Goal: Task Accomplishment & Management: Manage account settings

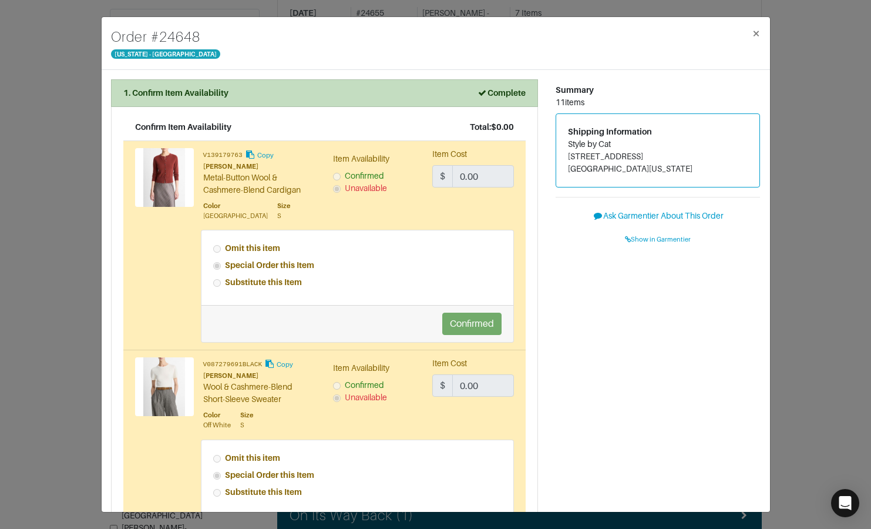
scroll to position [1566, 0]
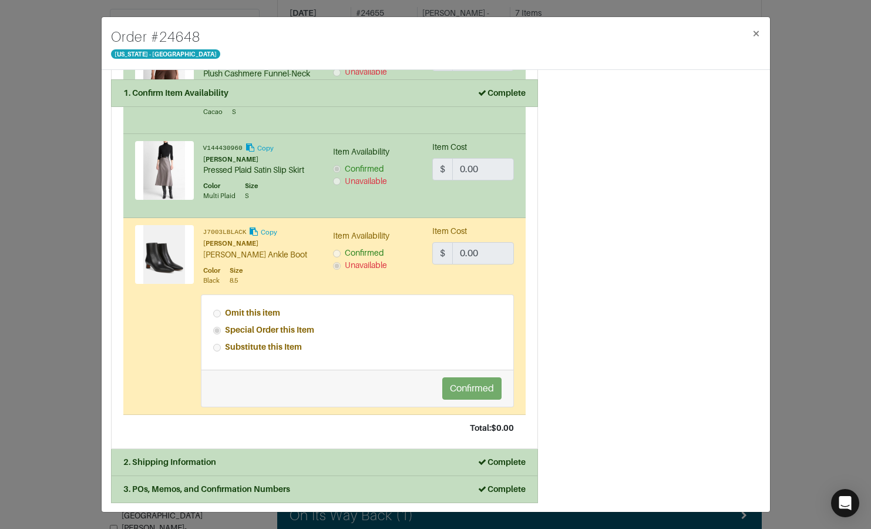
click at [71, 121] on div "Order # 24648 [US_STATE] - [GEOGRAPHIC_DATA] × 1. Confirm Item Availability Com…" at bounding box center [435, 264] width 871 height 529
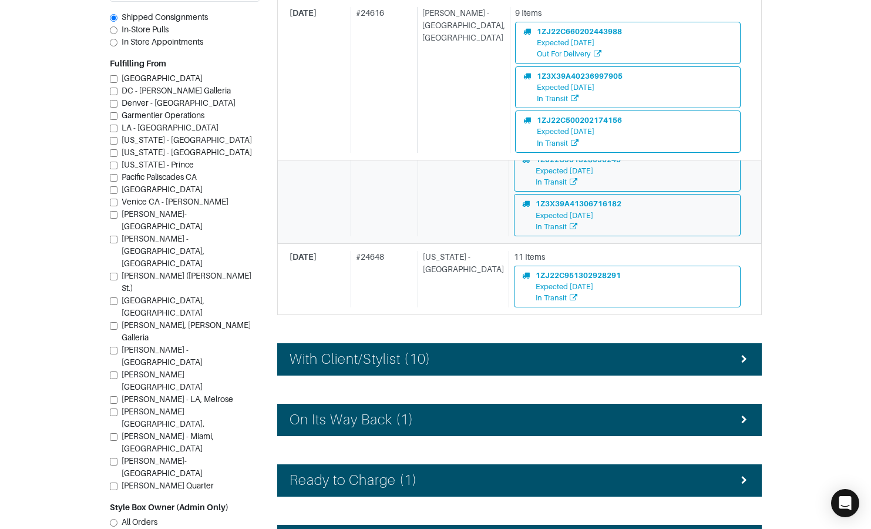
scroll to position [522, 0]
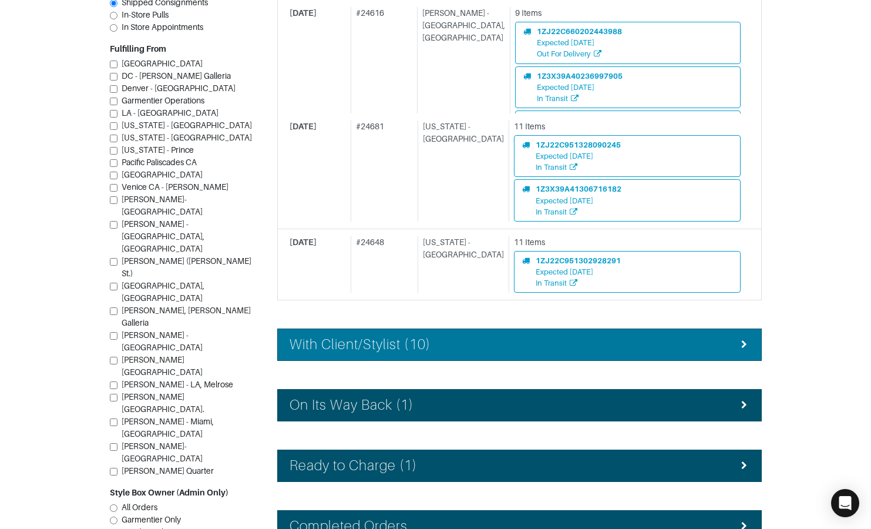
click at [427, 330] on li "With Client/Stylist (10)" at bounding box center [519, 344] width 485 height 32
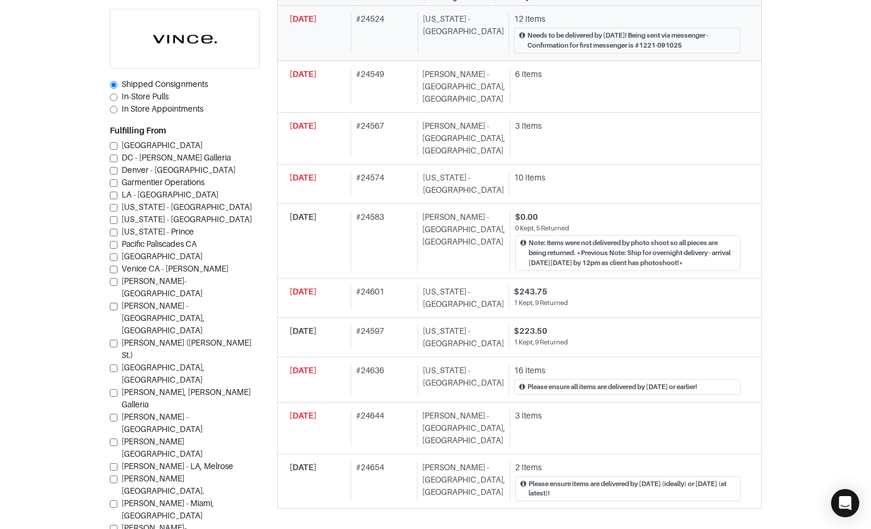
scroll to position [902, 0]
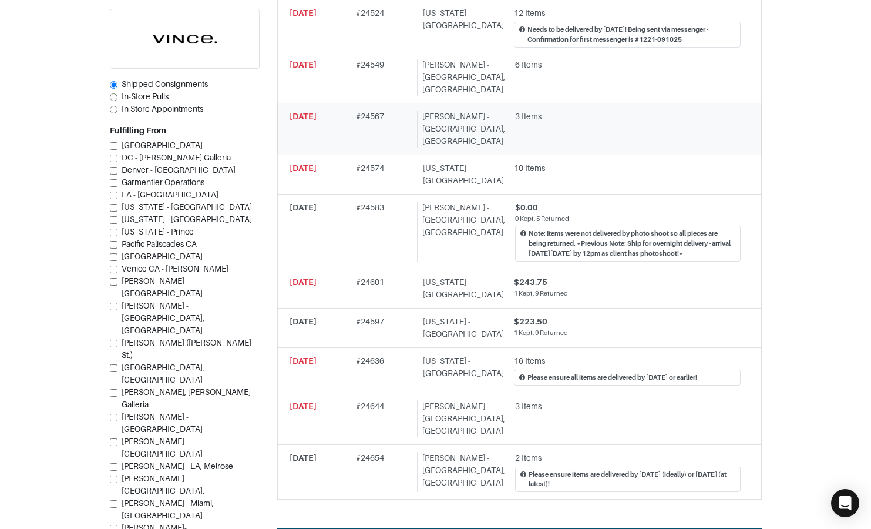
click at [387, 103] on link "[DATE] # 24567 [PERSON_NAME][GEOGRAPHIC_DATA], [GEOGRAPHIC_DATA] 3 Items" at bounding box center [519, 129] width 485 height 52
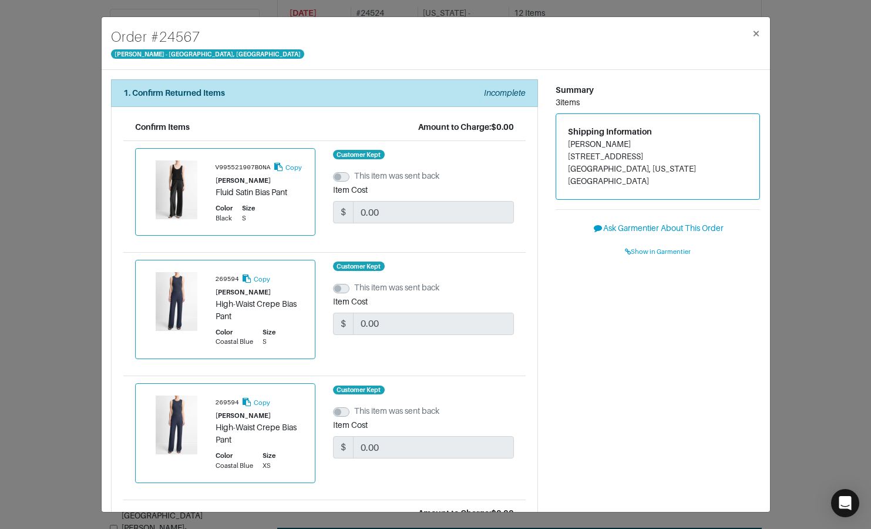
drag, startPoint x: 756, startPoint y: 181, endPoint x: 766, endPoint y: 179, distance: 10.3
click at [763, 179] on div "Summary 3 items Shipping Information [PERSON_NAME] [STREET_ADDRESS][US_STATE] A…" at bounding box center [658, 349] width 223 height 541
click at [784, 179] on div "Order # 24567 Vince - Chicago, Oak Street × 1. Confirm Returned Items Incomplet…" at bounding box center [435, 264] width 871 height 529
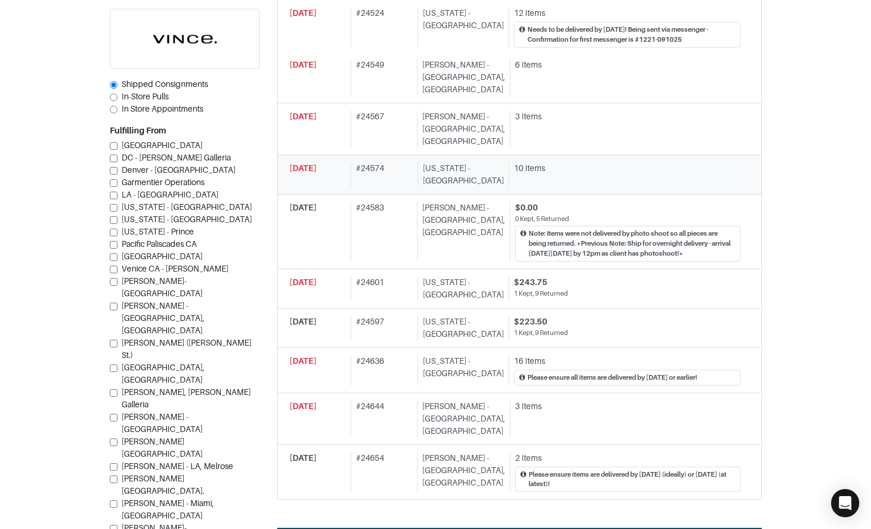
click at [370, 162] on div "# 24574" at bounding box center [382, 174] width 62 height 25
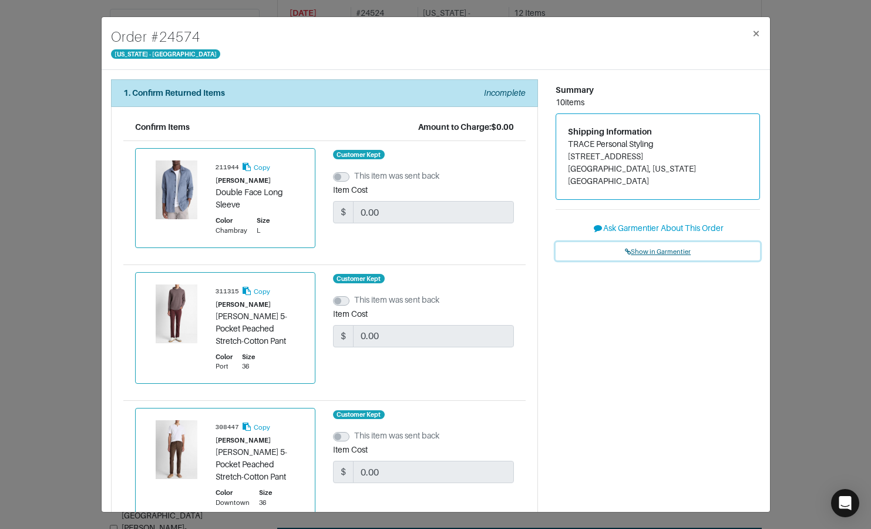
click at [642, 248] on span "Show in Garmentier" at bounding box center [658, 251] width 66 height 7
click at [82, 151] on div "Order # 24574 New York - 5th Avenue × 1. Confirm Returned Items Incomplete Conf…" at bounding box center [435, 264] width 871 height 529
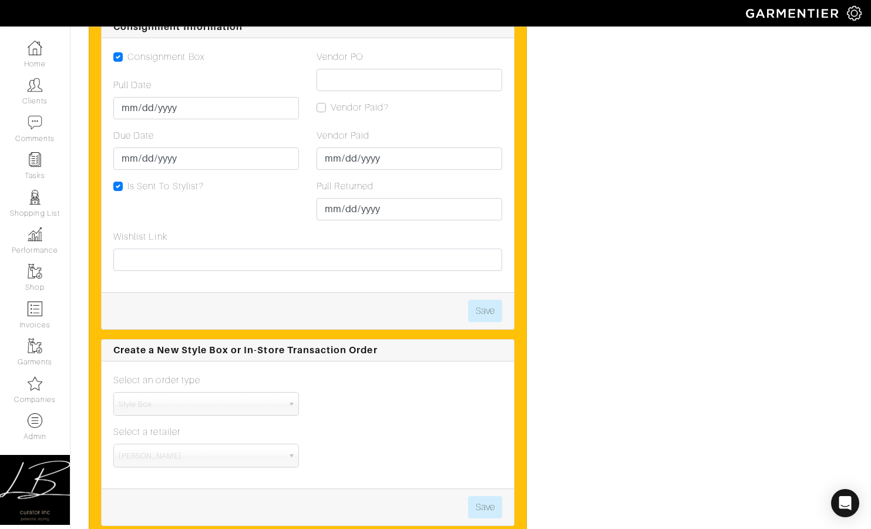
scroll to position [2706, 0]
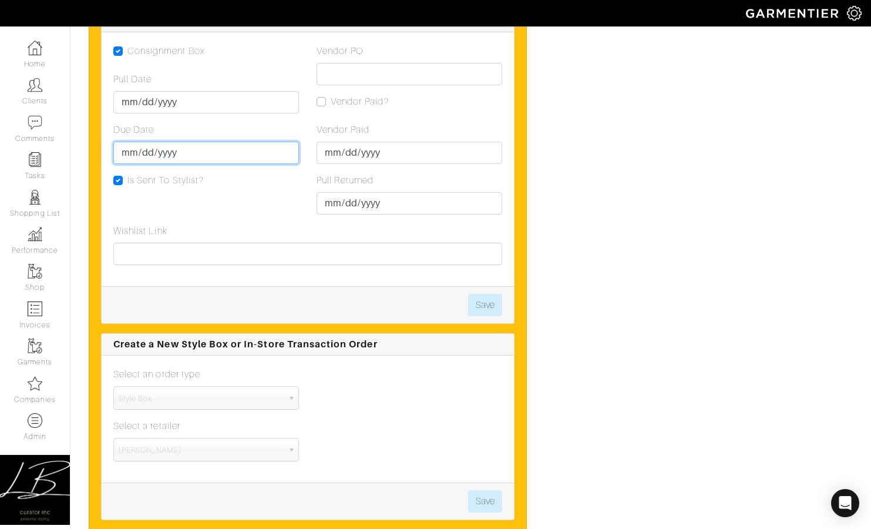
click at [142, 145] on input "[DATE]" at bounding box center [206, 153] width 186 height 22
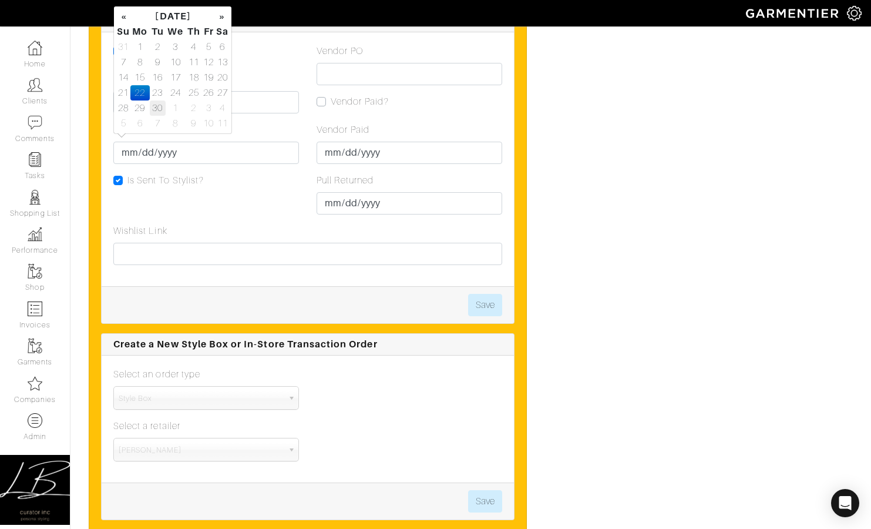
click at [155, 108] on td "30" at bounding box center [158, 107] width 16 height 15
click at [140, 109] on td "29" at bounding box center [139, 107] width 19 height 15
type input "2025-09-29"
click at [273, 208] on div "Consignment Box Pull Date 2025-09-15 Due Date 2025-09-29 Is Sent To Stylist?" at bounding box center [206, 134] width 203 height 180
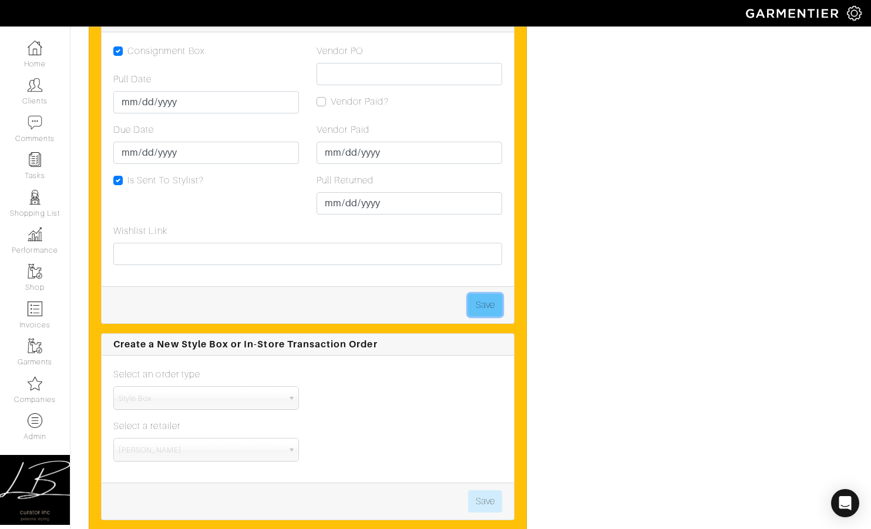
click at [489, 296] on button "Save" at bounding box center [485, 305] width 34 height 22
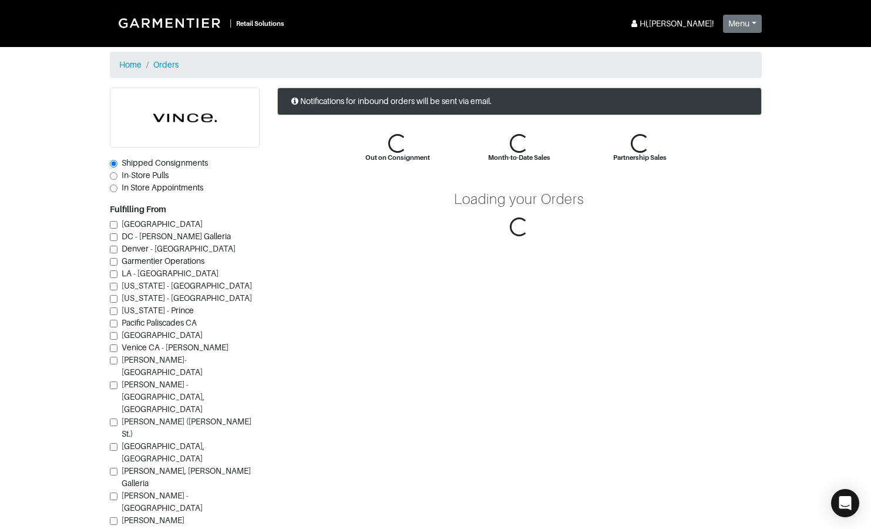
scroll to position [112, 0]
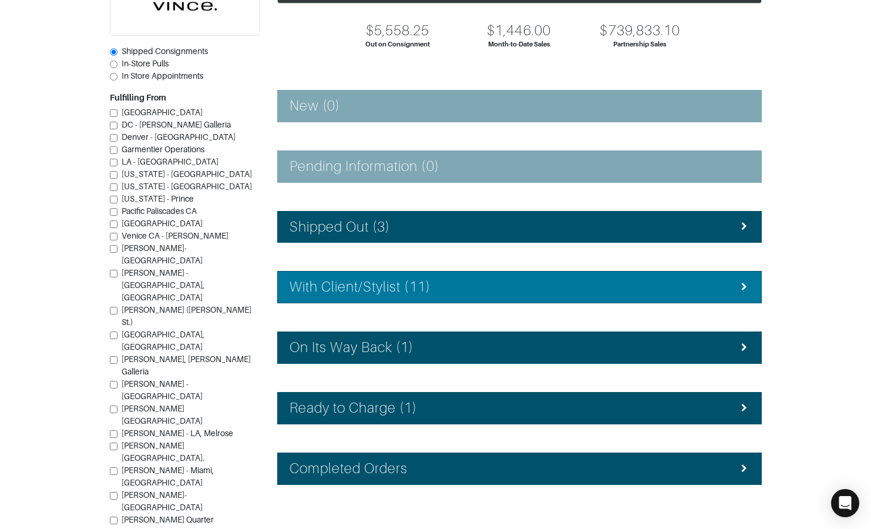
click at [395, 288] on h4 "With Client/Stylist (11)" at bounding box center [360, 286] width 141 height 17
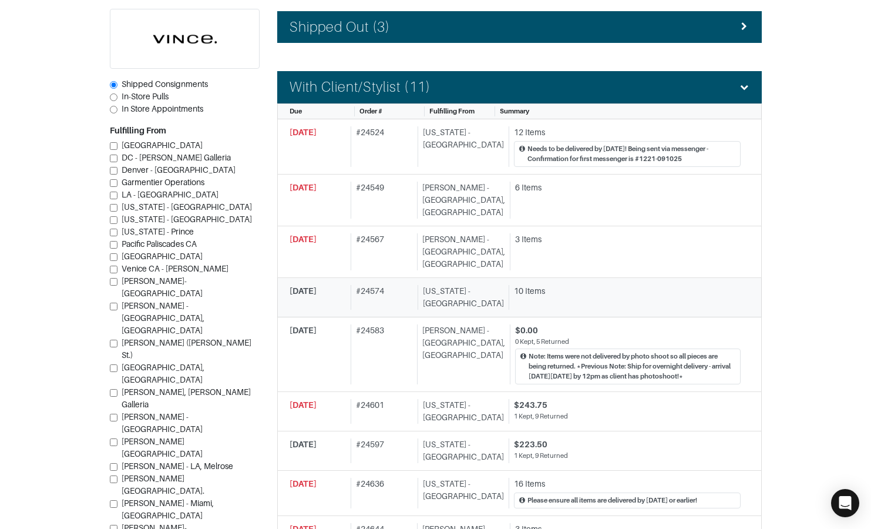
scroll to position [313, 0]
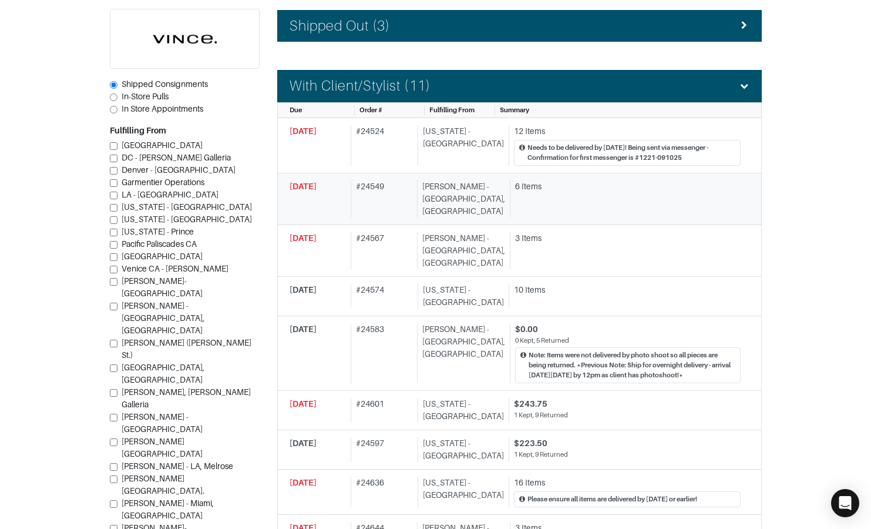
click at [465, 195] on div "Vince - Chicago, Oak Street" at bounding box center [461, 198] width 88 height 37
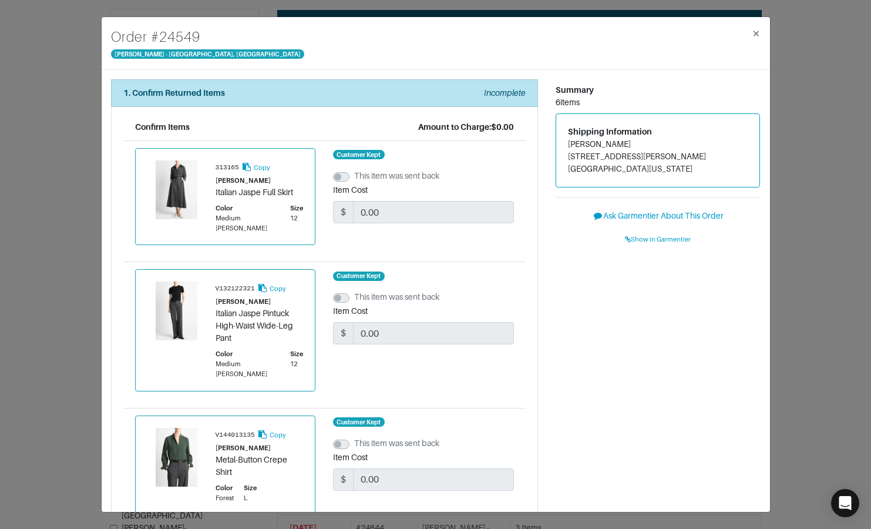
click at [53, 54] on div "Order # 24549 Vince - Chicago, Oak Street × 1. Confirm Returned Items Incomplet…" at bounding box center [435, 264] width 871 height 529
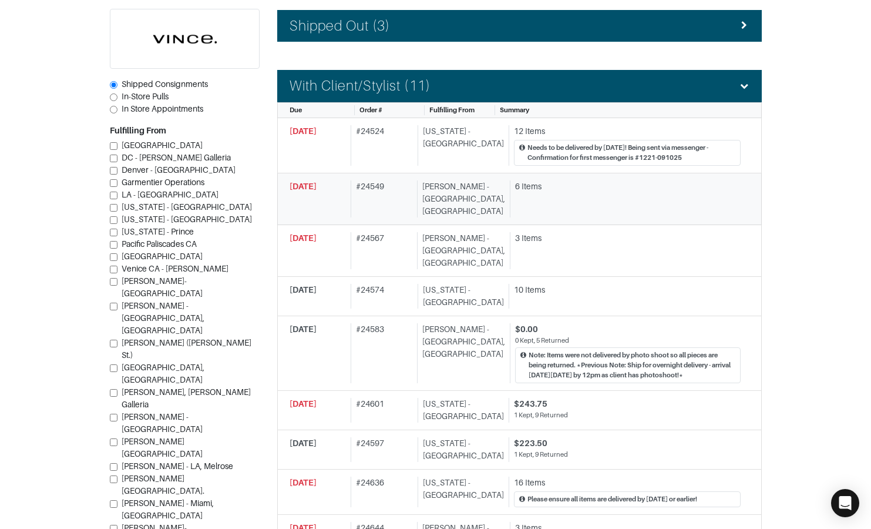
click at [412, 192] on div "# 24549" at bounding box center [382, 198] width 62 height 37
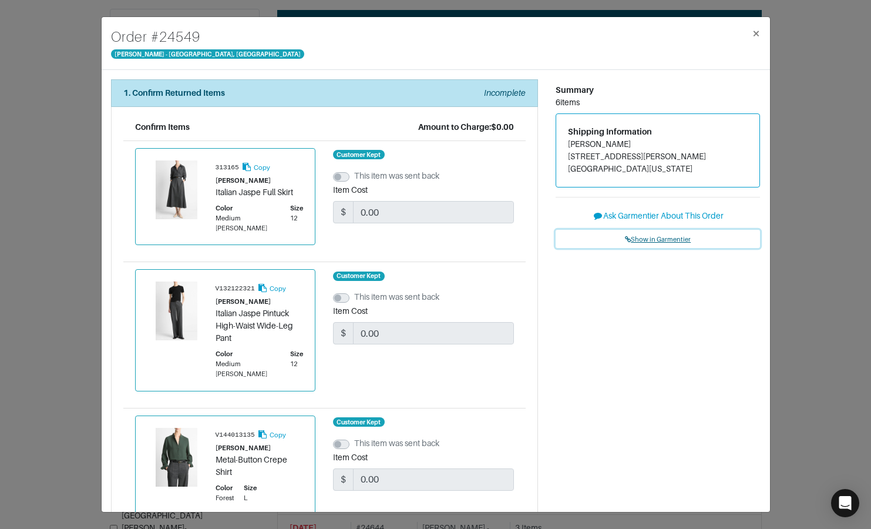
click at [647, 236] on span "Show in Garmentier" at bounding box center [658, 239] width 66 height 7
click at [88, 116] on div "Order # 24549 Vince - Chicago, Oak Street × 1. Confirm Returned Items Incomplet…" at bounding box center [435, 264] width 871 height 529
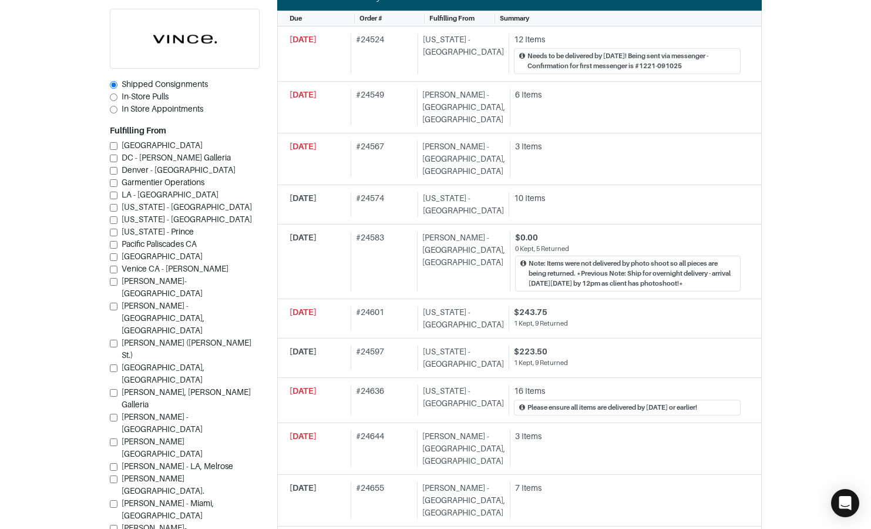
scroll to position [405, 0]
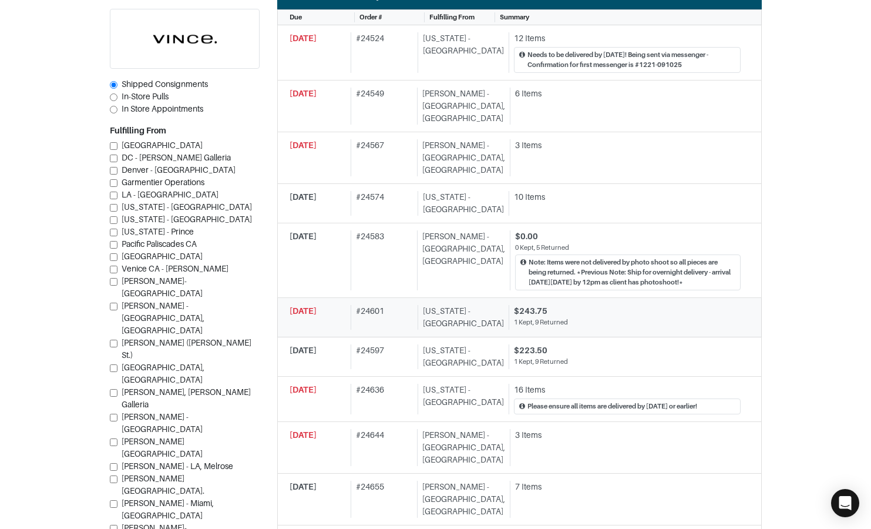
click at [424, 305] on div "New York - 5th Avenue" at bounding box center [461, 317] width 86 height 25
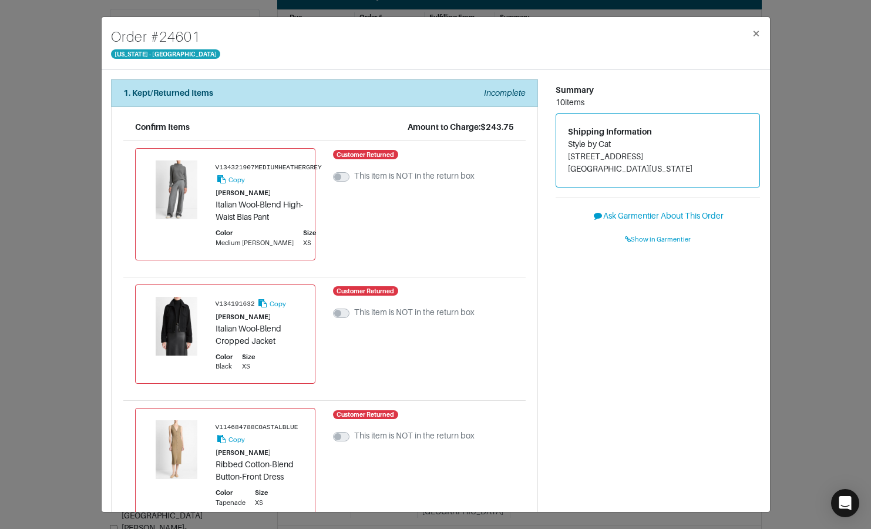
click at [72, 215] on div "Order # 24601 New York - 5th Avenue × 1. Kept/Returned Items Incomplete Confirm…" at bounding box center [435, 264] width 871 height 529
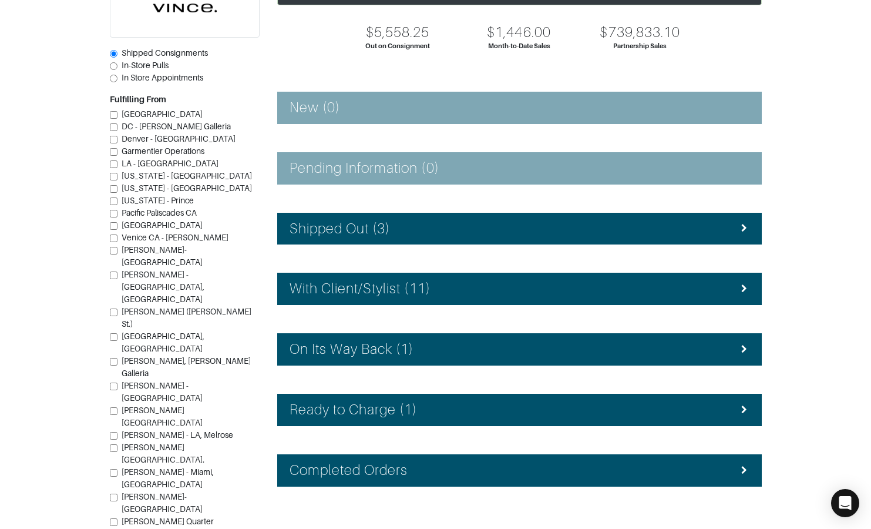
scroll to position [142, 0]
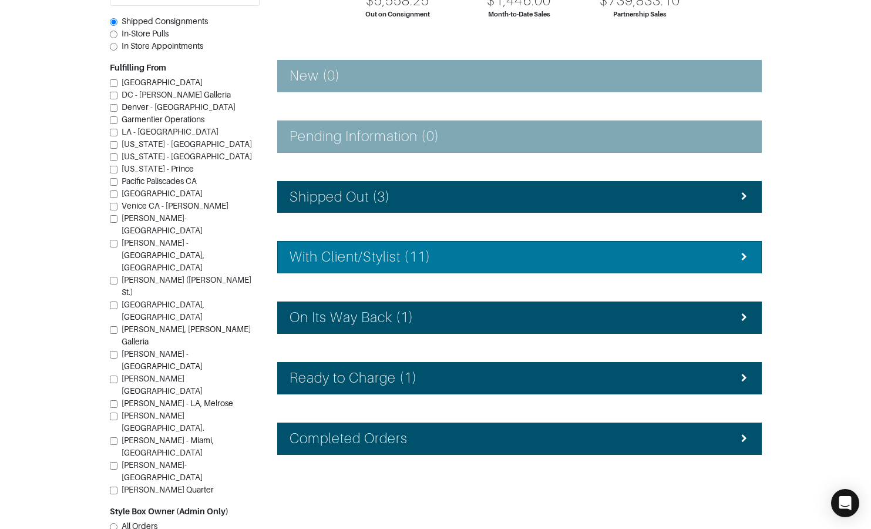
drag, startPoint x: 361, startPoint y: 246, endPoint x: 355, endPoint y: 242, distance: 6.4
click at [361, 246] on li "With Client/Stylist (11)" at bounding box center [519, 257] width 485 height 32
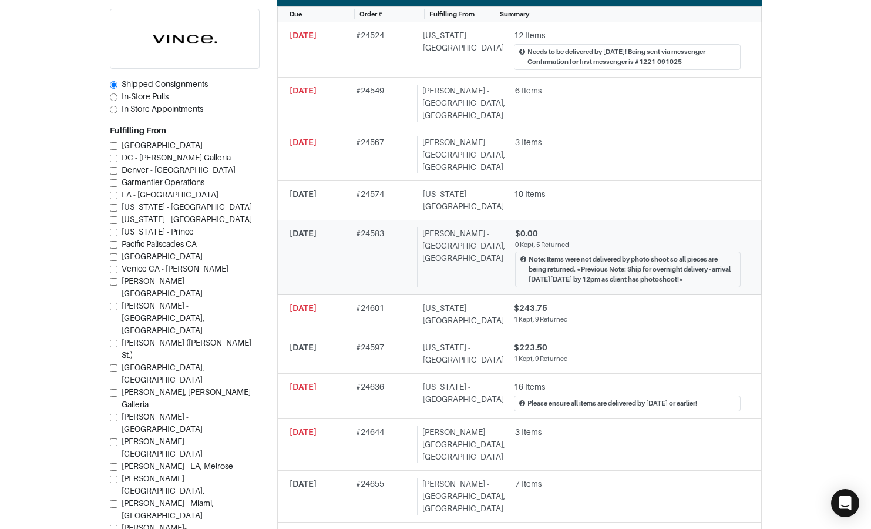
scroll to position [410, 0]
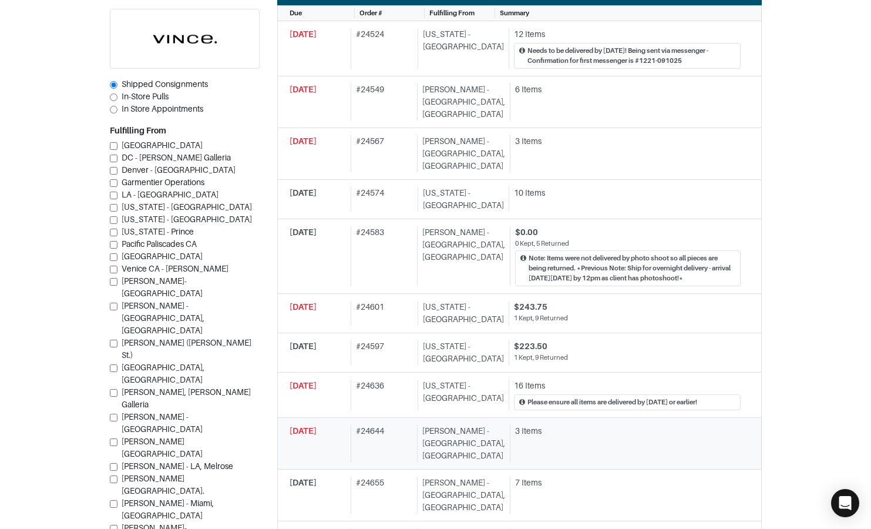
click at [515, 425] on div "3 Items" at bounding box center [628, 431] width 226 height 12
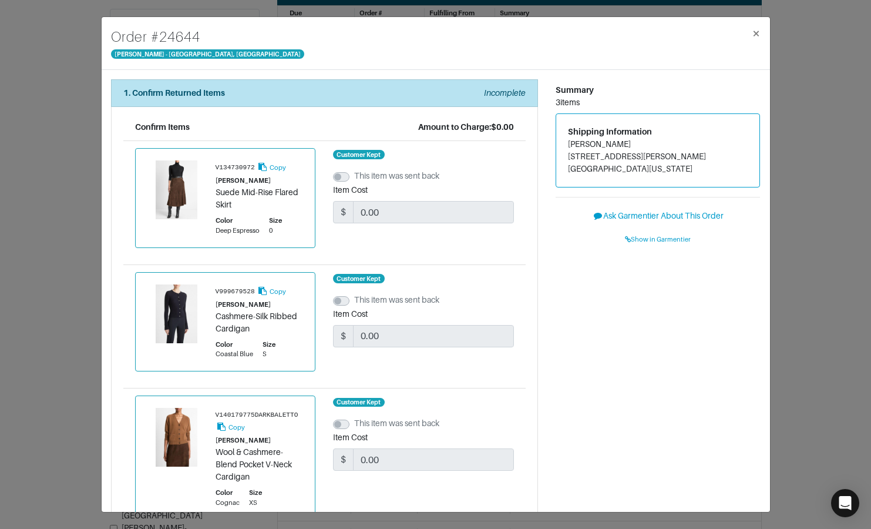
click at [791, 254] on div "Order # 24644 Vince - Chicago, Oak Street × 1. Confirm Returned Items Incomplet…" at bounding box center [435, 264] width 871 height 529
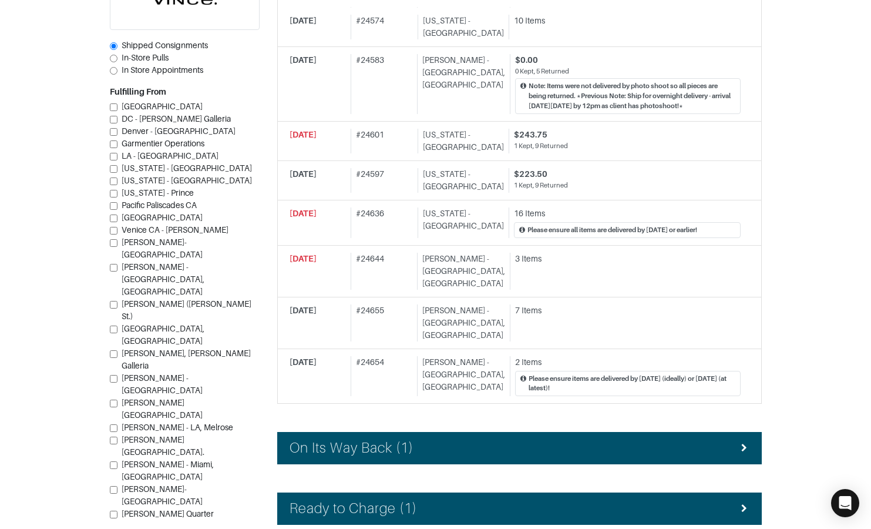
scroll to position [582, 0]
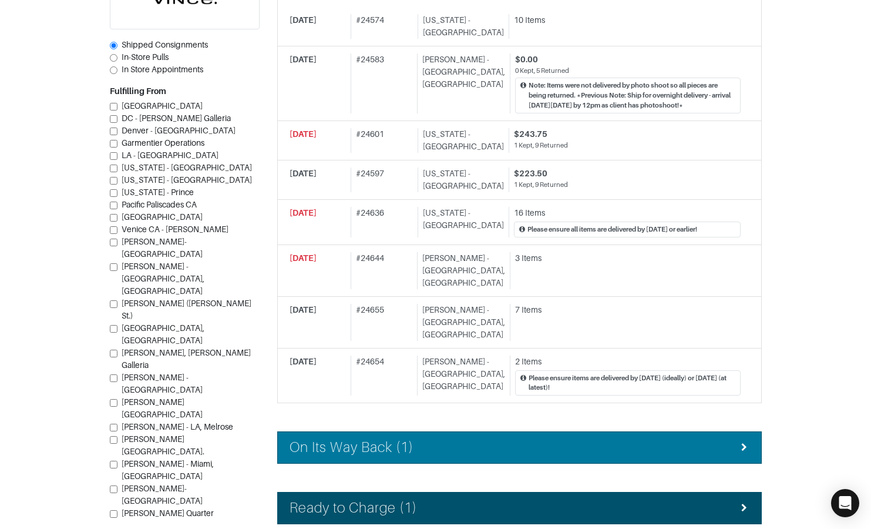
click at [448, 439] on div "On Its Way Back (1)" at bounding box center [520, 447] width 460 height 17
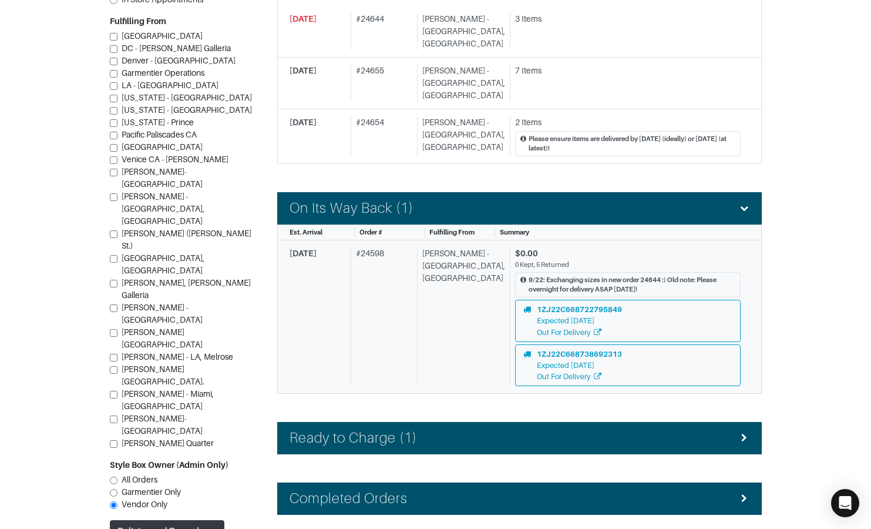
scroll to position [832, 0]
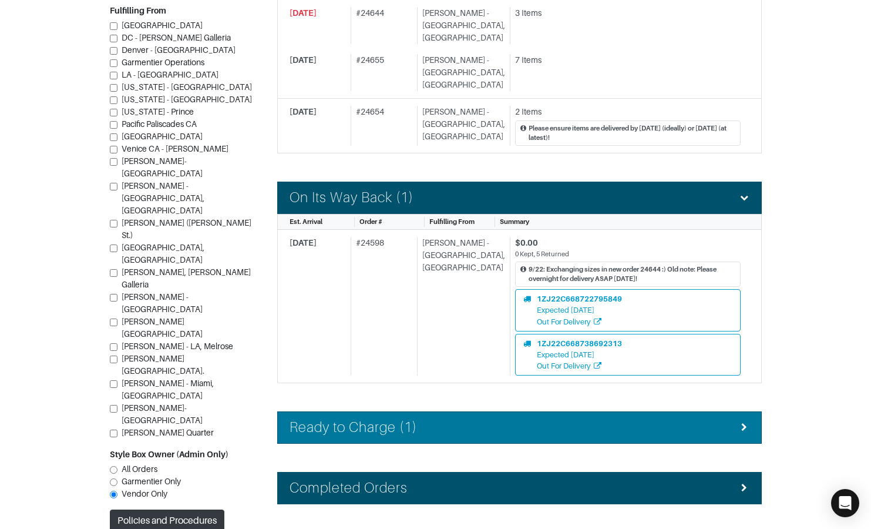
click at [456, 419] on div "Ready to Charge (1)" at bounding box center [520, 427] width 460 height 17
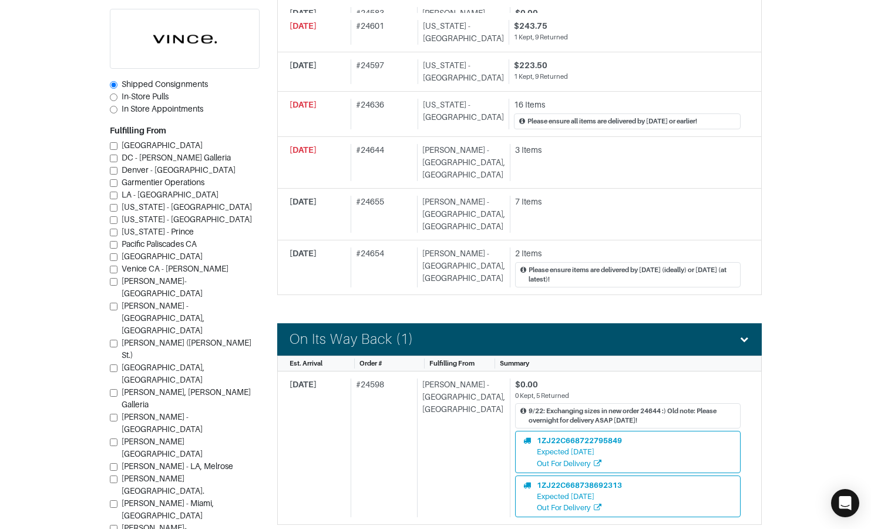
scroll to position [690, 0]
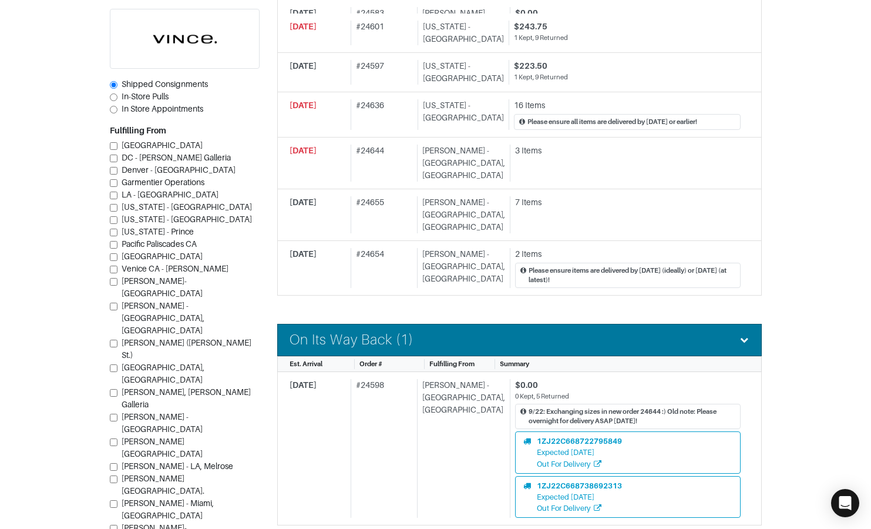
click at [449, 331] on div "On Its Way Back (1)" at bounding box center [520, 339] width 460 height 17
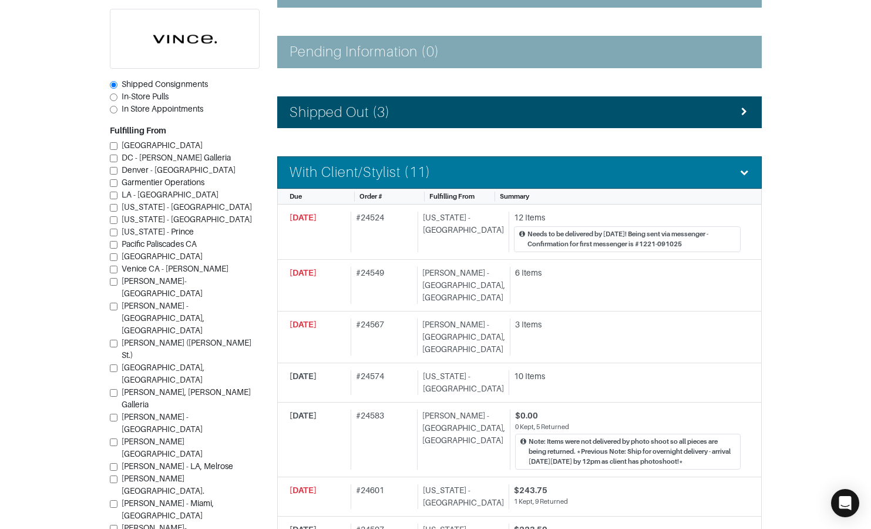
scroll to position [226, 0]
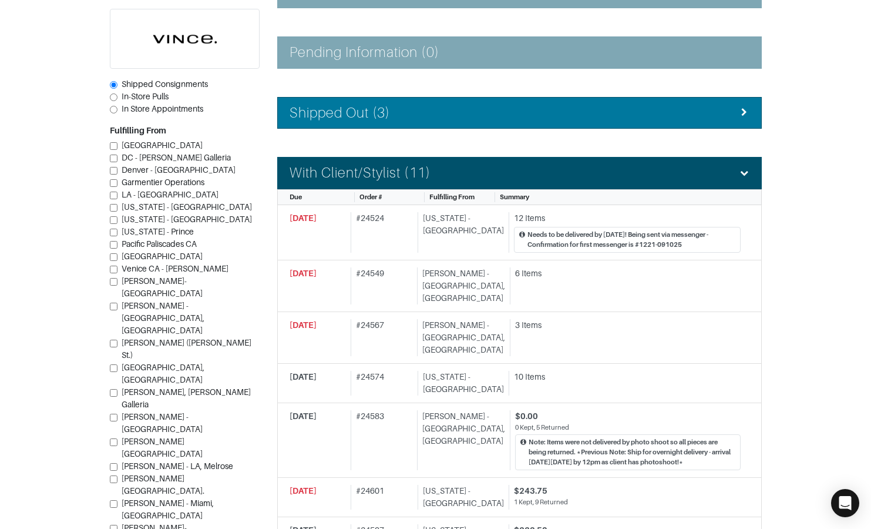
click at [394, 113] on div "Shipped Out (3)" at bounding box center [520, 113] width 460 height 17
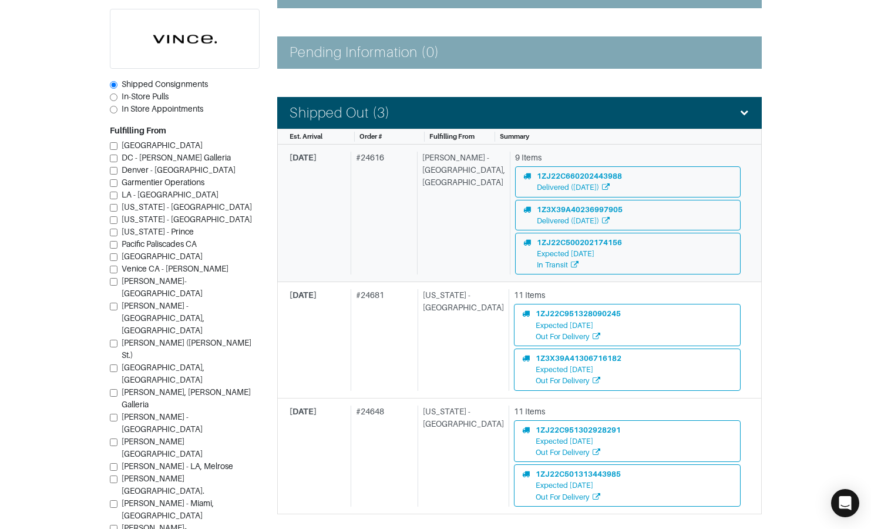
click at [432, 224] on div "Vince - Chicago, Oak Street" at bounding box center [461, 213] width 88 height 123
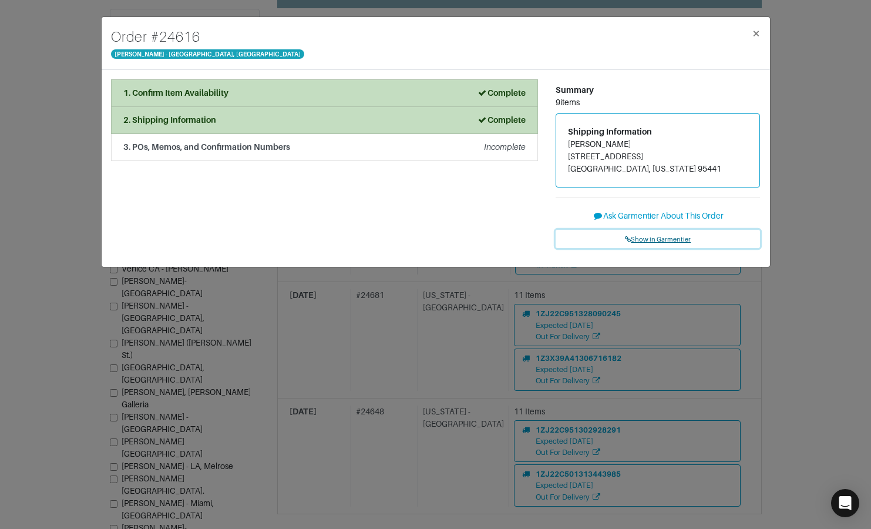
click at [657, 238] on span "Show in Garmentier" at bounding box center [658, 239] width 66 height 7
click at [75, 150] on div "Order # 24616 Vince - Chicago, Oak Street × 1. Confirm Item Availability Comple…" at bounding box center [435, 264] width 871 height 529
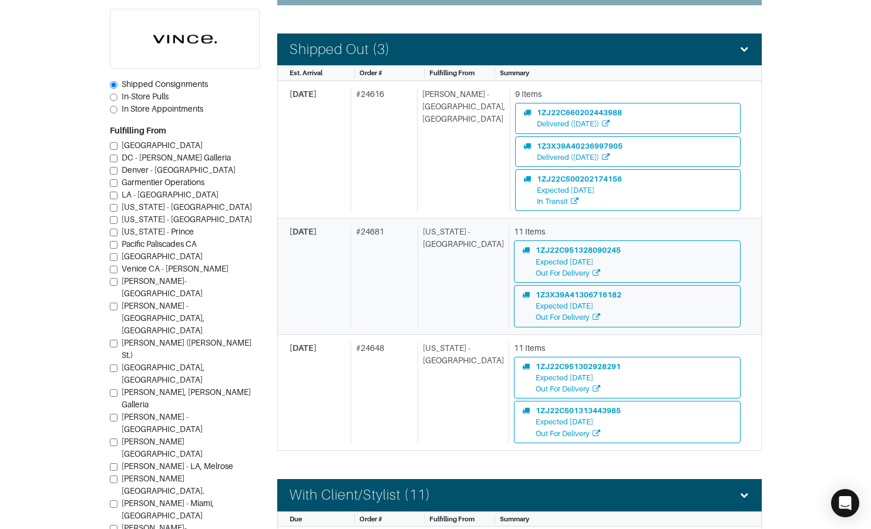
scroll to position [323, 0]
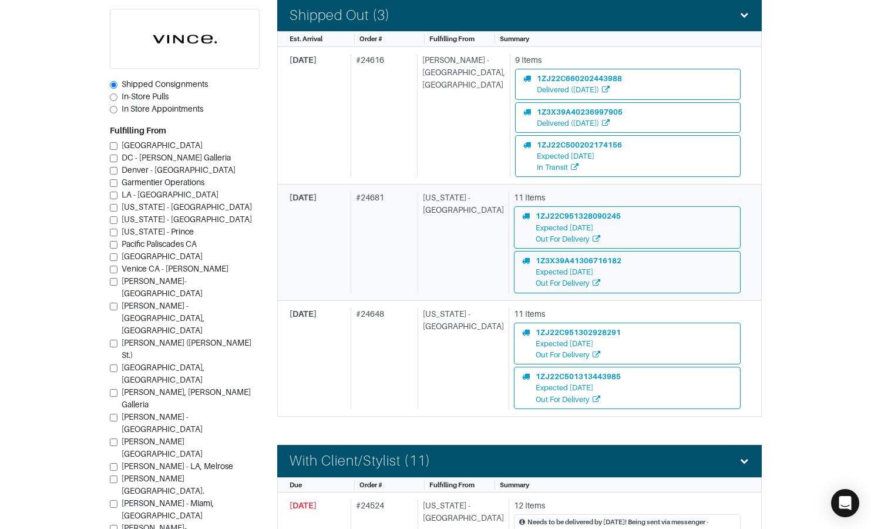
click at [459, 237] on div "New York - 5th Avenue" at bounding box center [461, 242] width 86 height 101
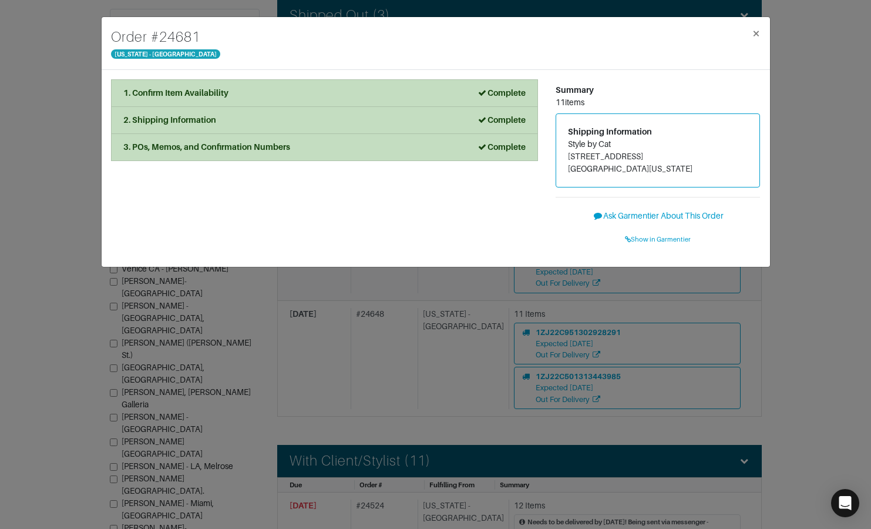
drag, startPoint x: 789, startPoint y: 209, endPoint x: 729, endPoint y: 246, distance: 70.9
click at [789, 209] on div "Order # 24681 New York - 5th Avenue × 1. Confirm Item Availability Complete Con…" at bounding box center [435, 264] width 871 height 529
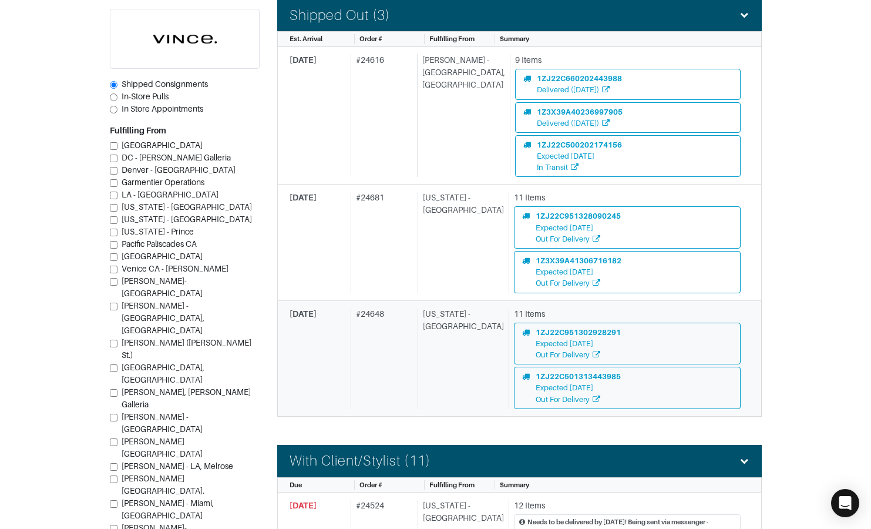
click at [435, 369] on div "New York - 5th Avenue" at bounding box center [461, 358] width 86 height 101
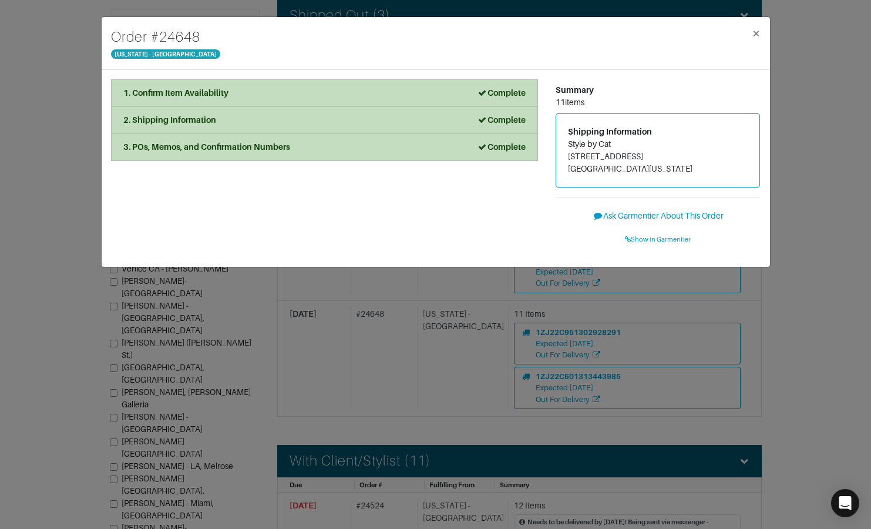
click at [778, 329] on div "Order # 24648 New York - 5th Avenue × 1. Confirm Item Availability Complete Con…" at bounding box center [435, 264] width 871 height 529
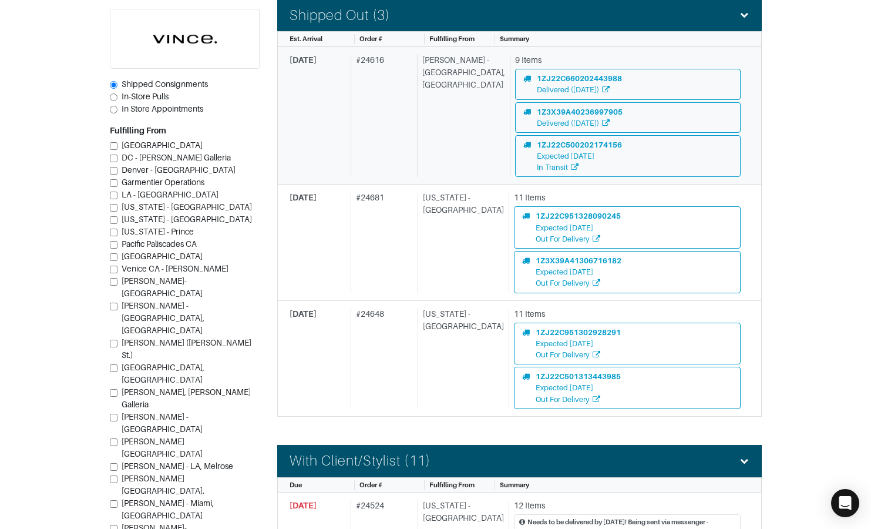
click at [438, 159] on div "Vince - Chicago, Oak Street" at bounding box center [461, 115] width 88 height 123
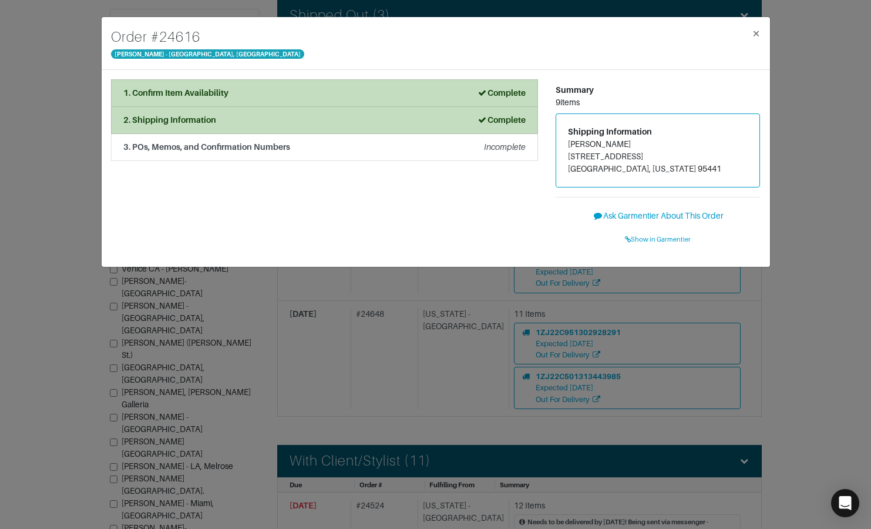
click at [821, 205] on div "Order # 24616 Vince - Chicago, Oak Street × 1. Confirm Item Availability Comple…" at bounding box center [435, 264] width 871 height 529
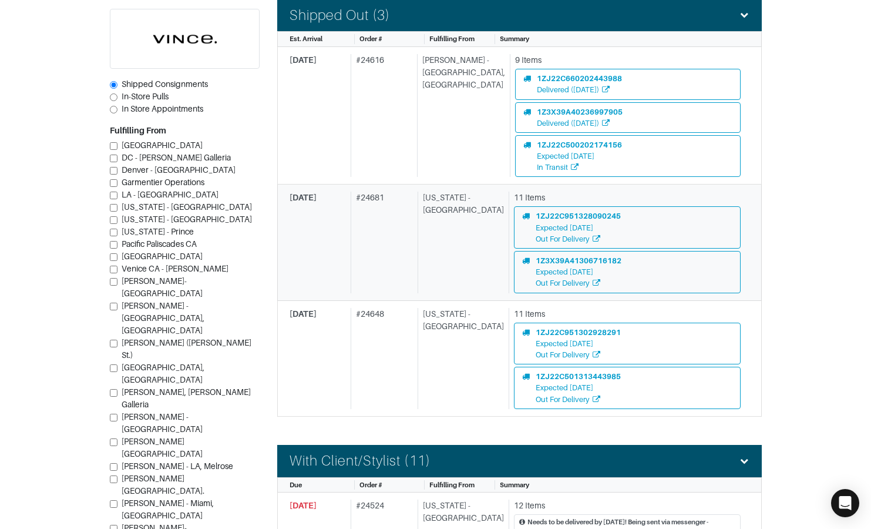
click at [407, 236] on div "# 24681" at bounding box center [382, 242] width 62 height 101
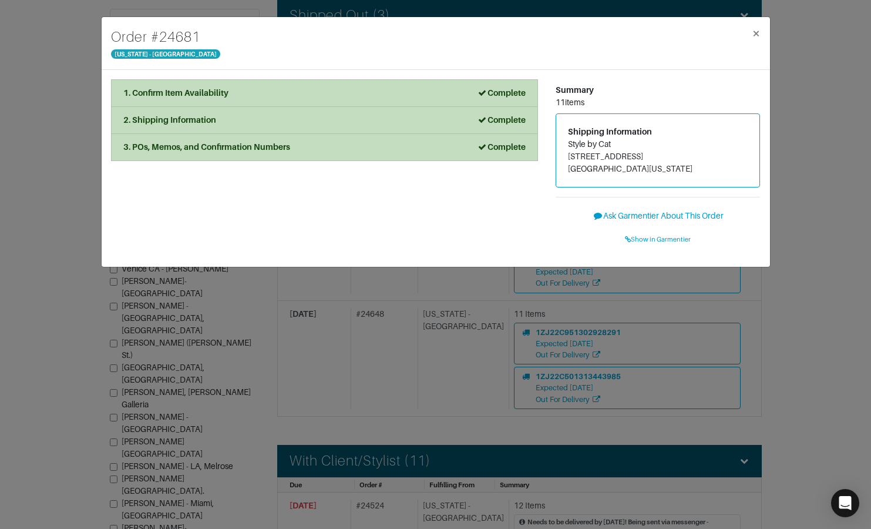
click at [787, 213] on div "Order # 24681 New York - 5th Avenue × 1. Confirm Item Availability Complete Con…" at bounding box center [435, 264] width 871 height 529
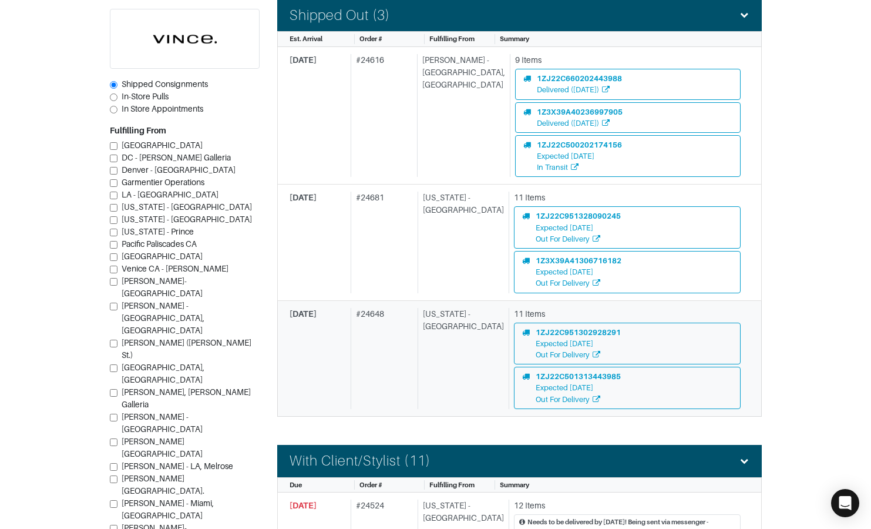
click at [462, 337] on div "New York - 5th Avenue" at bounding box center [461, 358] width 86 height 101
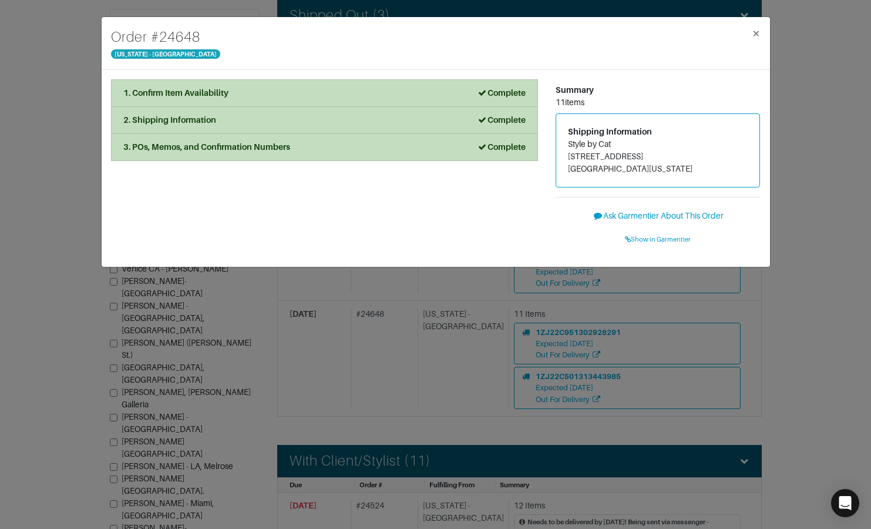
click at [807, 252] on div "Order # 24648 New York - 5th Avenue × 1. Confirm Item Availability Complete Con…" at bounding box center [435, 264] width 871 height 529
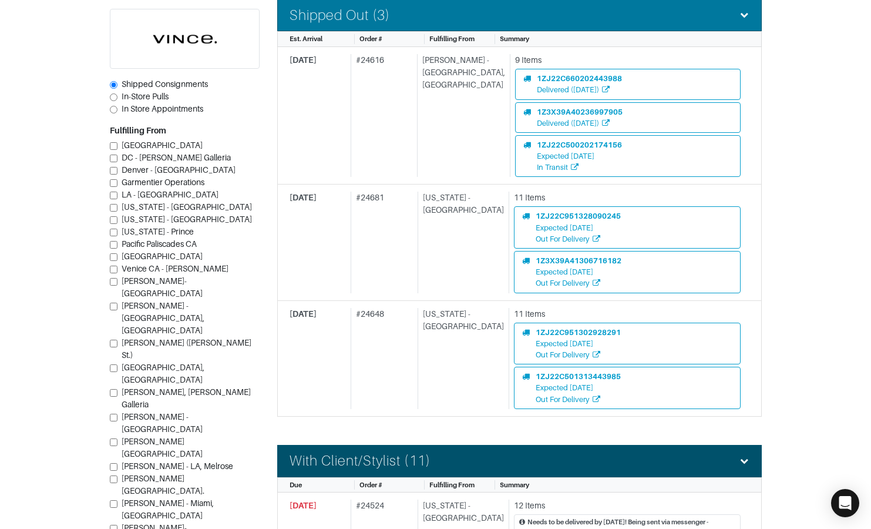
click at [390, 18] on h4 "Shipped Out (3)" at bounding box center [340, 15] width 101 height 17
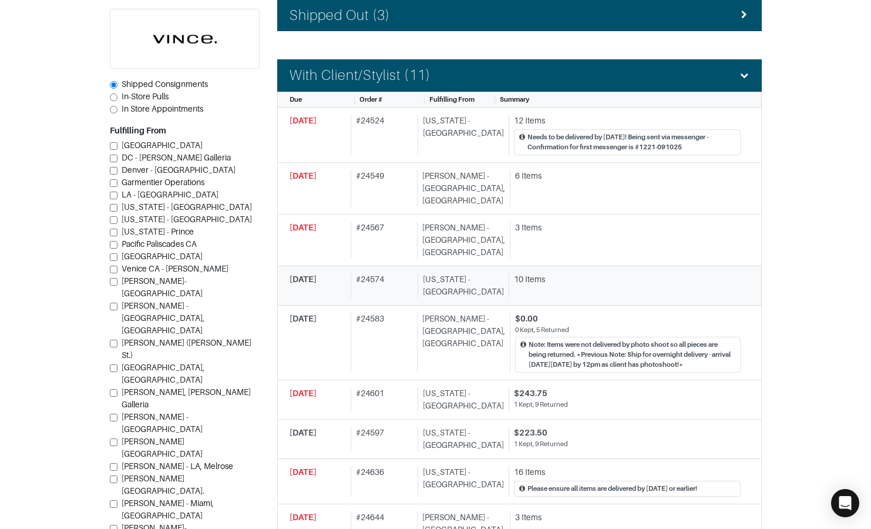
click at [392, 273] on div "# 24574" at bounding box center [382, 285] width 62 height 25
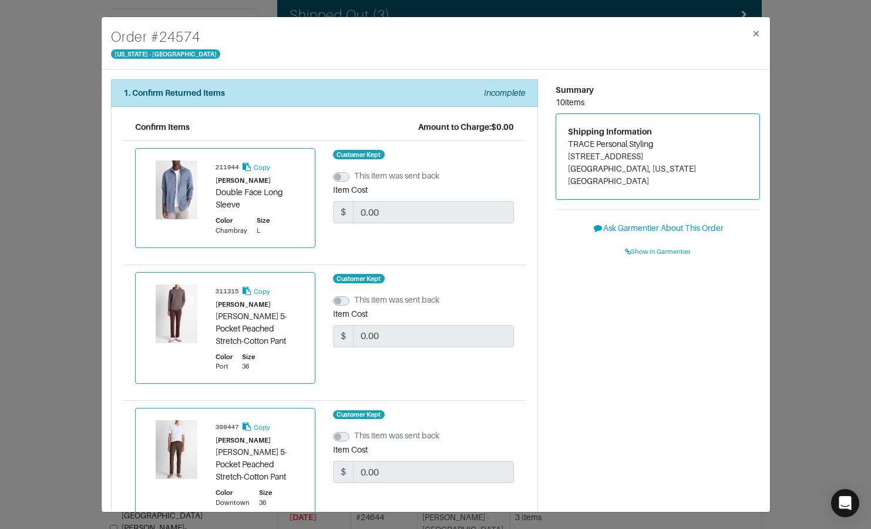
click at [815, 206] on div "Order # 24574 New York - 5th Avenue × 1. Confirm Returned Items Incomplete Conf…" at bounding box center [435, 264] width 871 height 529
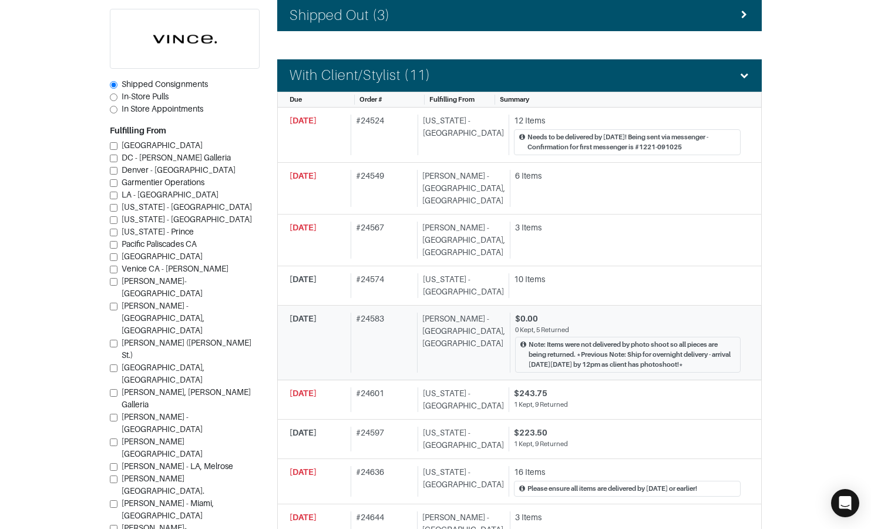
click at [402, 313] on div "# 24583" at bounding box center [382, 343] width 62 height 60
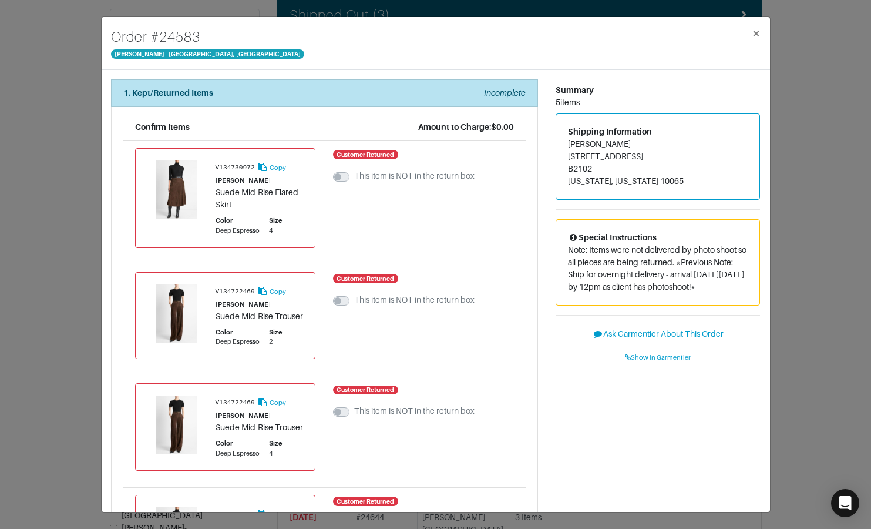
click at [838, 226] on div "Order # 24583 Vince - Chicago, Oak Street × 1. Kept/Returned Items Incomplete C…" at bounding box center [435, 264] width 871 height 529
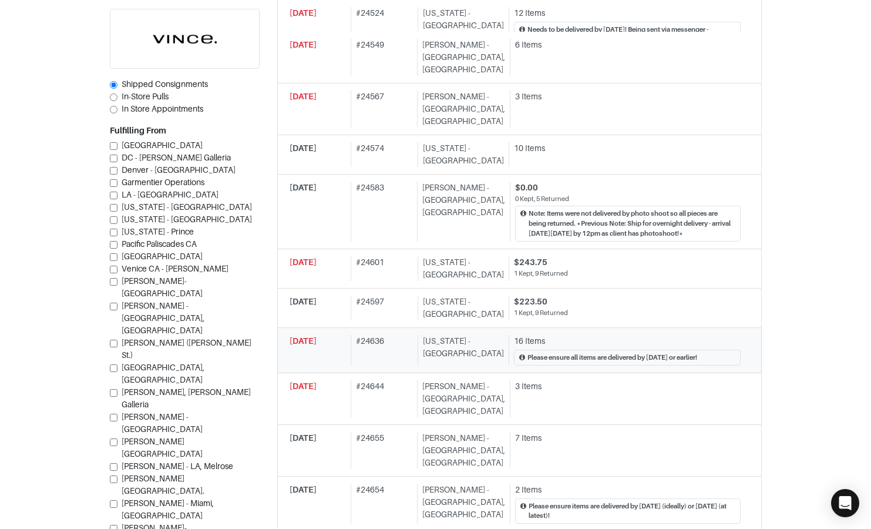
scroll to position [457, 0]
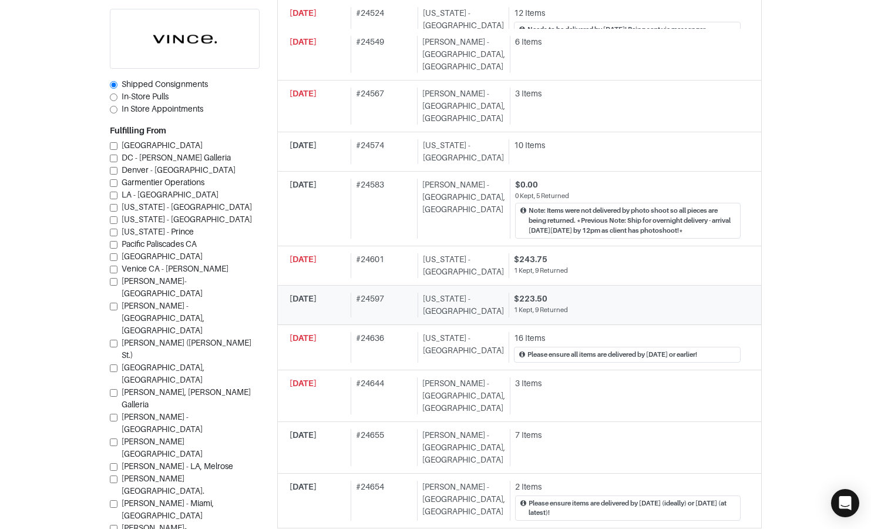
click at [596, 305] on div "1 Kept, 9 Returned" at bounding box center [627, 310] width 227 height 10
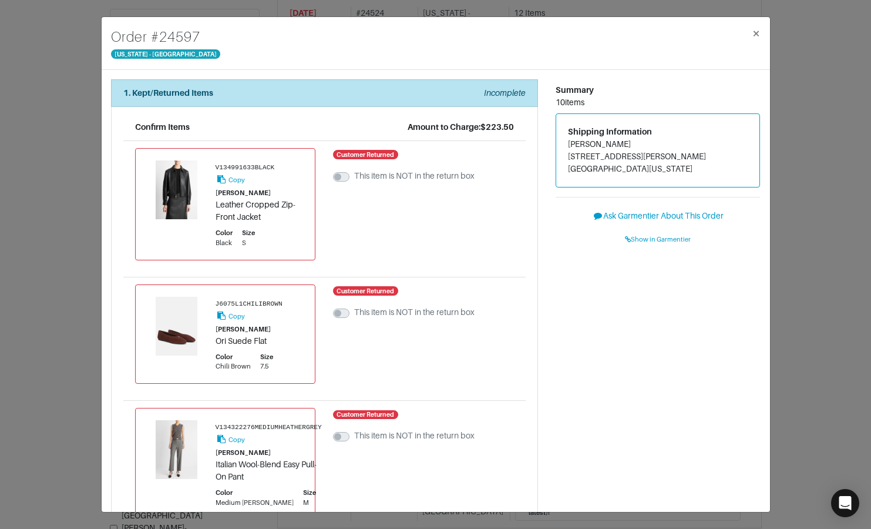
click at [815, 257] on div "Order # 24597 New York - 5th Avenue × 1. Kept/Returned Items Incomplete Confirm…" at bounding box center [435, 264] width 871 height 529
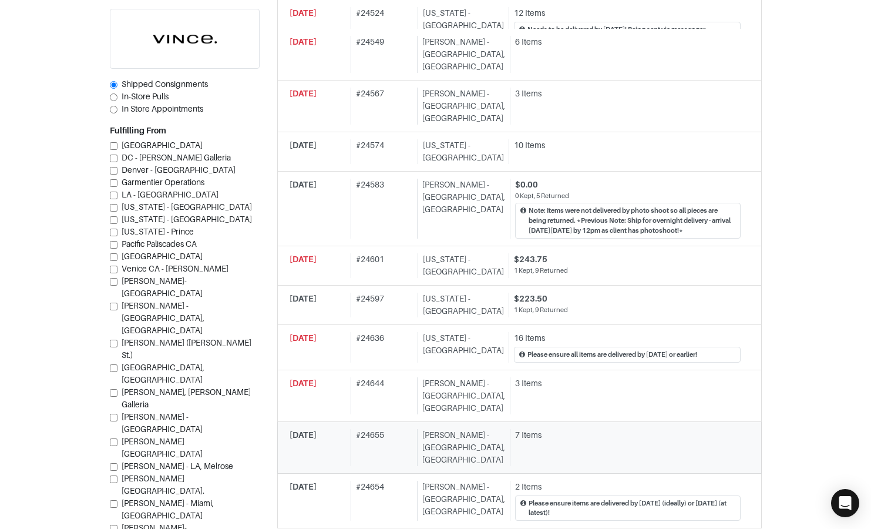
click at [529, 429] on div "7 Items" at bounding box center [628, 435] width 226 height 12
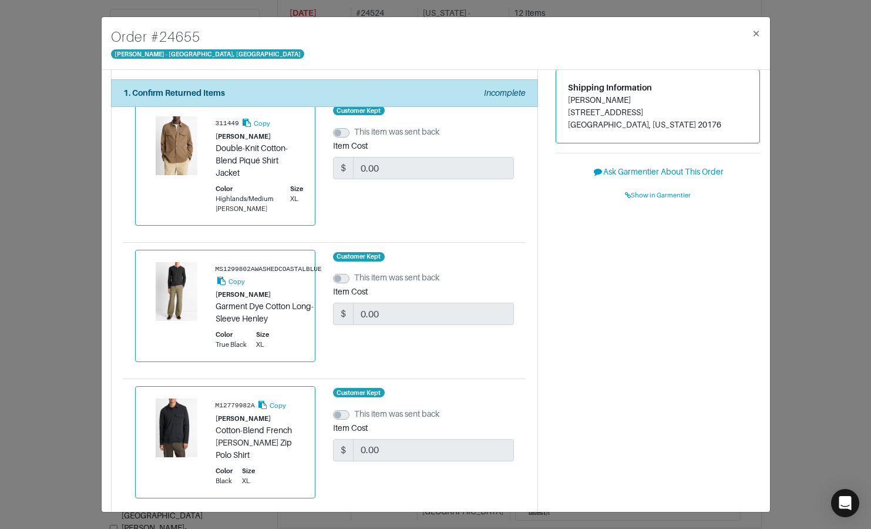
scroll to position [42, 0]
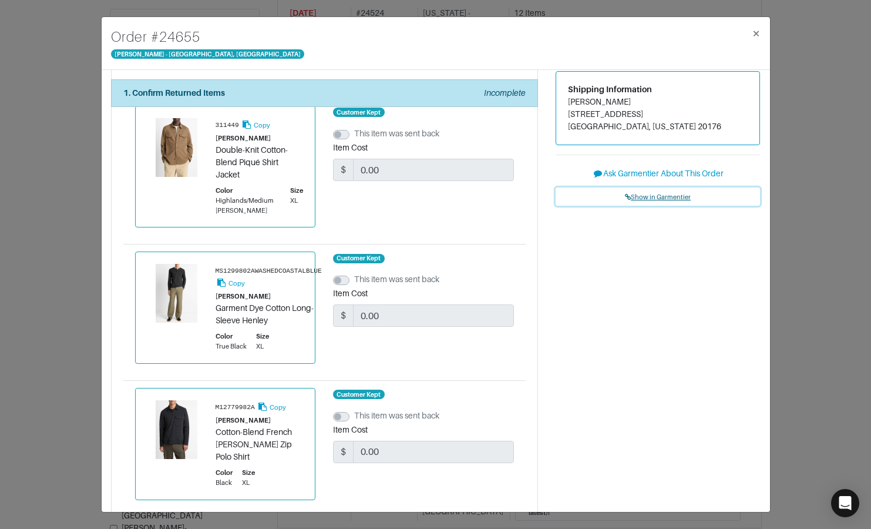
click at [638, 194] on span "Show in Garmentier" at bounding box center [658, 196] width 66 height 7
click at [73, 59] on div "Order # 24655 Vince - Chicago, Oak Street × 1. Confirm Returned Items Incomplet…" at bounding box center [435, 264] width 871 height 529
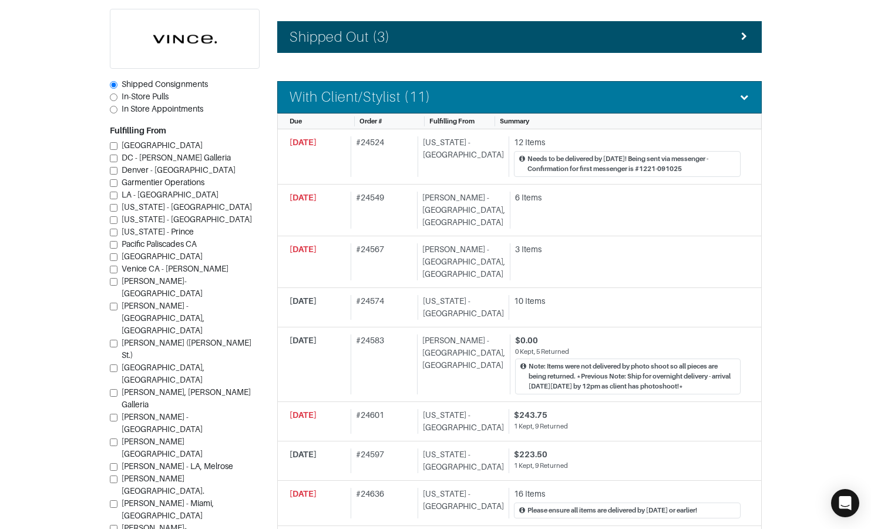
click at [306, 92] on h4 "With Client/Stylist (11)" at bounding box center [360, 97] width 141 height 17
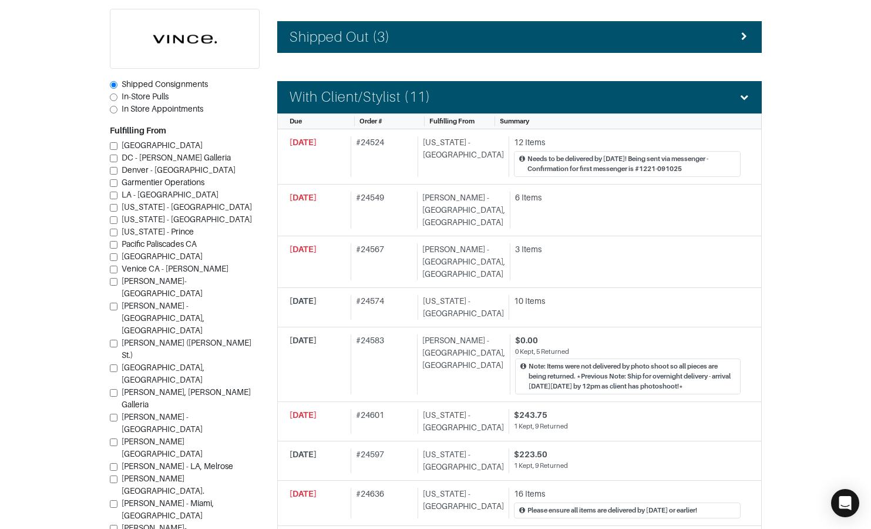
scroll to position [212, 0]
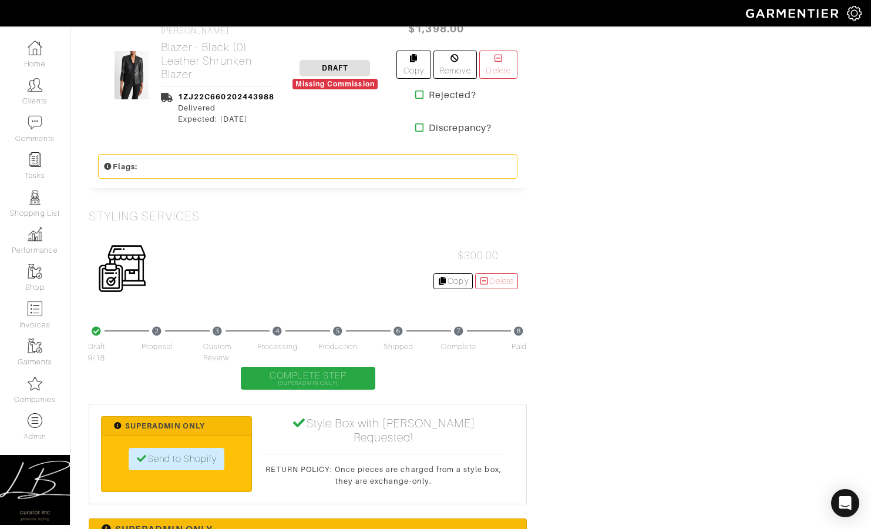
scroll to position [1958, 0]
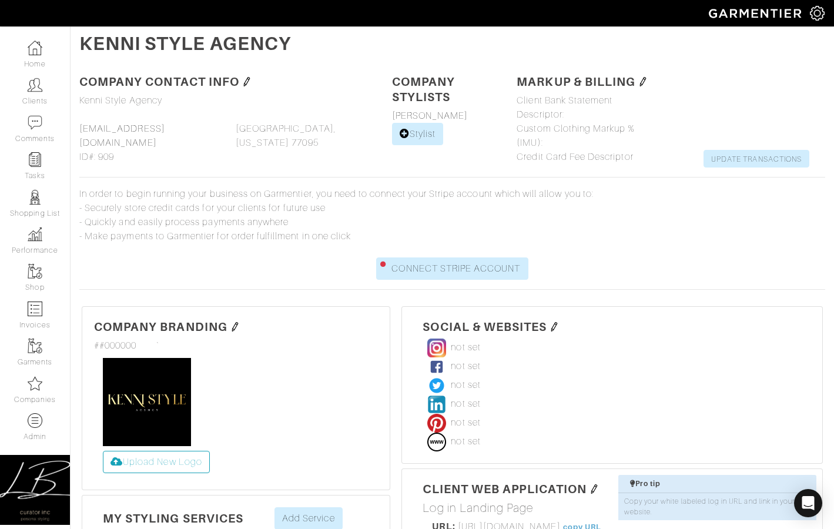
scroll to position [401, 0]
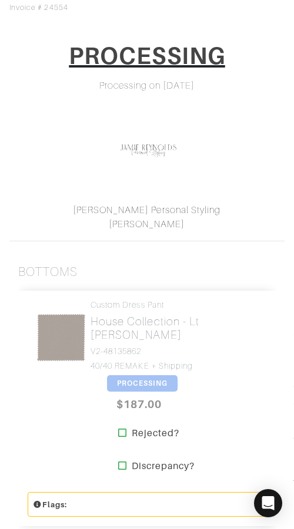
scroll to position [162, 0]
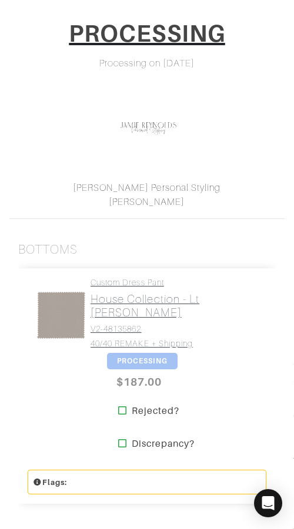
click at [118, 293] on h2 "House Collection - Lt [PERSON_NAME]" at bounding box center [173, 306] width 167 height 27
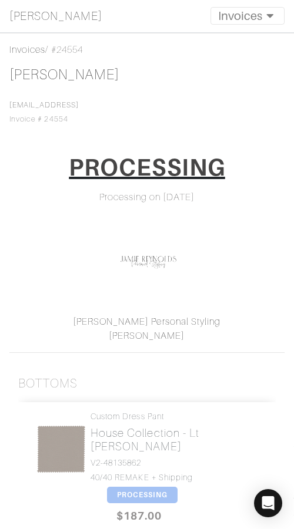
scroll to position [0, 0]
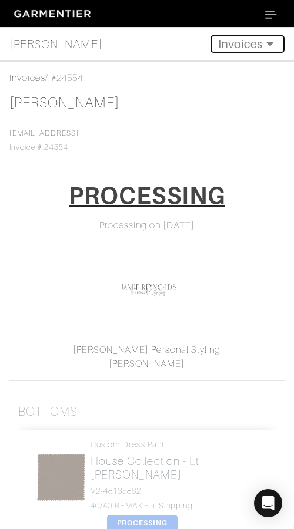
click at [249, 41] on button "Invoices" at bounding box center [247, 44] width 74 height 18
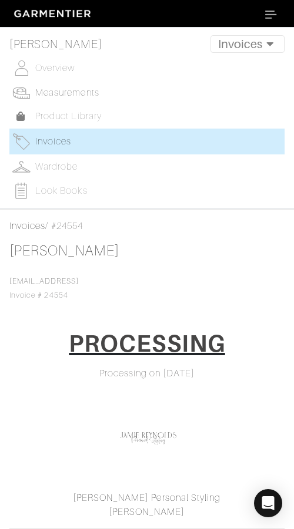
click at [68, 92] on span "Measurements" at bounding box center [67, 93] width 64 height 11
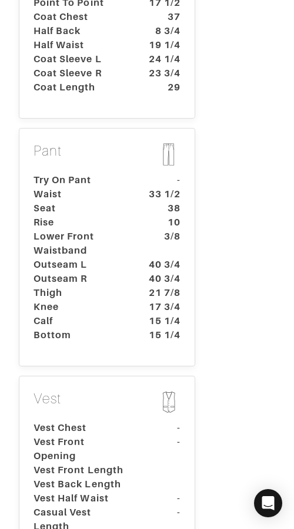
scroll to position [807, 0]
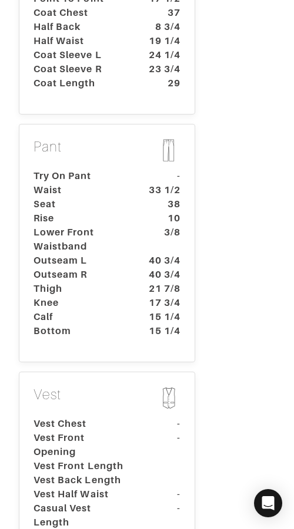
click at [125, 139] on p "Pant" at bounding box center [106, 152] width 147 height 26
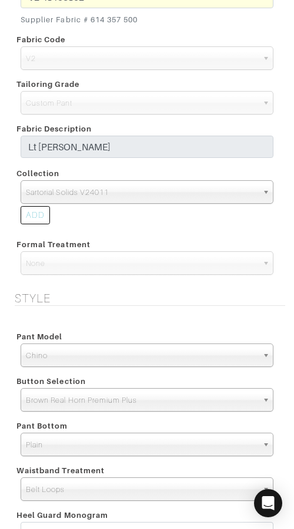
scroll to position [1448, 0]
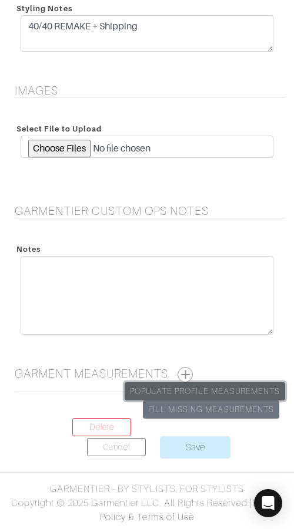
click at [246, 389] on link "Populate Profile Measurements" at bounding box center [205, 391] width 160 height 18
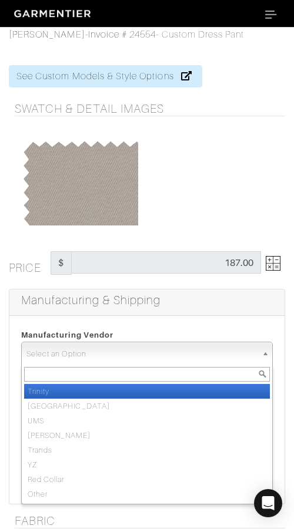
click at [158, 354] on span "Select an Option" at bounding box center [141, 355] width 230 height 24
click at [163, 386] on li "Trinity" at bounding box center [147, 391] width 246 height 15
select select "1"
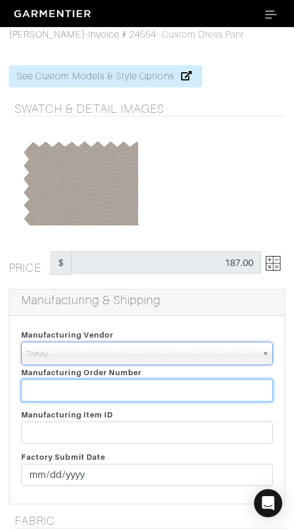
click at [163, 386] on input "text" at bounding box center [146, 391] width 251 height 22
paste input "816596"
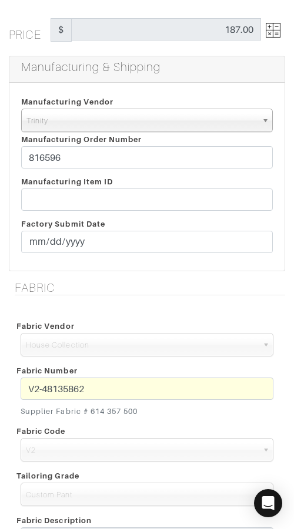
scroll to position [235, 0]
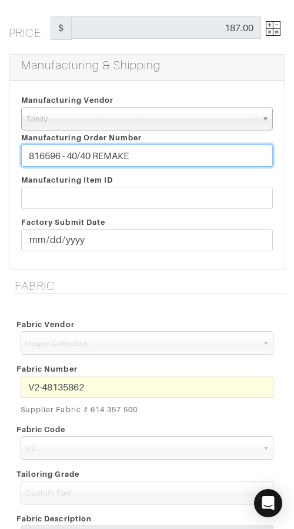
drag, startPoint x: 62, startPoint y: 156, endPoint x: 140, endPoint y: 170, distance: 80.0
click at [143, 153] on input "816596 - 40/40 REMAKE" at bounding box center [146, 156] width 251 height 22
type input "816596 - 40/40 REMAKE"
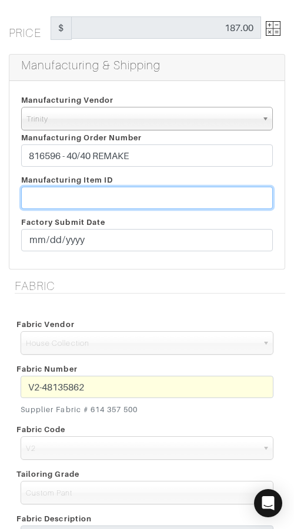
click at [144, 189] on input "text" at bounding box center [146, 198] width 251 height 22
paste input "- 40/40 REMAKE"
type input "- 40/40 REMAKE"
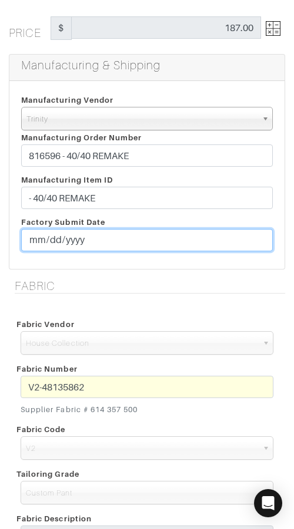
click at [32, 243] on input "date" at bounding box center [146, 240] width 251 height 22
type input "[DATE]"
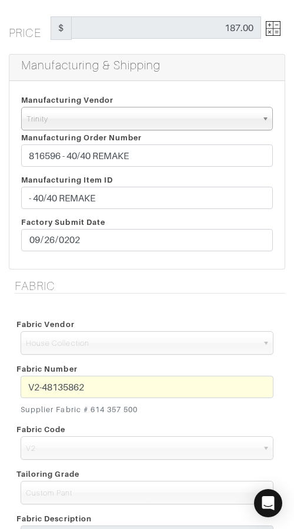
click at [144, 298] on div "Fabric Fabric Vendor Zegna Scabal Loro Piana Gladson Dormeuil House Collection …" at bounding box center [147, 480] width 294 height 402
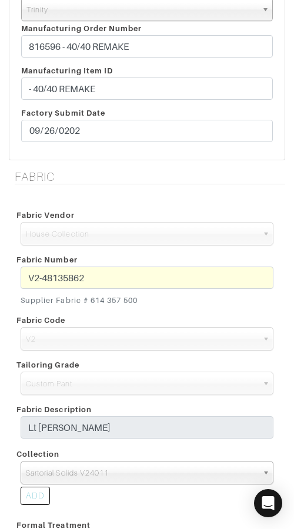
scroll to position [340, 0]
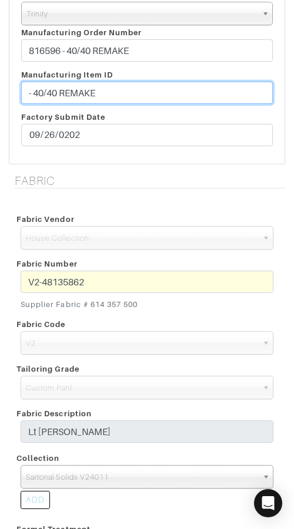
click at [28, 93] on input "- 40/40 REMAKE" at bounding box center [146, 93] width 251 height 22
paste input "T2-1789024"
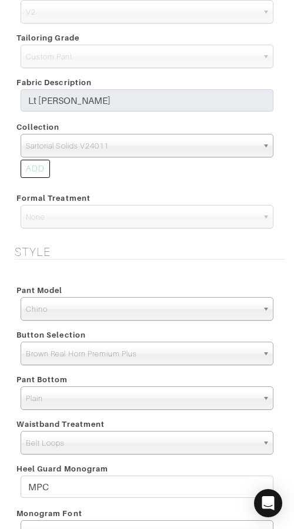
scroll to position [778, 0]
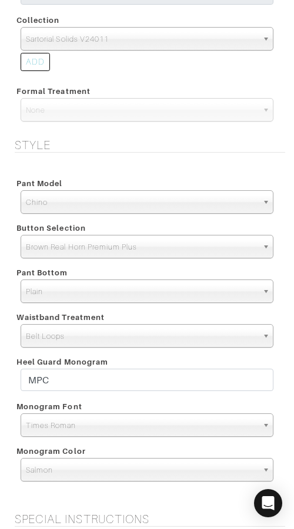
type input "T2-1789024 - 40/40 REMAKE"
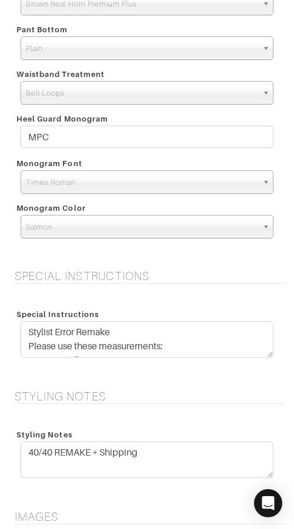
scroll to position [1025, 0]
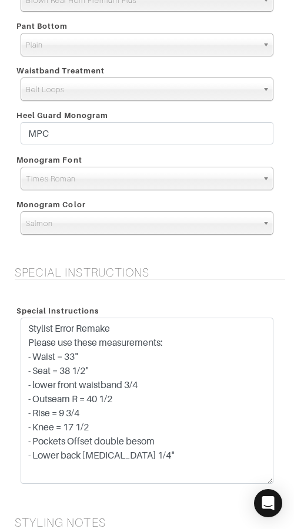
drag, startPoint x: 271, startPoint y: 358, endPoint x: 264, endPoint y: 478, distance: 120.0
click at [264, 478] on textarea "Stylist Error Remake Please use these measurements: - Waist = 33" - Seat = 38 1…" at bounding box center [147, 401] width 253 height 166
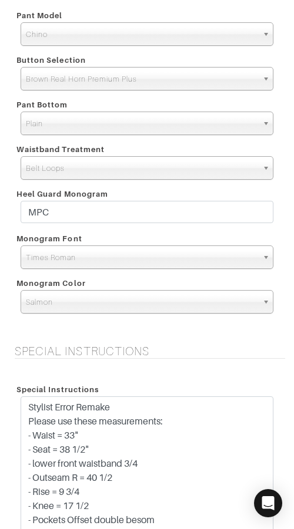
scroll to position [944, 0]
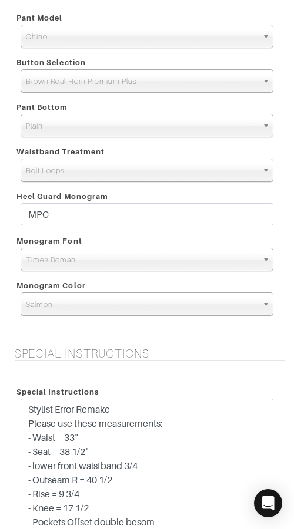
click at [170, 123] on span "Plain" at bounding box center [141, 127] width 231 height 24
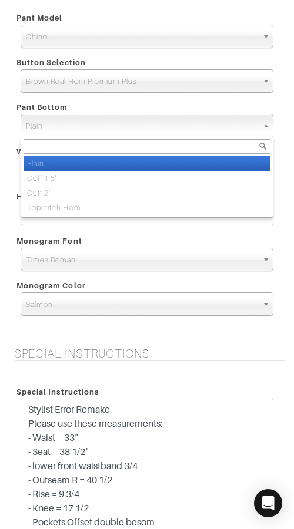
click at [170, 123] on span "Plain" at bounding box center [141, 127] width 231 height 24
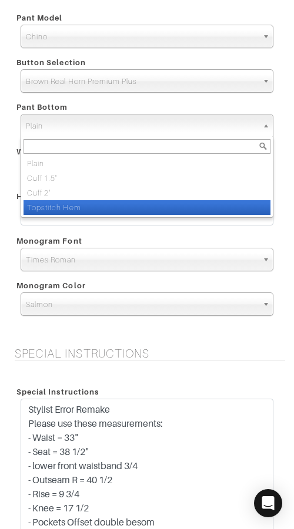
click at [173, 202] on li "Topstitch Hem" at bounding box center [147, 207] width 247 height 15
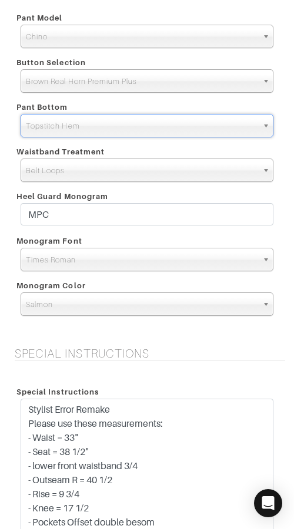
click at [210, 105] on div "Pant Bottom" at bounding box center [147, 107] width 270 height 14
click at [173, 123] on span "Topstitch Hem" at bounding box center [141, 127] width 231 height 24
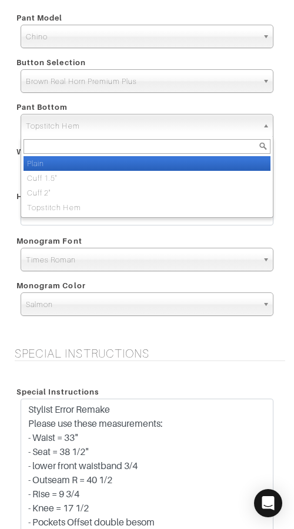
click at [159, 160] on li "Plain" at bounding box center [147, 163] width 247 height 15
select select "Plain"
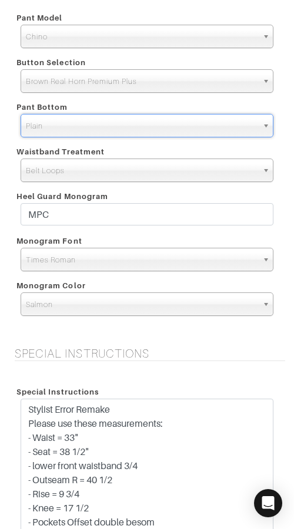
click at [277, 176] on div "Belt Loops Side Tabs with Buckle Belt Loops" at bounding box center [147, 171] width 270 height 24
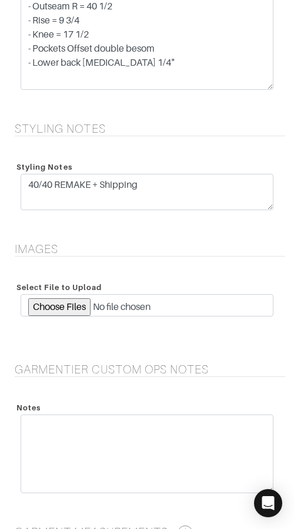
scroll to position [1577, 0]
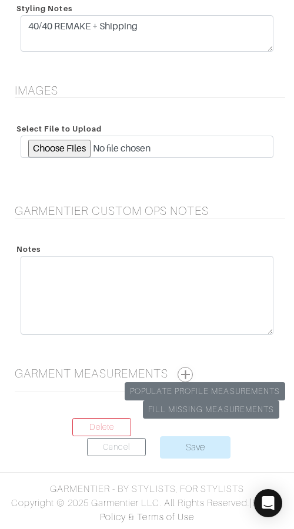
click at [185, 374] on button "button" at bounding box center [184, 374] width 15 height 15
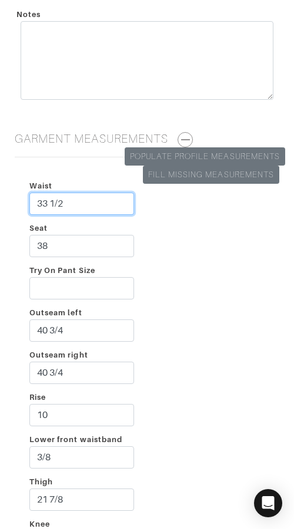
click at [68, 202] on input "33 1/2" at bounding box center [81, 204] width 105 height 22
type input "33"
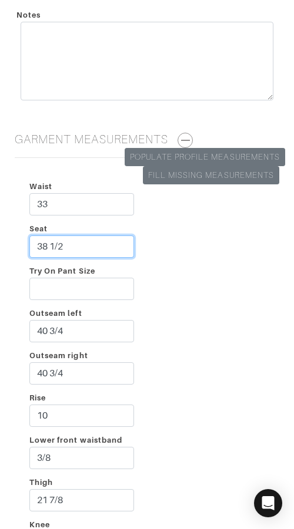
type input "38 1/2"
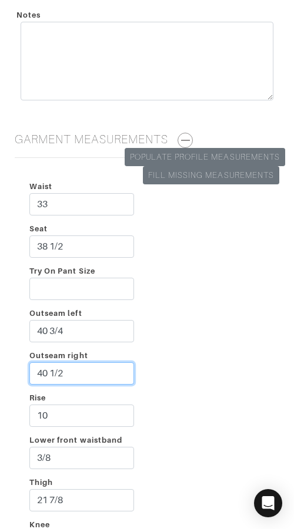
type input "40 1/2"
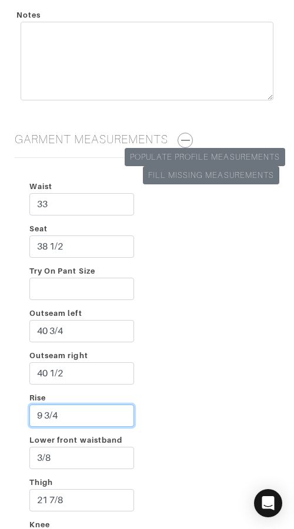
type input "9 3/4"
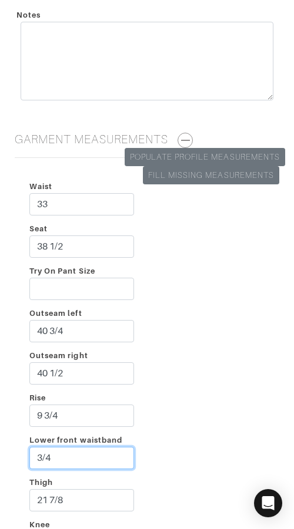
type input "3/4"
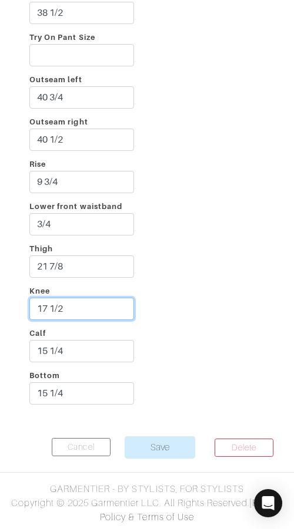
type input "17 1/2"
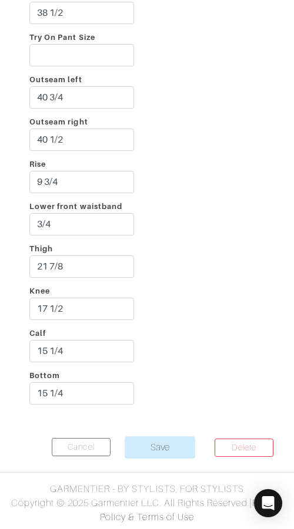
click at [187, 193] on div "Waist 33 Seat 38 1/2 Try On Pant Size Outseam left 40 3/4 Outseam right 40 1/2 …" at bounding box center [147, 178] width 276 height 489
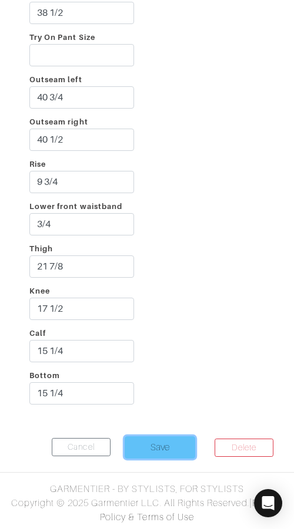
click at [166, 442] on input "Save" at bounding box center [160, 448] width 71 height 22
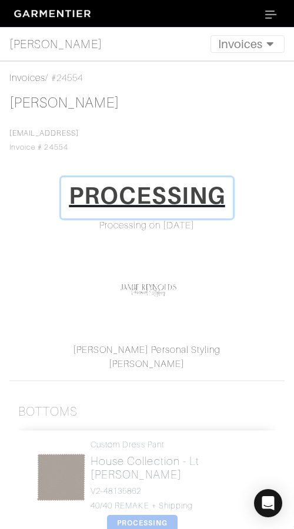
click at [146, 190] on h1 "PROCESSING" at bounding box center [147, 196] width 156 height 28
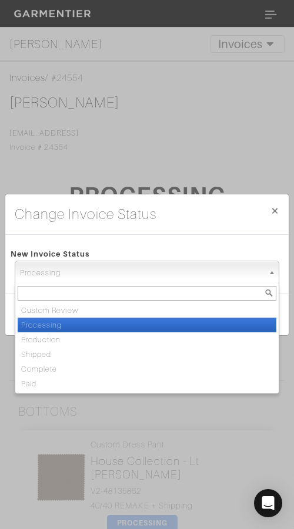
click at [147, 271] on span "Processing" at bounding box center [141, 273] width 243 height 24
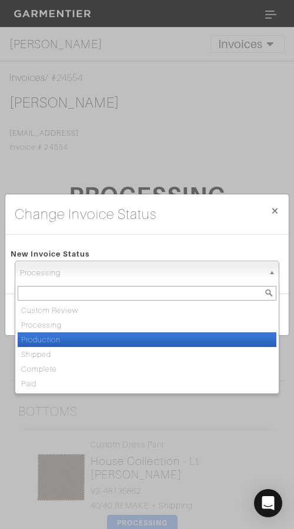
drag, startPoint x: 124, startPoint y: 335, endPoint x: 143, endPoint y: 332, distance: 19.1
click at [124, 335] on li "Production" at bounding box center [147, 340] width 259 height 15
select select "Production"
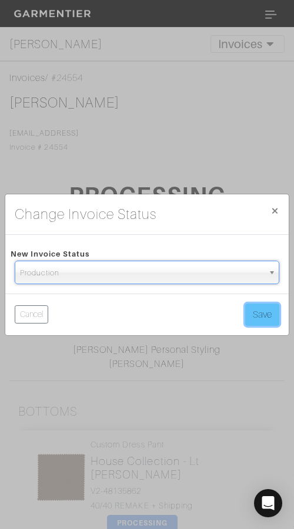
click at [277, 308] on button "Save" at bounding box center [262, 315] width 34 height 22
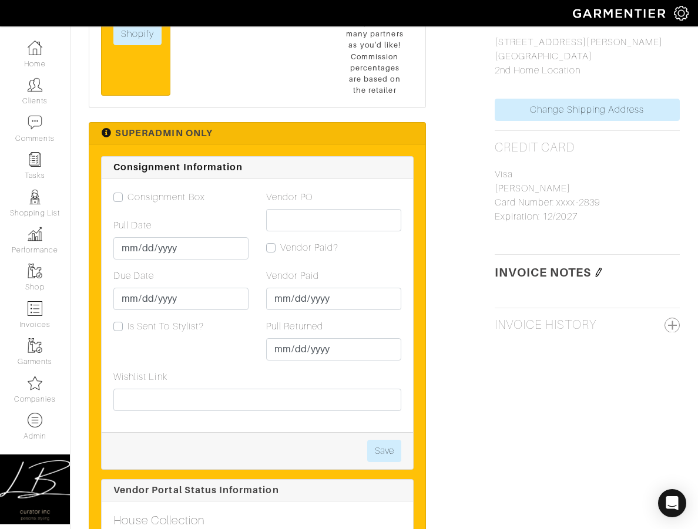
scroll to position [666, 0]
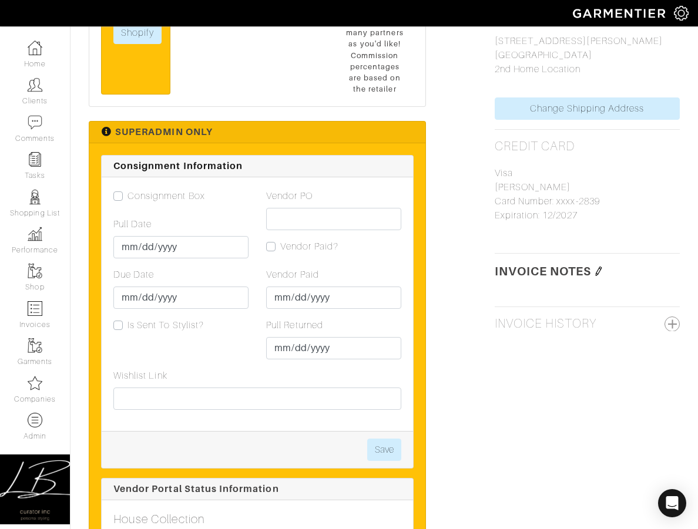
click at [601, 273] on img at bounding box center [598, 271] width 9 height 9
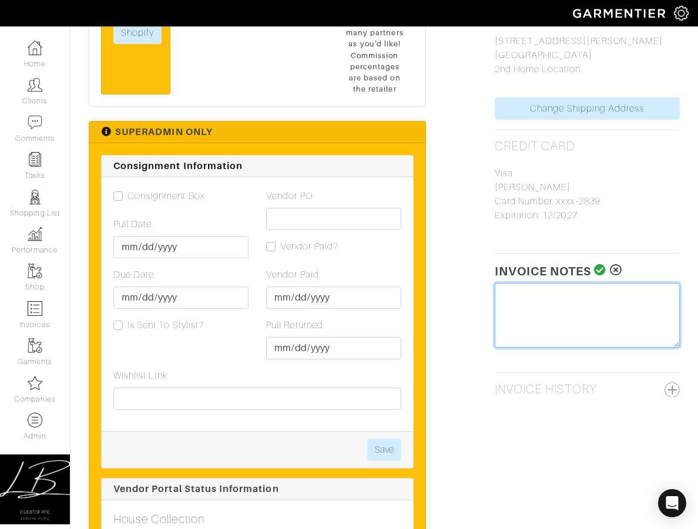
click at [595, 293] on textarea at bounding box center [587, 315] width 185 height 65
type textarea "Tariff Surcharge: $5"
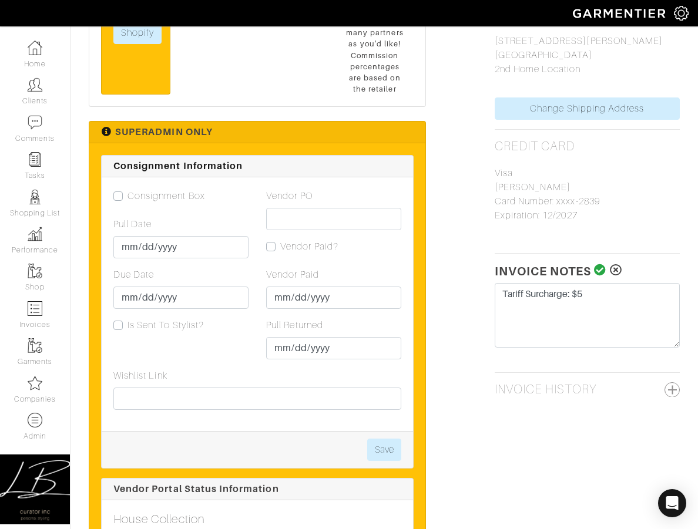
click at [600, 270] on icon at bounding box center [600, 270] width 12 height 12
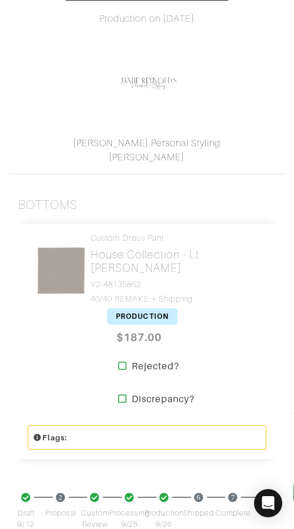
scroll to position [0, 0]
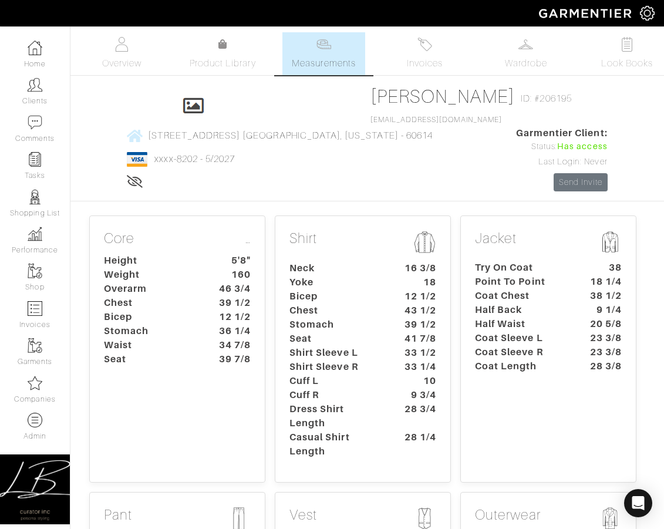
click at [293, 276] on dt "Neck" at bounding box center [336, 268] width 110 height 14
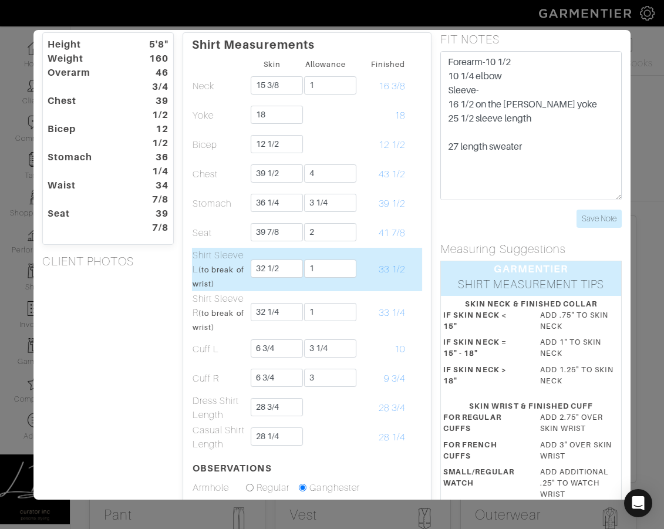
scroll to position [43, 0]
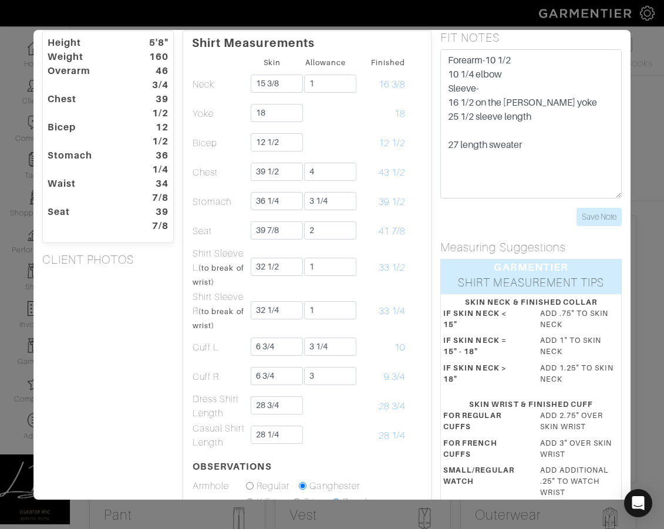
click at [293, 204] on form "Forearm-10 1/2 10 1/4 elbow Sleeve- 16 1/2 on the vince yoke 25 1/2 sleeve leng…" at bounding box center [532, 137] width 182 height 177
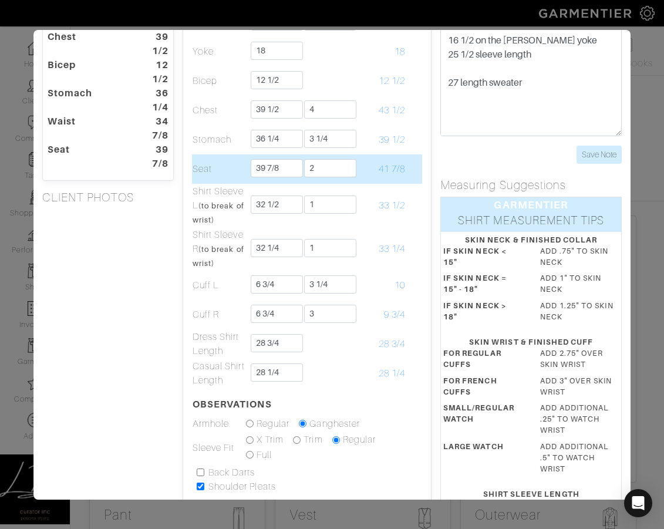
scroll to position [124, 0]
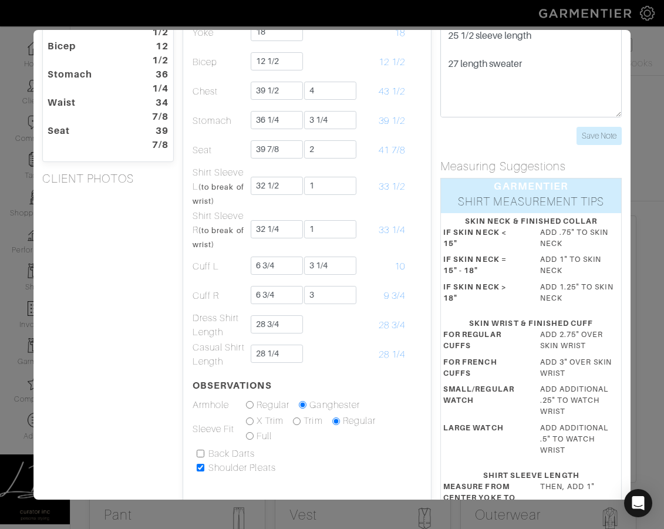
click at [110, 347] on div "Height 5'8" Weight 160 Overarm 46 3/4 Chest 39 1/2 Bicep 12 1/2 Stomach 36 1/4 …" at bounding box center [107, 336] width 149 height 774
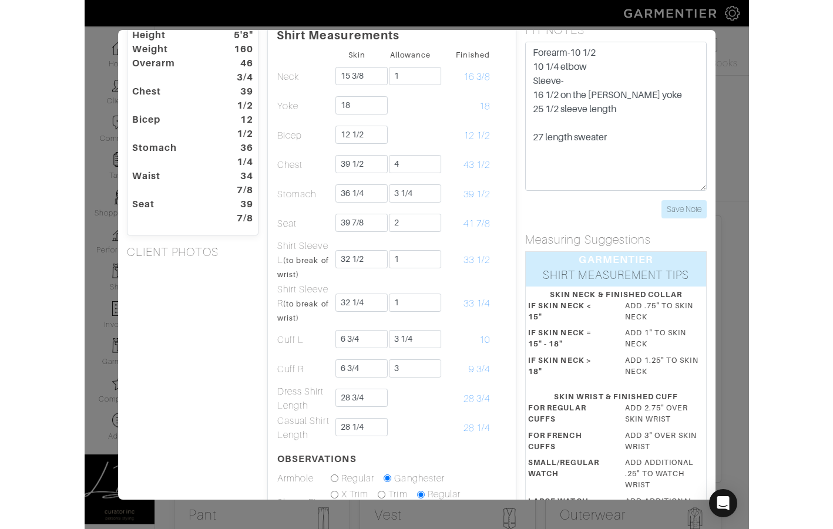
scroll to position [0, 0]
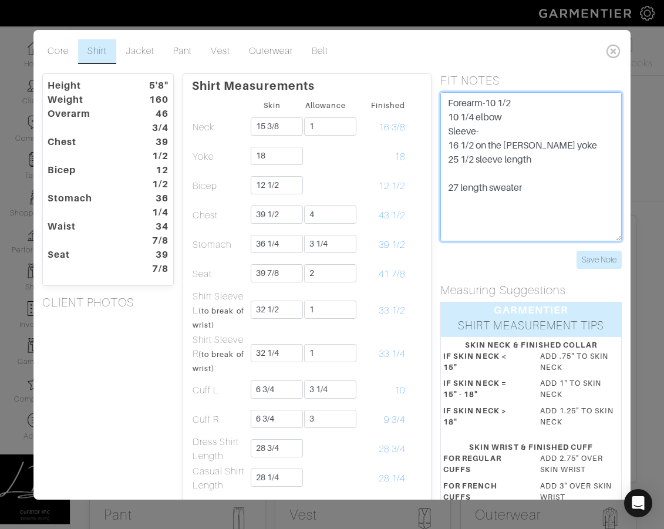
click at [293, 104] on textarea "Forearm-10 1/2 10 1/4 elbow Sleeve- 16 1/2 on the vince yoke 25 1/2 sleeve leng…" at bounding box center [532, 166] width 182 height 149
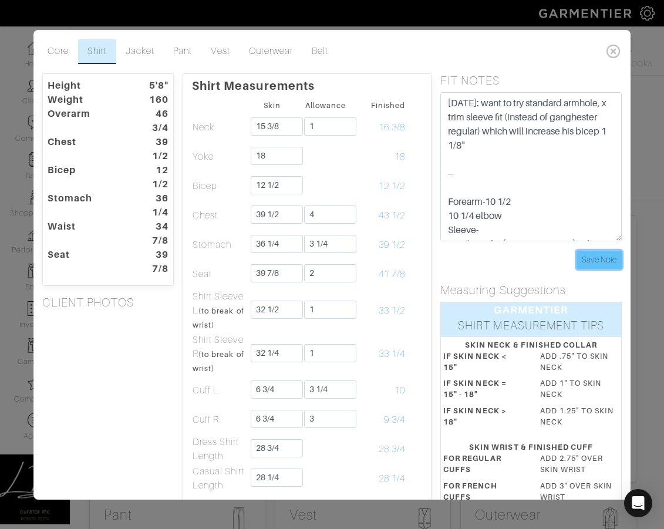
click at [293, 266] on input "Save Note" at bounding box center [599, 260] width 45 height 18
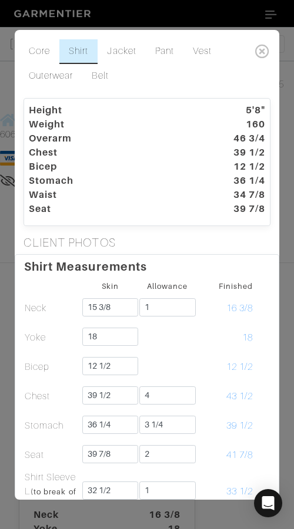
click at [291, 180] on div "Core Shirt Jacket Pant Vest Outerwear Belt Height 5'8" Weight 160 Overarm 46 3/…" at bounding box center [147, 264] width 294 height 529
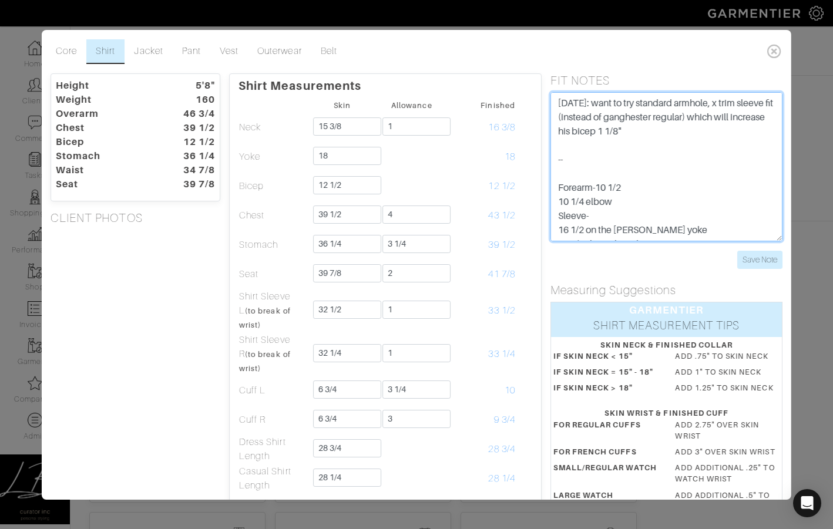
drag, startPoint x: 672, startPoint y: 136, endPoint x: 669, endPoint y: 88, distance: 48.3
click at [293, 88] on div "FIT NOTES Forearm-10 1/2 10 1/4 elbow Sleeve- 16 1/2 on the vince yoke 25 1/2 s…" at bounding box center [667, 171] width 250 height 196
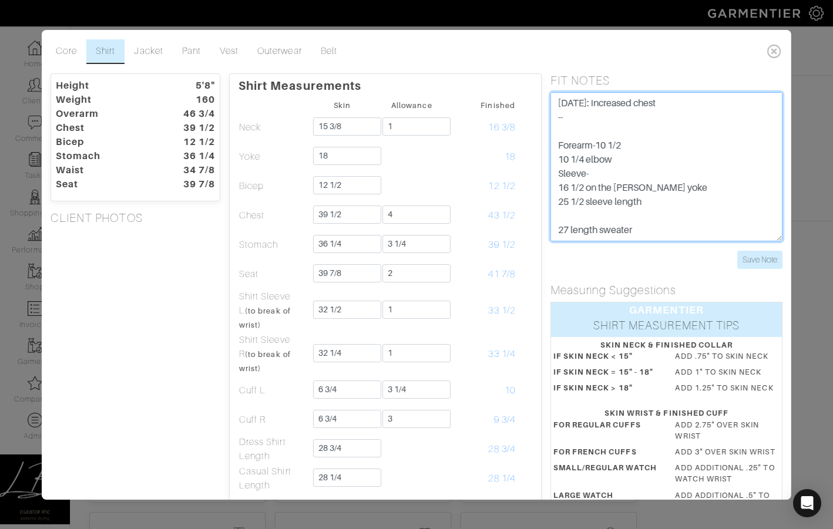
scroll to position [1, 0]
click at [293, 103] on textarea "Forearm-10 1/2 10 1/4 elbow Sleeve- 16 1/2 on the vince yoke 25 1/2 sleeve leng…" at bounding box center [667, 166] width 232 height 149
type textarea "9/26/25: increased chest allowance -- Forearm-10 1/2 10 1/4 elbow Sleeve- 16 1/…"
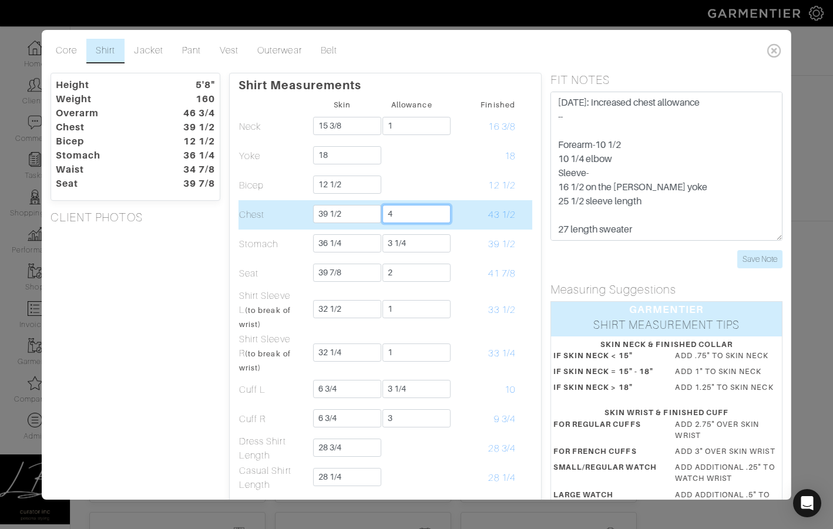
click at [293, 210] on input "4" at bounding box center [416, 214] width 68 height 18
type input "4 3/4"
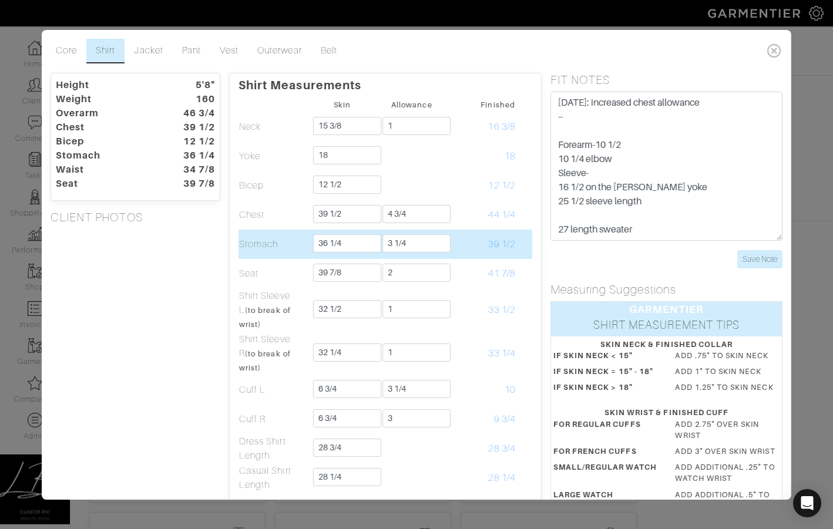
drag, startPoint x: 210, startPoint y: 268, endPoint x: 280, endPoint y: 229, distance: 79.9
click at [210, 268] on div "Height 5'8" Weight 160 Overarm 46 3/4 Chest 39 1/2 Bicep 12 1/2 Stomach 36 1/4 …" at bounding box center [135, 420] width 187 height 695
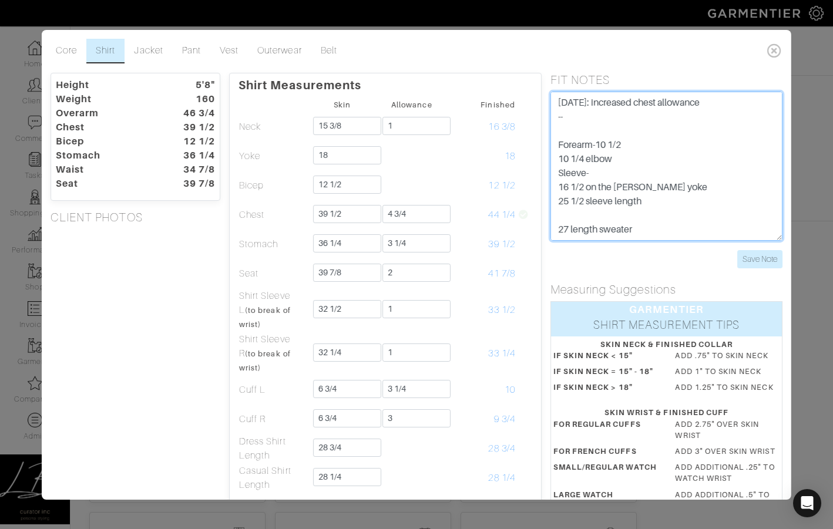
click at [293, 97] on textarea "Forearm-10 1/2 10 1/4 elbow Sleeve- 16 1/2 on the vince yoke 25 1/2 sleeve leng…" at bounding box center [667, 166] width 232 height 149
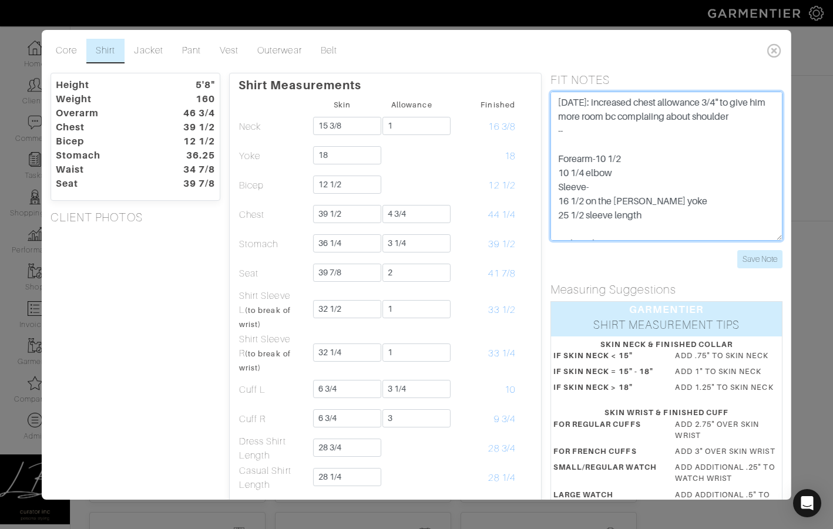
click at [293, 116] on textarea "Forearm-10 1/2 10 1/4 elbow Sleeve- 16 1/2 on the vince yoke 25 1/2 sleeve leng…" at bounding box center [667, 166] width 232 height 149
type textarea "9/26/25: increased chest allowance 3/4" to give him more room bc complaing abou…"
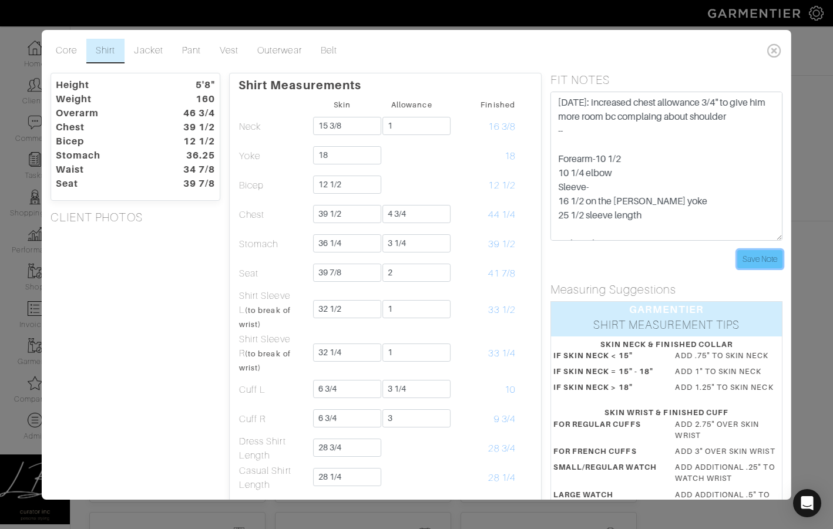
click at [293, 256] on input "Save Note" at bounding box center [759, 259] width 45 height 18
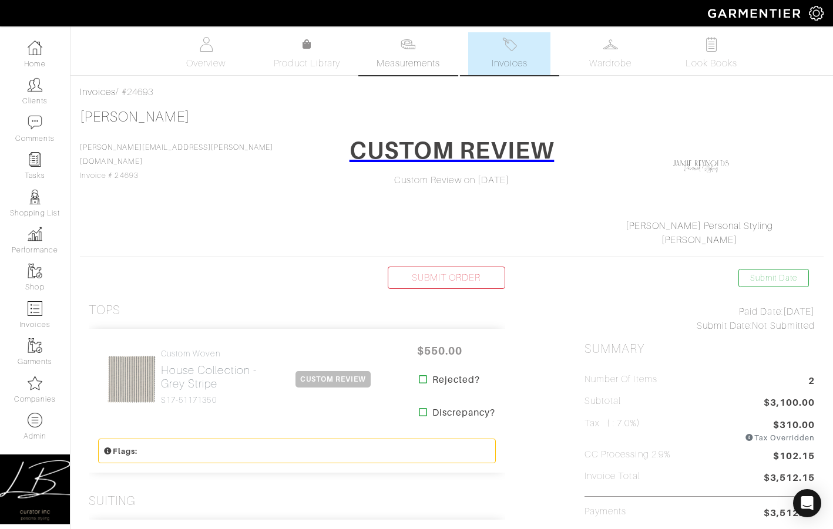
click at [425, 53] on link "Measurements" at bounding box center [408, 53] width 83 height 43
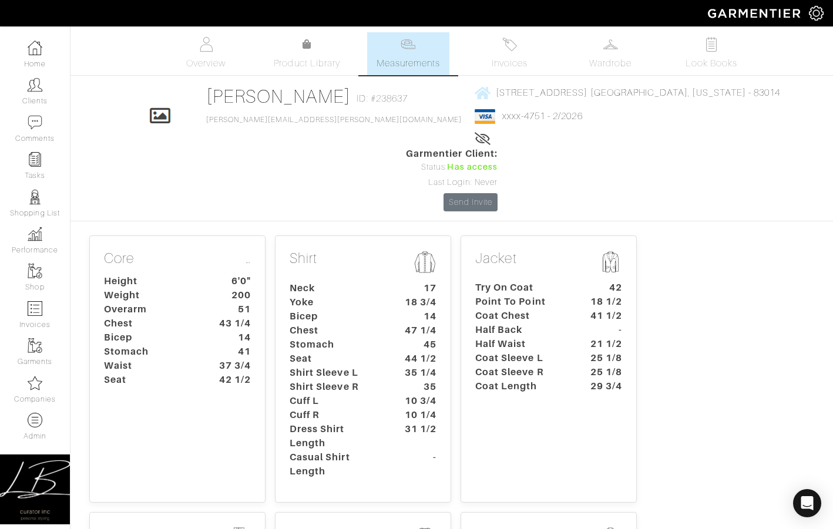
click at [556, 309] on dt "Coat Chest" at bounding box center [521, 316] width 110 height 14
click at [506, 309] on dt "Coat Chest" at bounding box center [521, 316] width 110 height 14
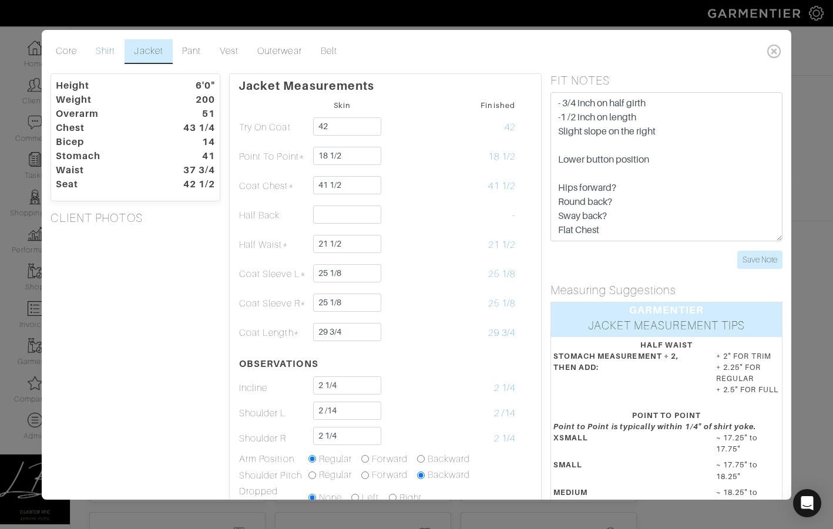
click at [114, 59] on link "Shirt" at bounding box center [105, 51] width 38 height 25
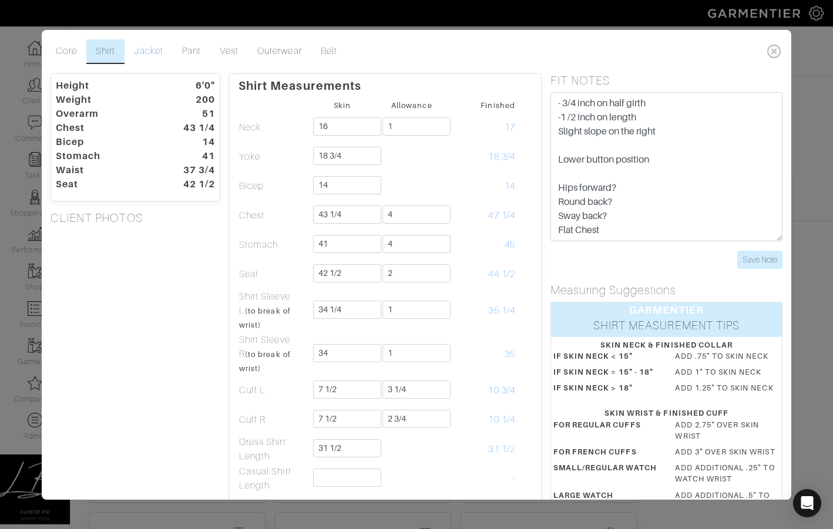
click at [152, 54] on link "Jacket" at bounding box center [149, 51] width 48 height 25
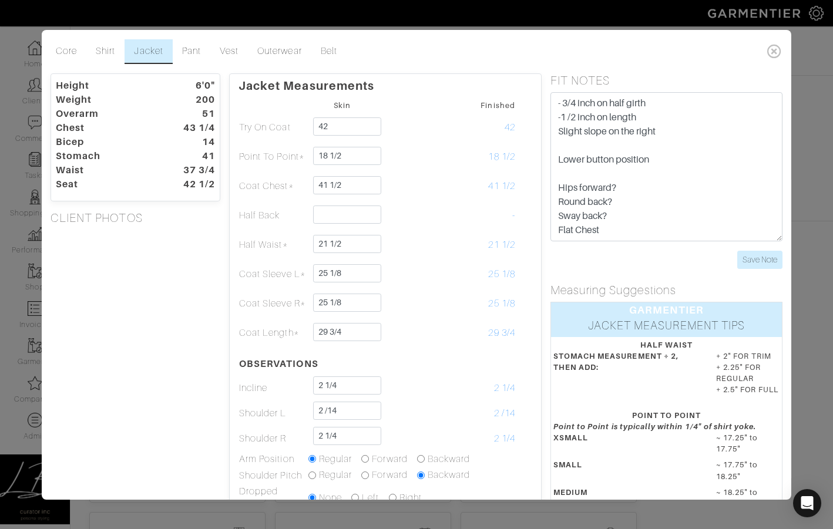
scroll to position [14, 0]
click at [197, 283] on div "Height 6'0" Weight 200 Overarm 51 Chest 43 1/4 Bicep 14 Stomach 41 Waist 37 3/4…" at bounding box center [135, 403] width 187 height 661
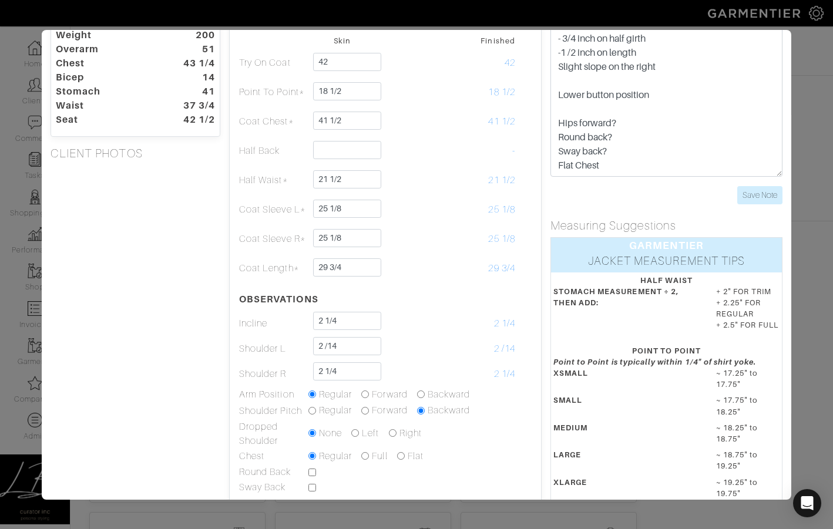
scroll to position [0, 0]
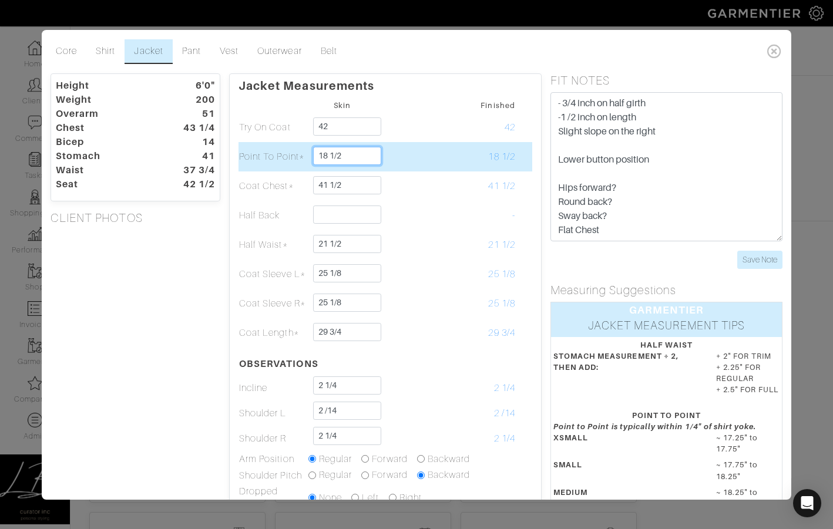
drag, startPoint x: 360, startPoint y: 156, endPoint x: 360, endPoint y: 149, distance: 7.1
click at [360, 149] on input "18 1/2" at bounding box center [347, 156] width 68 height 18
type input "18 7/8"
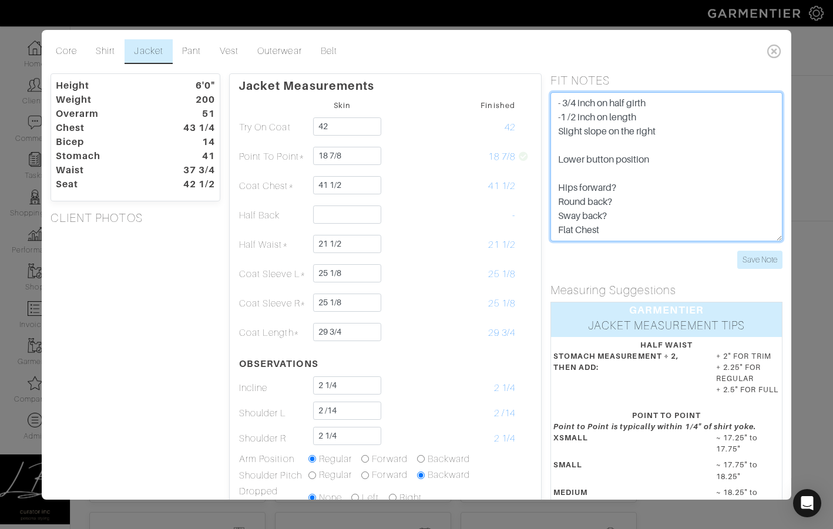
click at [600, 148] on textarea "- 3/4 inch on half girth -1 /2 inch on length Slight slope on the right Lower b…" at bounding box center [667, 166] width 232 height 149
click at [615, 217] on textarea "- 3/4 inch on half girth -1 /2 inch on length Slight slope on the right Lower b…" at bounding box center [667, 166] width 232 height 149
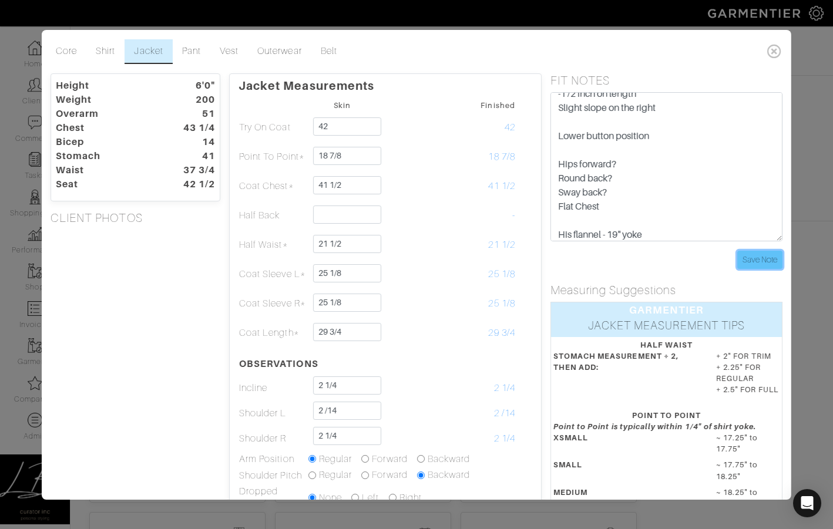
click at [751, 251] on input "Save Note" at bounding box center [759, 260] width 45 height 18
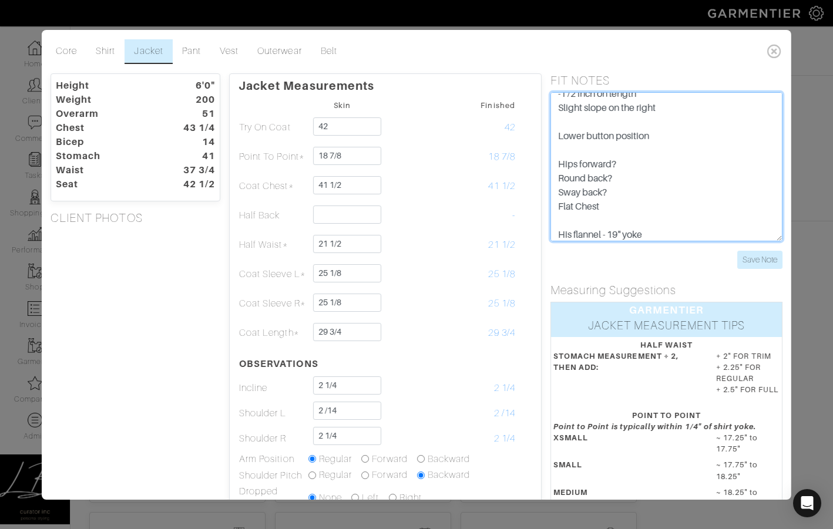
drag, startPoint x: 622, startPoint y: 204, endPoint x: 544, endPoint y: 202, distance: 77.6
click at [544, 202] on div "FIT NOTES - 3/4 inch on half girth -1 /2 inch on length Slight slope on the rig…" at bounding box center [667, 171] width 250 height 196
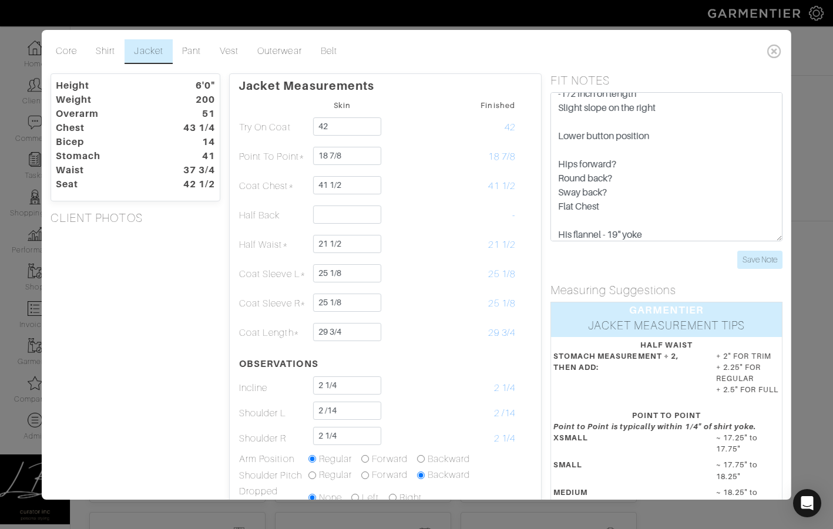
click at [193, 259] on div "Height 6'0" Weight 200 Overarm 51 Chest 43 1/4 Bicep 14 Stomach 41 Waist 37 3/4…" at bounding box center [135, 403] width 187 height 661
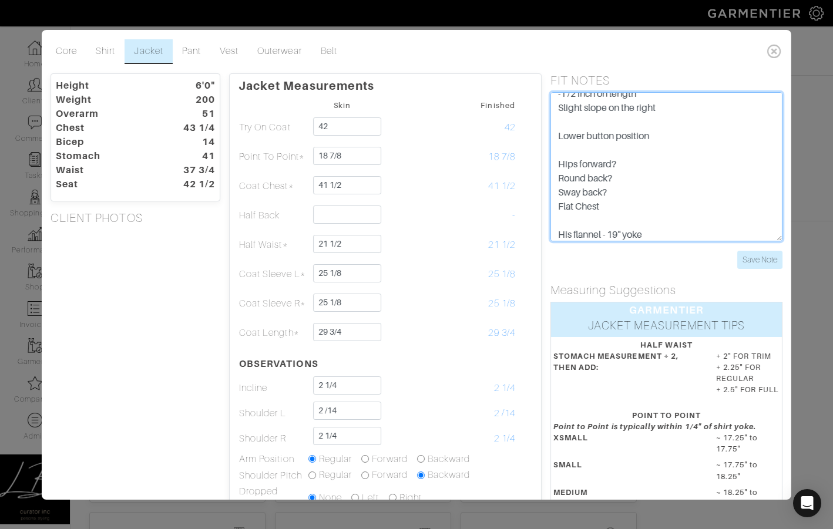
drag, startPoint x: 620, startPoint y: 206, endPoint x: 550, endPoint y: 203, distance: 70.5
click at [551, 203] on textarea "- 3/4 inch on half girth -1 /2 inch on length Slight slope on the right Lower b…" at bounding box center [667, 166] width 232 height 149
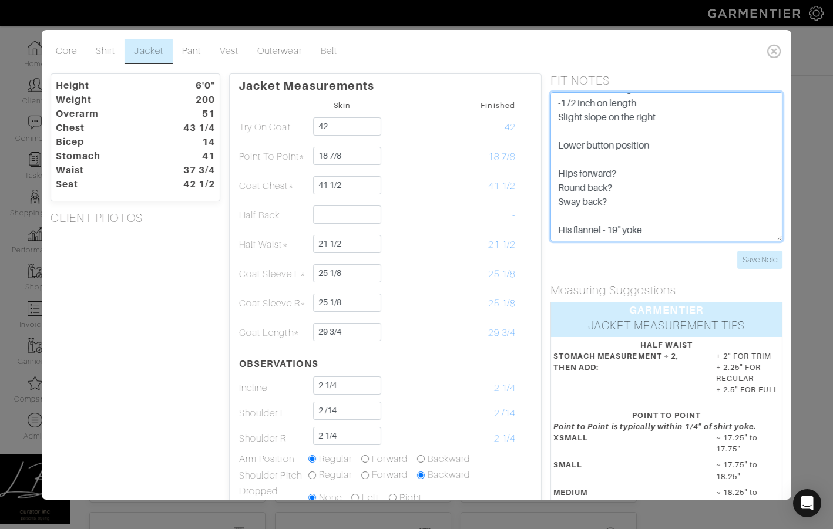
type textarea "- 3/4 inch on half girth -1 /2 inch on length Slight slope on the right Lower b…"
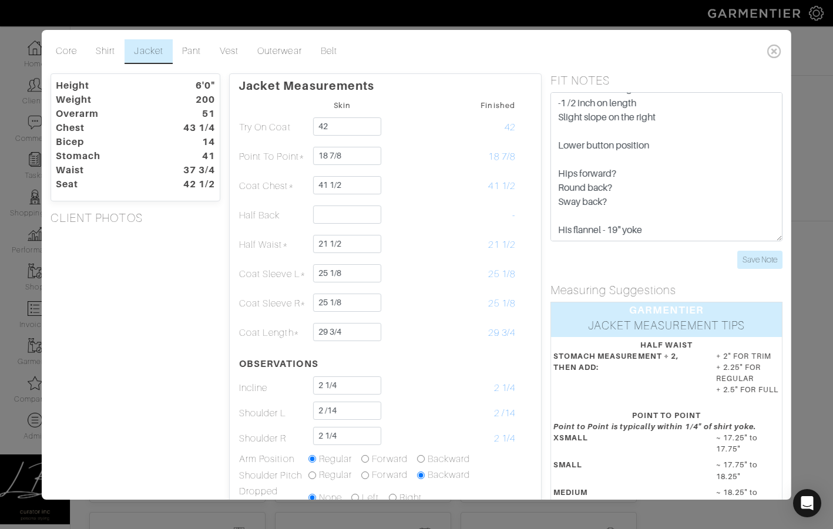
click at [187, 312] on div "Height 6'0" Weight 200 Overarm 51 Chest 43 1/4 Bicep 14 Stomach 41 Waist 37 3/4…" at bounding box center [135, 403] width 187 height 661
click at [746, 261] on input "Save Note" at bounding box center [759, 260] width 45 height 18
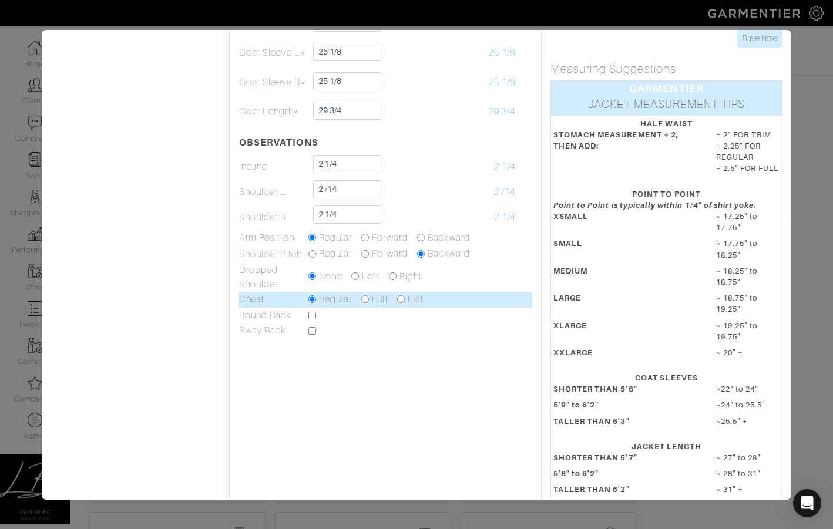
scroll to position [224, 0]
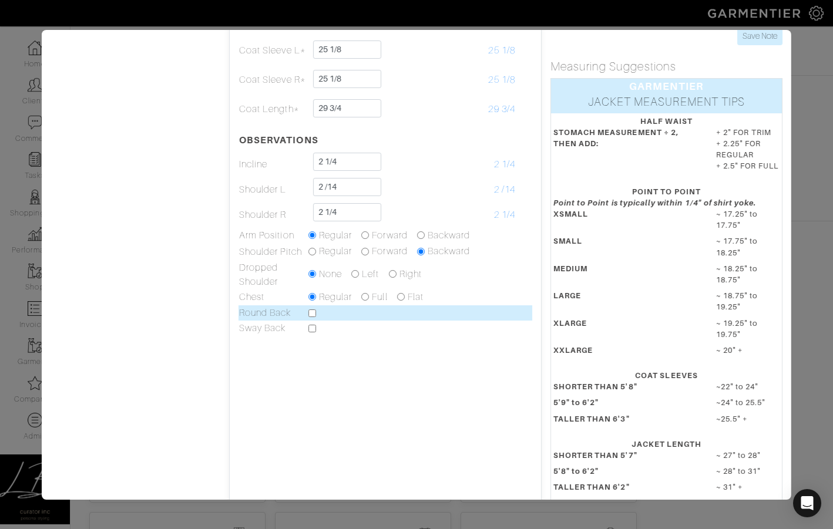
click at [308, 313] on tr "Round Back" at bounding box center [386, 313] width 294 height 15
click at [312, 313] on input "checkbox" at bounding box center [312, 314] width 8 height 8
checkbox input "true"
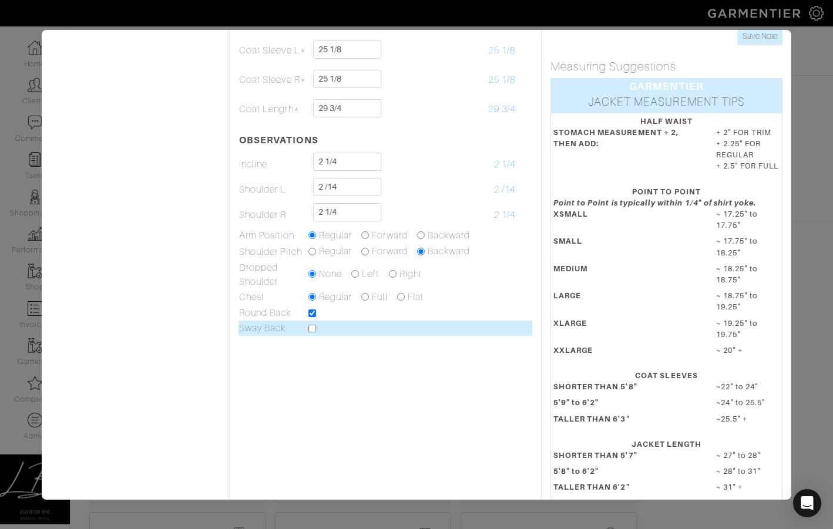
click at [312, 328] on input "checkbox" at bounding box center [312, 329] width 8 height 8
checkbox input "true"
click at [150, 327] on div "Height 6'0" Weight 200 Overarm 51 Chest 43 1/4 Bicep 14 Stomach 41 Waist 37 3/4…" at bounding box center [135, 180] width 187 height 661
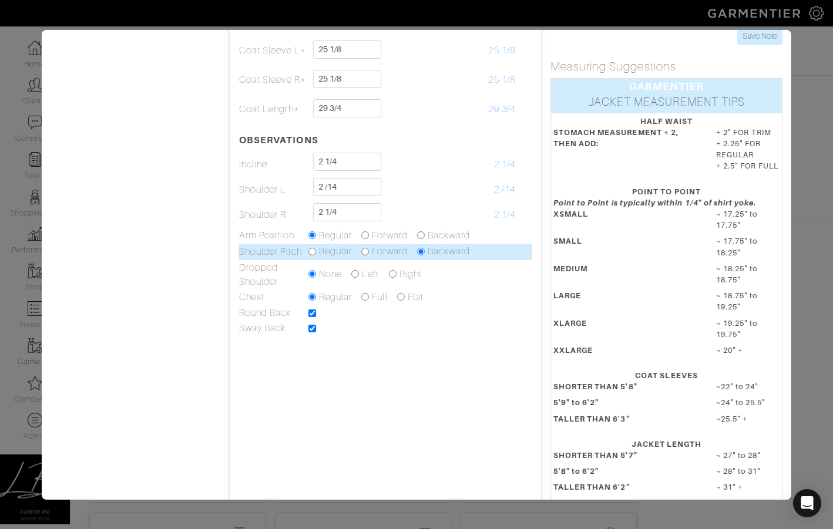
click at [367, 250] on input "radio" at bounding box center [365, 252] width 8 height 8
radio input "true"
click at [311, 252] on input "radio" at bounding box center [312, 252] width 8 height 8
radio input "true"
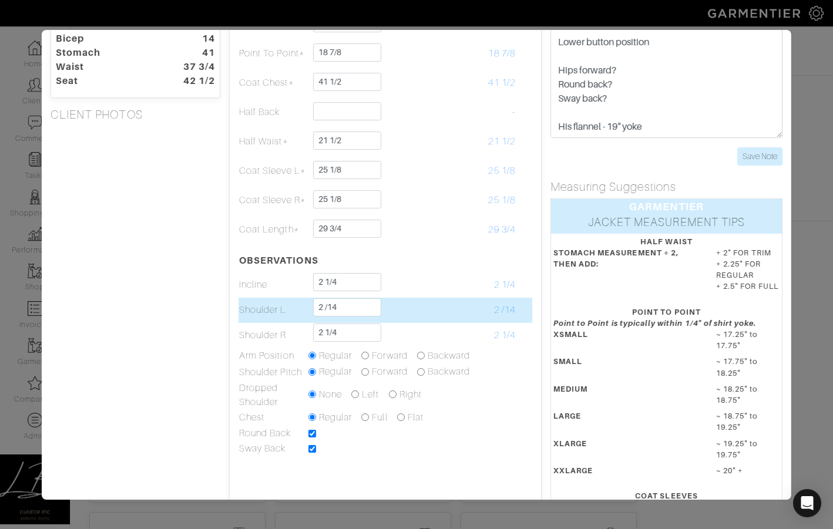
scroll to position [163, 0]
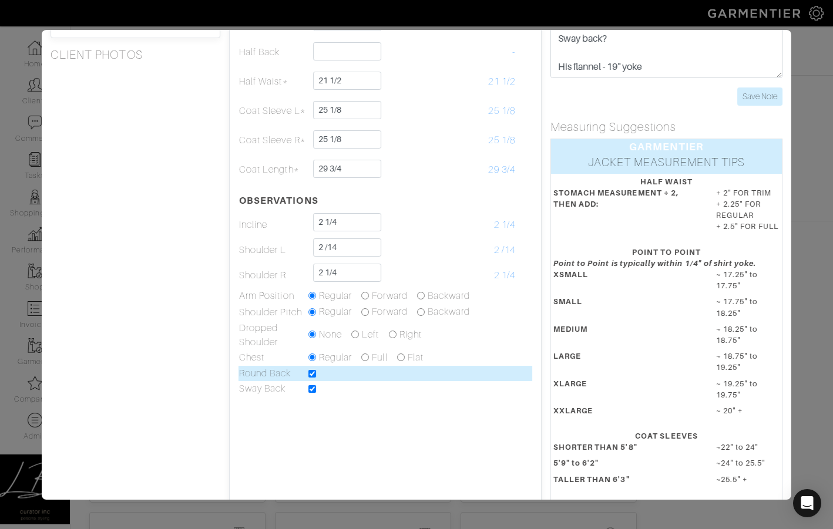
click at [311, 374] on input "checkbox" at bounding box center [312, 374] width 8 height 8
checkbox input "false"
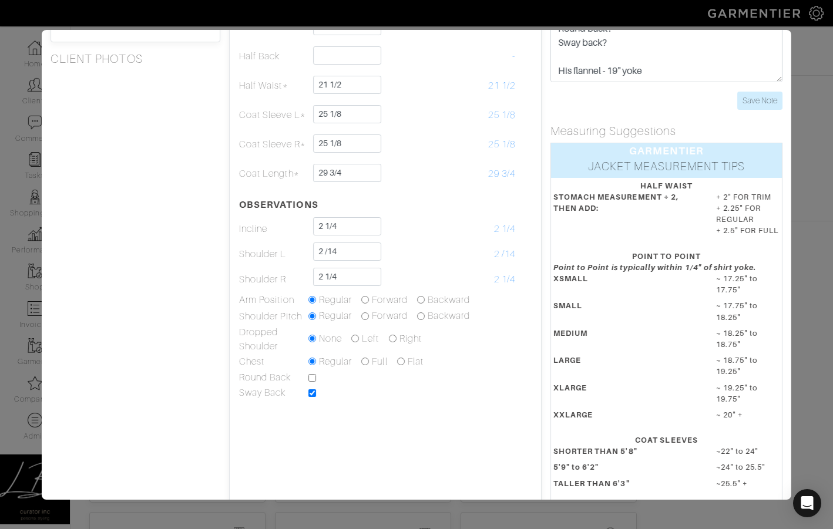
click at [127, 354] on div "Height 6'0" Weight 200 Overarm 51 Chest 43 1/4 Bicep 14 Stomach 41 Waist 37 3/4…" at bounding box center [135, 244] width 187 height 661
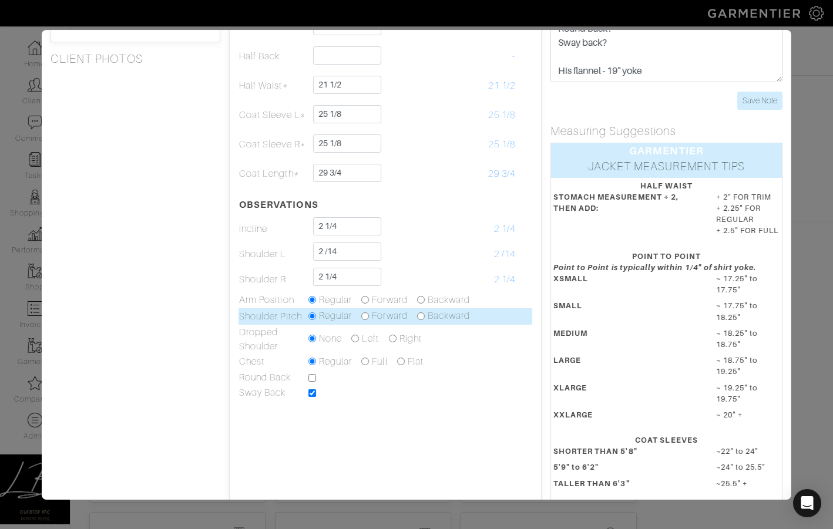
drag, startPoint x: 422, startPoint y: 315, endPoint x: 413, endPoint y: 315, distance: 9.4
click at [422, 315] on input "radio" at bounding box center [421, 317] width 8 height 8
radio input "true"
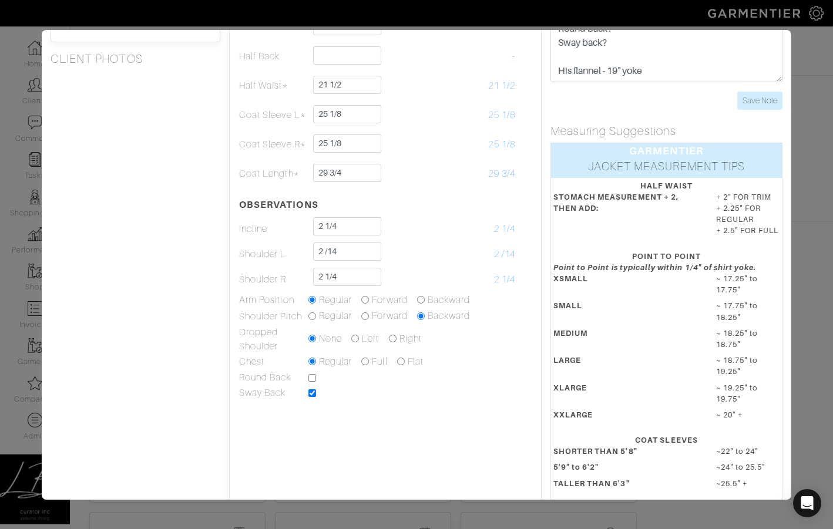
click at [157, 308] on div "Height 6'0" Weight 200 Overarm 51 Chest 43 1/4 Bicep 14 Stomach 41 Waist 37 3/4…" at bounding box center [135, 244] width 187 height 661
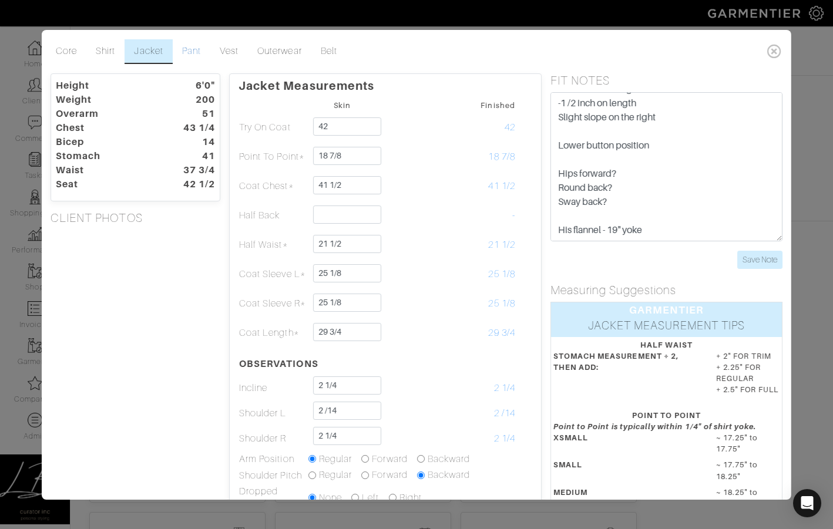
click at [189, 50] on link "Pant" at bounding box center [192, 51] width 38 height 25
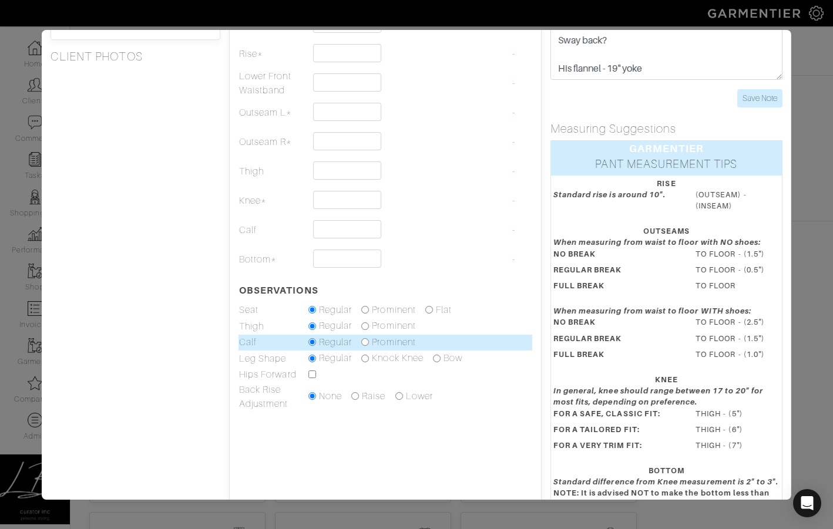
scroll to position [177, 0]
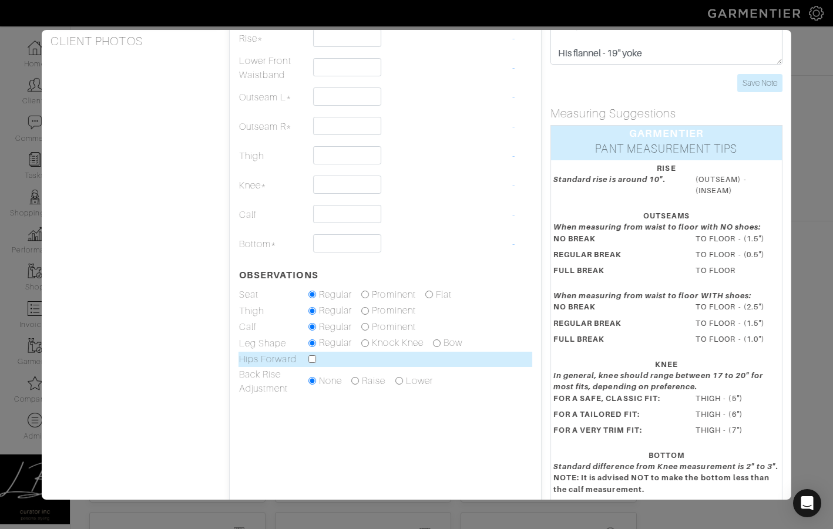
click at [314, 359] on input "checkbox" at bounding box center [312, 359] width 8 height 8
checkbox input "true"
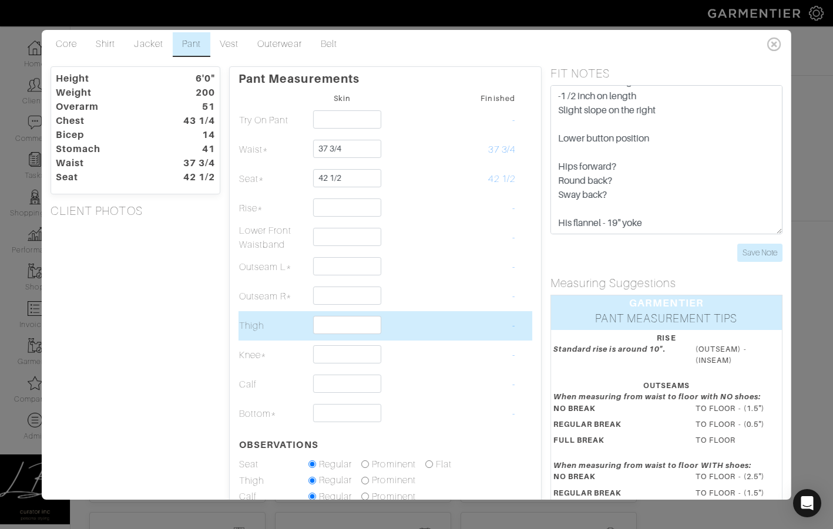
scroll to position [0, 0]
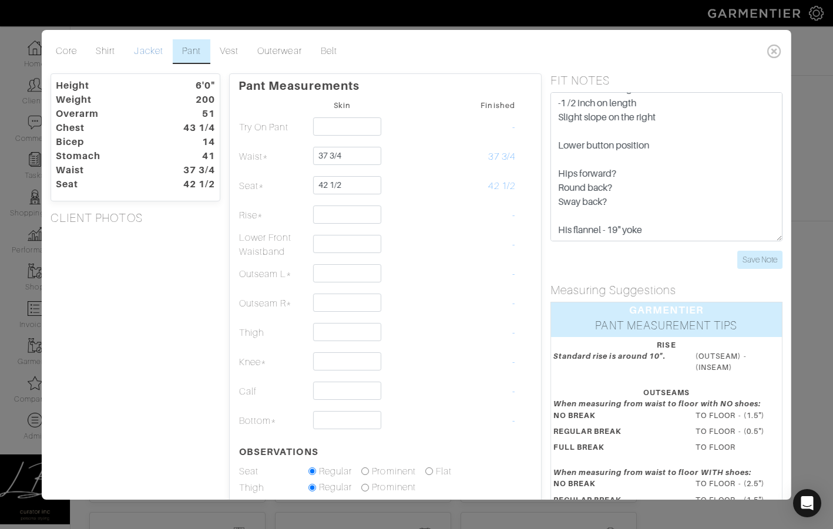
click at [143, 49] on link "Jacket" at bounding box center [149, 51] width 48 height 25
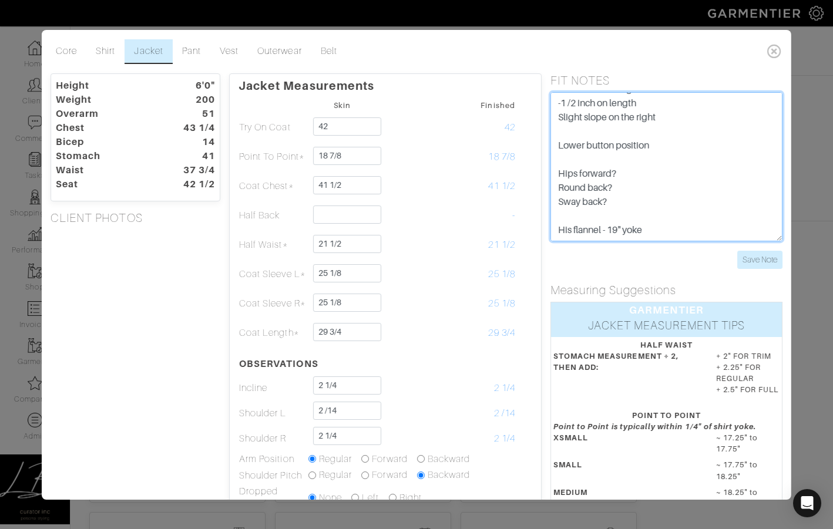
click at [624, 184] on textarea "- 3/4 inch on half girth -1 /2 inch on length Slight slope on the right Lower b…" at bounding box center [667, 166] width 232 height 149
type textarea "- 3/4 inch on half girth -1 /2 inch on length Slight slope on the right Lower b…"
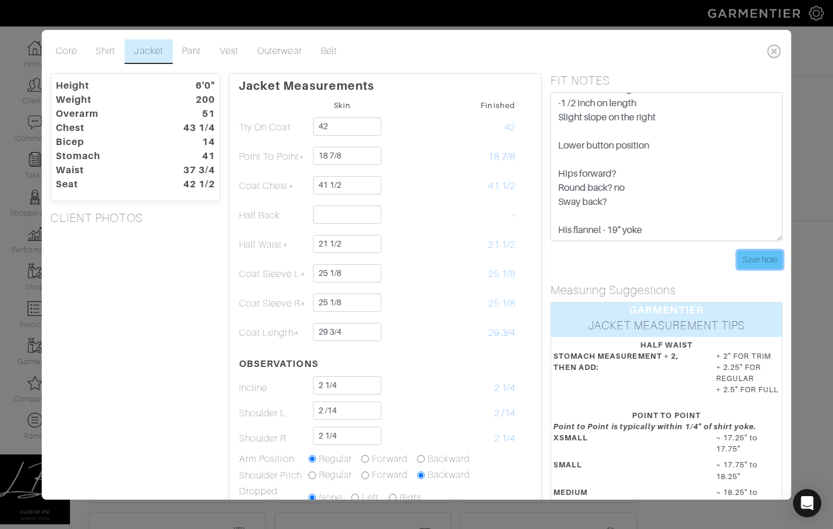
click at [770, 259] on input "Save Note" at bounding box center [759, 260] width 45 height 18
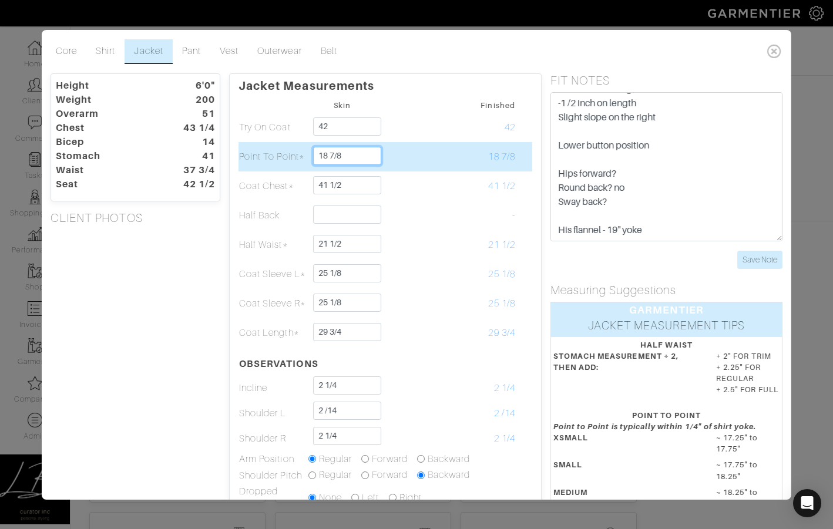
drag, startPoint x: 361, startPoint y: 157, endPoint x: 360, endPoint y: 145, distance: 12.9
click at [360, 145] on td "18 7/8" at bounding box center [342, 156] width 69 height 29
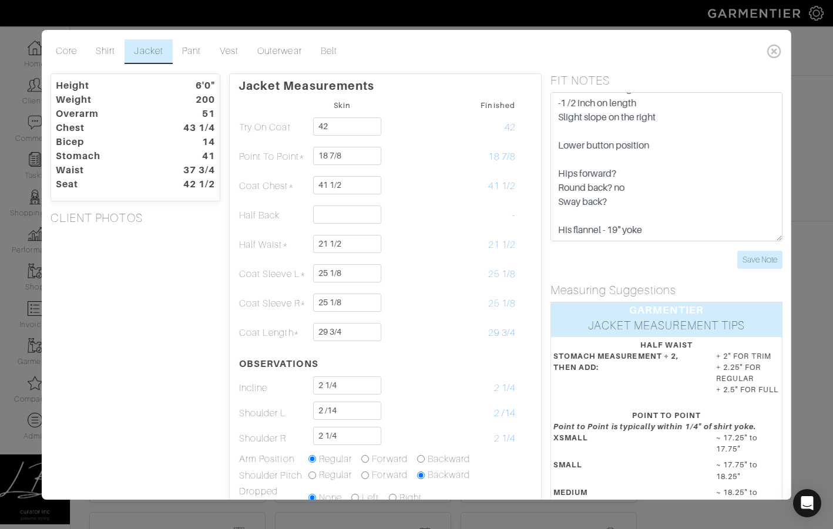
click at [194, 264] on div "Height 6'0" Weight 200 Overarm 51 Chest 43 1/4 Bicep 14 Stomach 41 Waist 37 3/4…" at bounding box center [135, 403] width 187 height 661
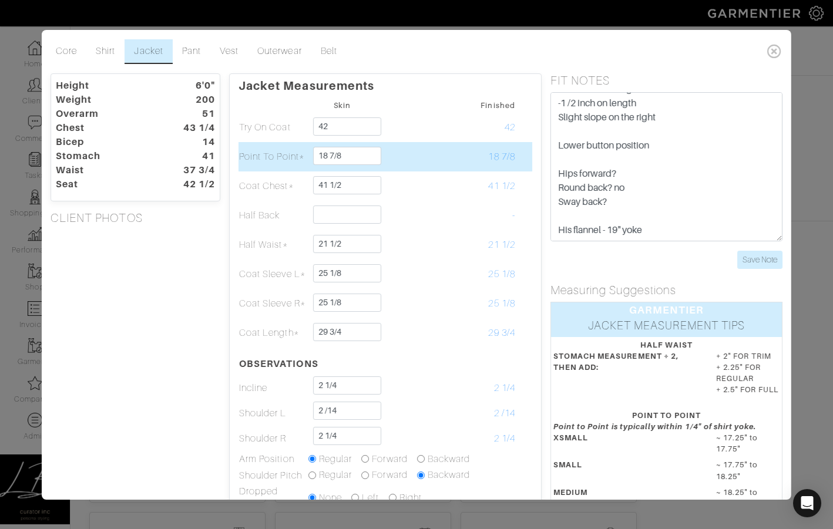
click at [414, 152] on td at bounding box center [411, 156] width 69 height 29
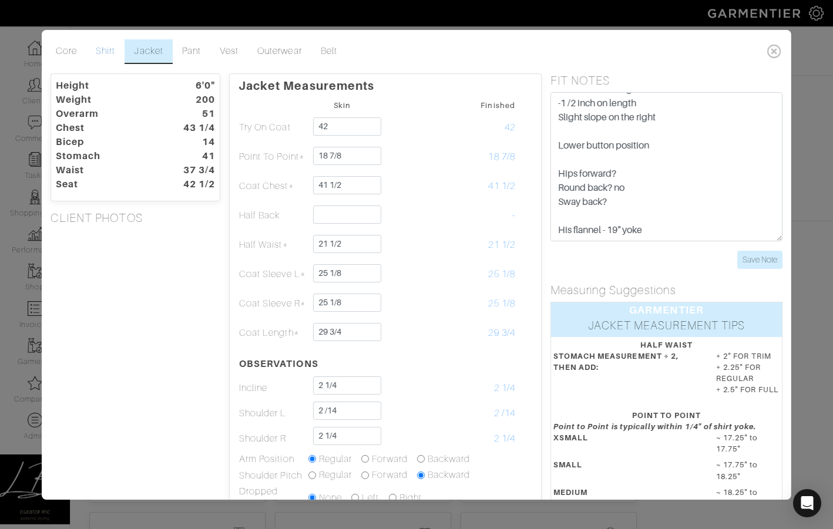
click at [108, 56] on link "Shirt" at bounding box center [105, 51] width 38 height 25
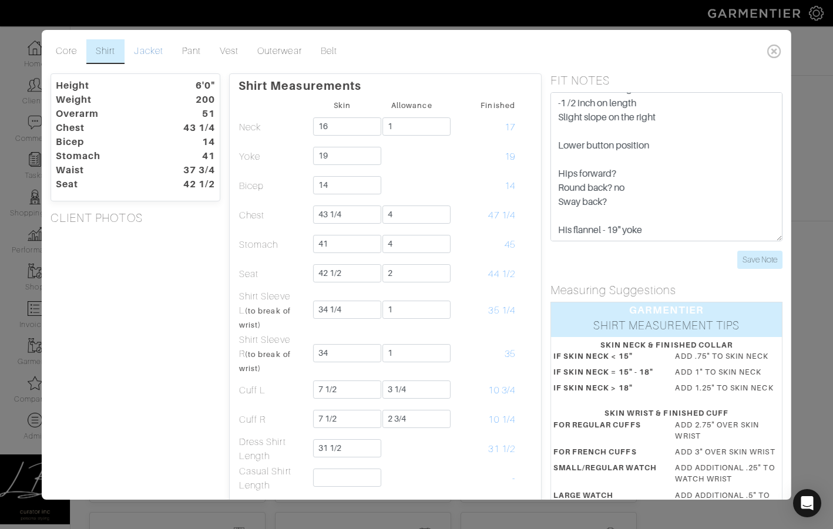
click at [150, 49] on link "Jacket" at bounding box center [149, 51] width 48 height 25
click at [158, 324] on div "Height 6'0" Weight 200 Overarm 51 Chest 43 1/4 Bicep 14 Stomach 41 Waist 37 3/4…" at bounding box center [135, 420] width 187 height 695
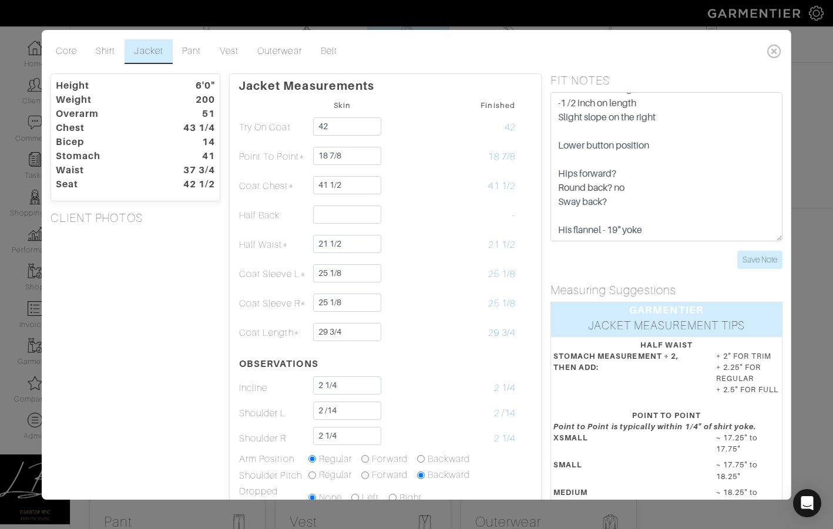
click at [126, 274] on div "Height 6'0" Weight 200 Overarm 51 Chest 43 1/4 Bicep 14 Stomach 41 Waist 37 3/4…" at bounding box center [135, 403] width 187 height 661
click at [155, 264] on div "Height 6'0" Weight 200 Overarm 51 Chest 43 1/4 Bicep 14 Stomach 41 Waist 37 3/4…" at bounding box center [135, 403] width 187 height 661
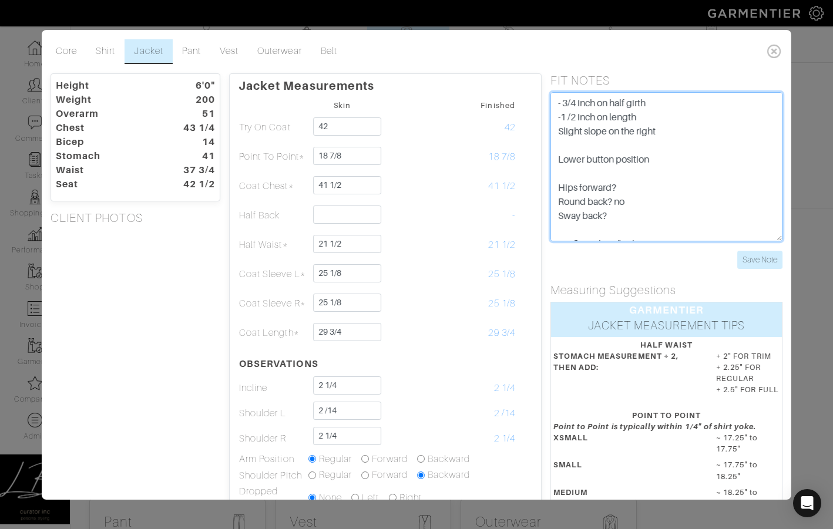
click at [559, 103] on textarea "- 3/4 inch on half girth -1 /2 inch on length Slight slope on the right Lower b…" at bounding box center [667, 166] width 232 height 149
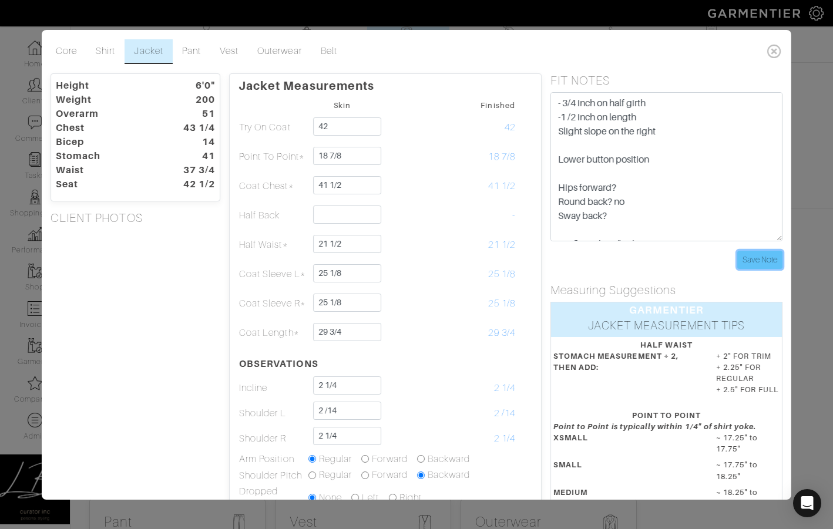
click at [764, 264] on input "Save Note" at bounding box center [759, 260] width 45 height 18
click at [200, 274] on div "Height 6'0" Weight 200 Overarm 51 Chest 43 1/4 Bicep 14 Stomach 41 Waist 37 3/4…" at bounding box center [135, 403] width 187 height 661
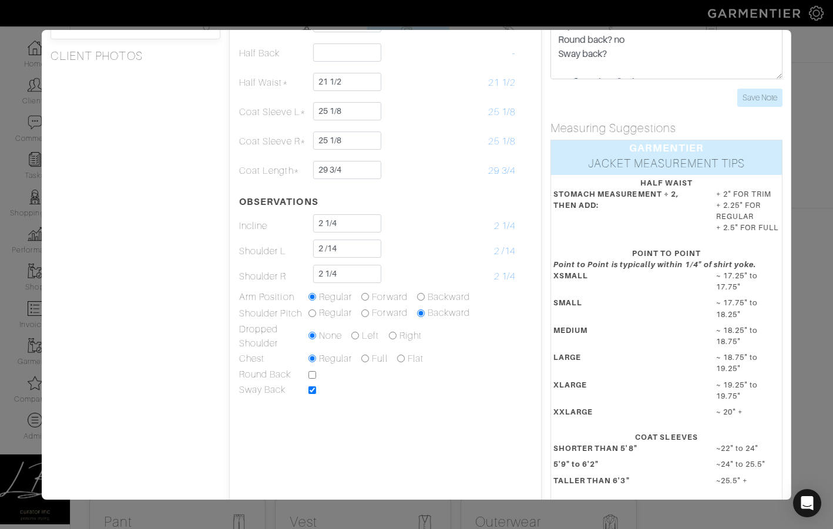
scroll to position [163, 0]
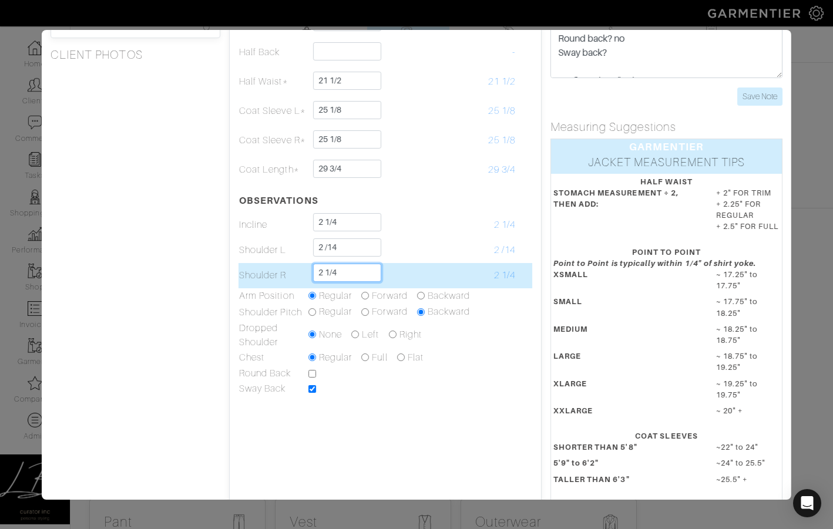
click at [371, 273] on input "2 1/4" at bounding box center [347, 273] width 68 height 18
type input "2 1/2"
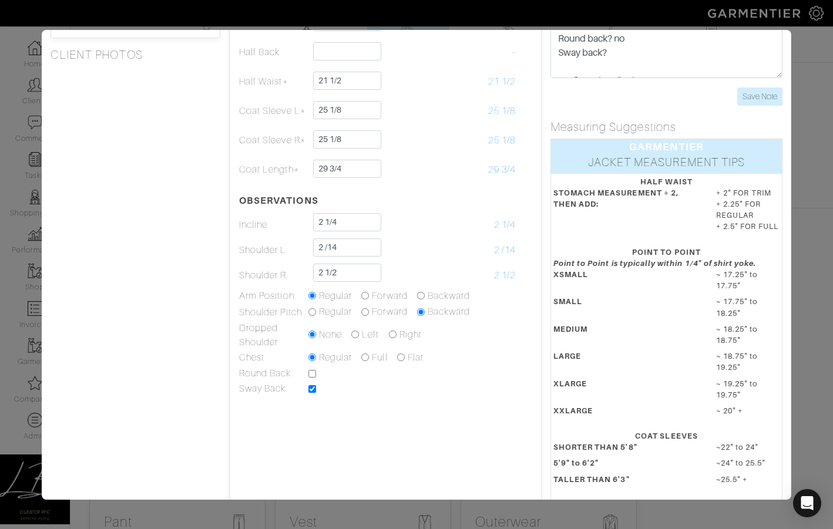
click at [203, 257] on div "Height 6'0" Weight 200 Overarm 51 Chest 43 1/4 Bicep 14 Stomach 41 Waist 37 3/4…" at bounding box center [135, 240] width 187 height 661
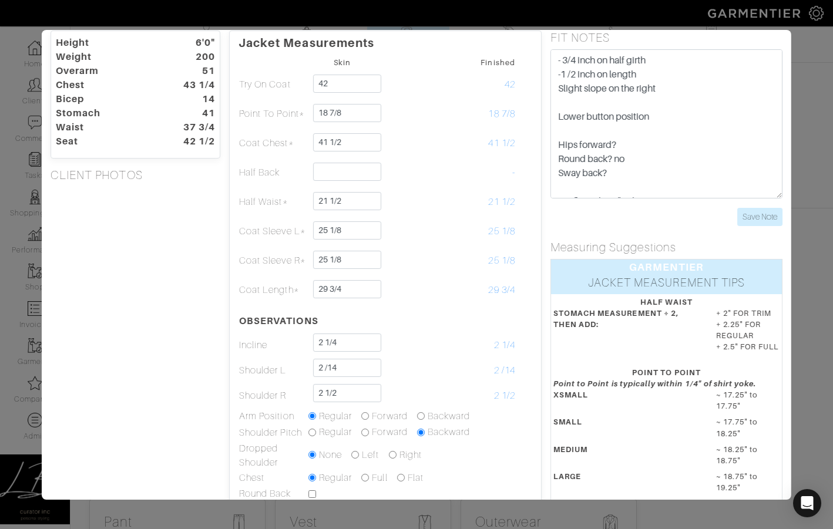
scroll to position [0, 0]
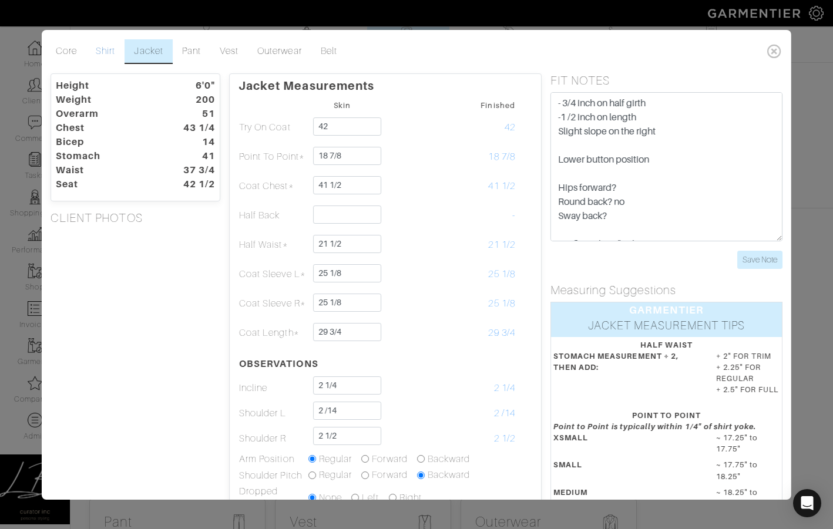
click at [102, 46] on link "Shirt" at bounding box center [105, 51] width 38 height 25
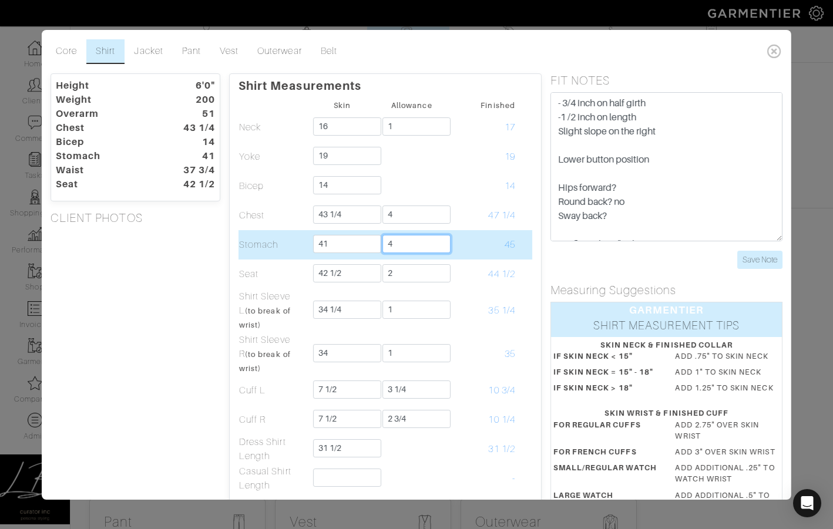
click at [420, 247] on input "4" at bounding box center [416, 244] width 68 height 18
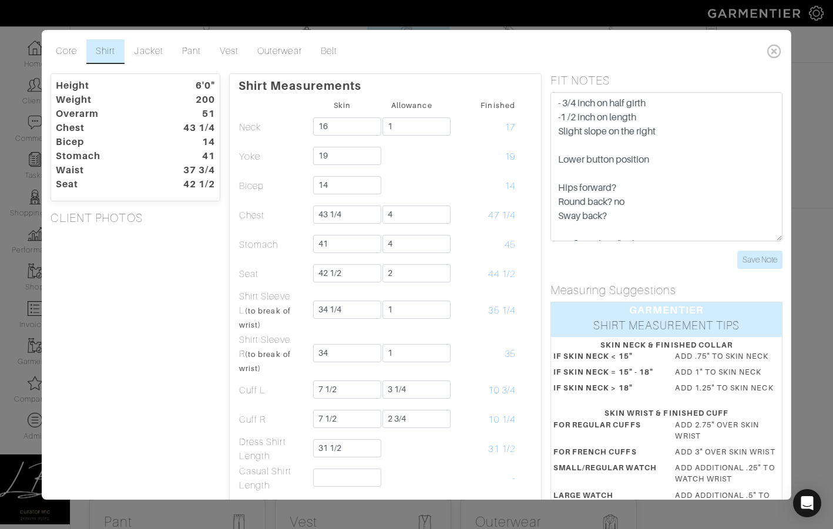
click at [205, 251] on div "Height 6'0" Weight 200 Overarm 51 Chest 43 1/4 Bicep 14 Stomach 41 Waist 37 3/4…" at bounding box center [135, 420] width 187 height 695
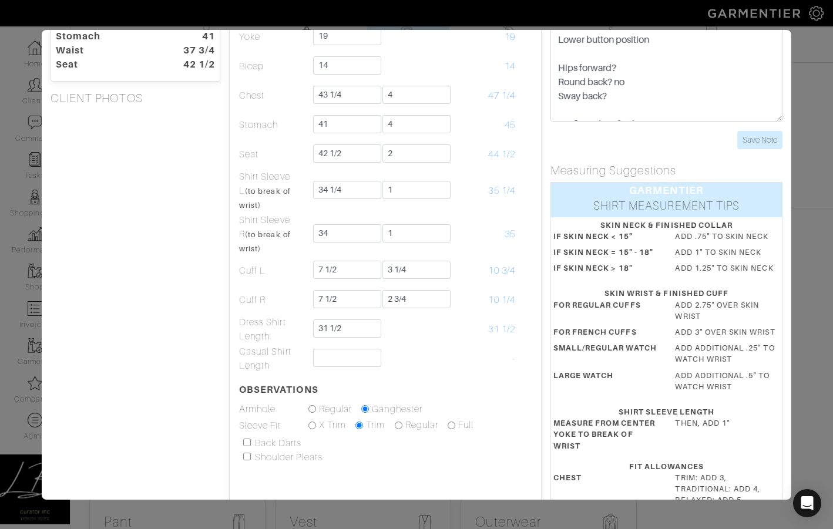
scroll to position [158, 0]
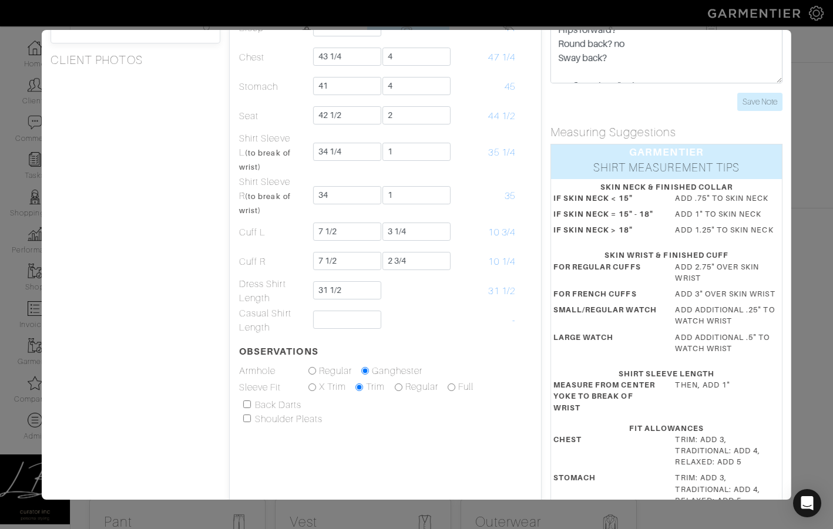
drag, startPoint x: 247, startPoint y: 404, endPoint x: 239, endPoint y: 404, distance: 8.2
click at [247, 404] on input "checkbox" at bounding box center [247, 405] width 8 height 8
checkbox input "true"
click at [177, 349] on div "Height 6'0" Weight 200 Overarm 51 Chest 43 1/4 Bicep 14 Stomach 41 Waist 37 3/4…" at bounding box center [135, 262] width 187 height 695
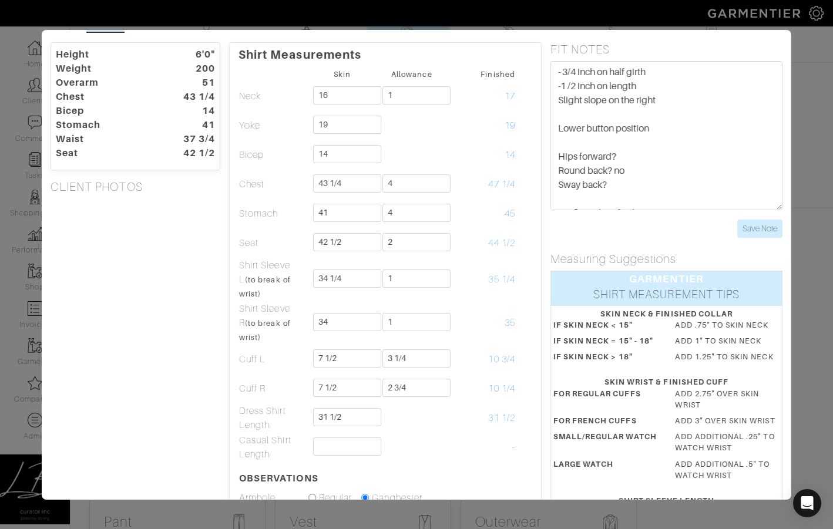
scroll to position [0, 0]
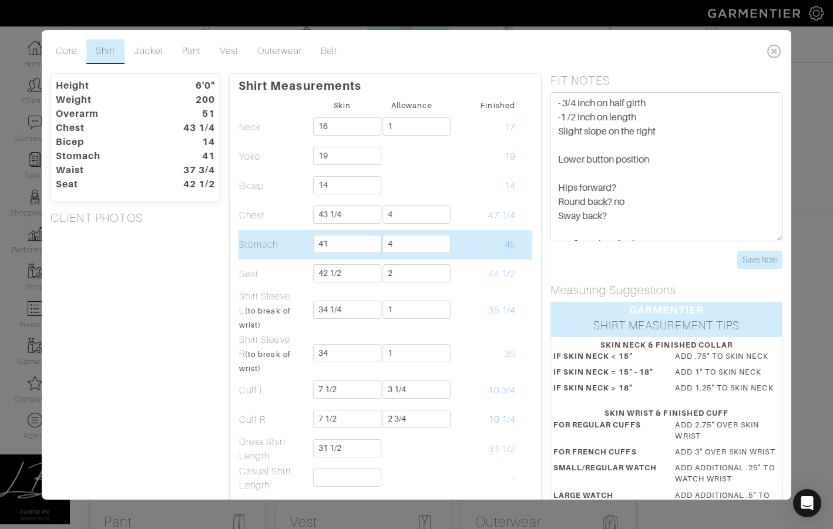
click at [464, 244] on td "45" at bounding box center [481, 244] width 69 height 29
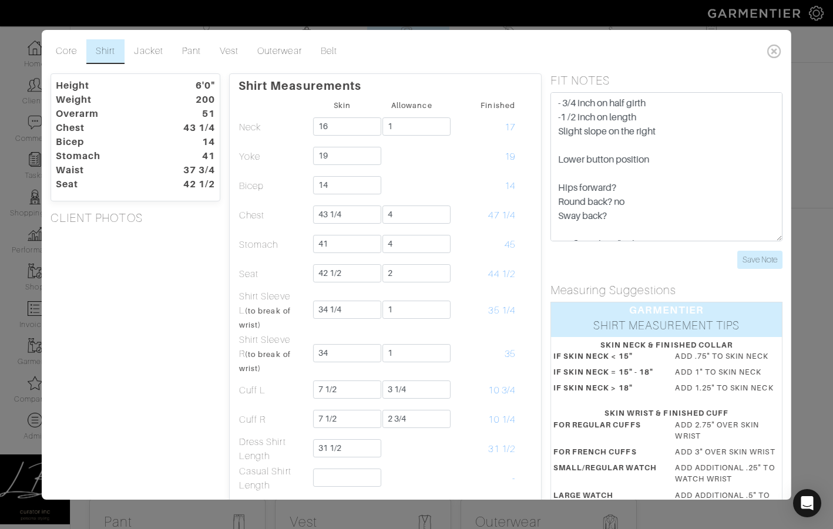
click at [168, 310] on div "Height 6'0" Weight 200 Overarm 51 Chest 43 1/4 Bicep 14 Stomach 41 Waist 37 3/4…" at bounding box center [135, 420] width 187 height 695
click at [112, 349] on div "Height 6'0" Weight 200 Overarm 51 Chest 43 1/4 Bicep 14 Stomach 41 Waist 37 3/4…" at bounding box center [135, 420] width 187 height 695
click at [751, 262] on input "Save Note" at bounding box center [759, 260] width 45 height 18
click at [754, 251] on input "Save Note" at bounding box center [759, 260] width 45 height 18
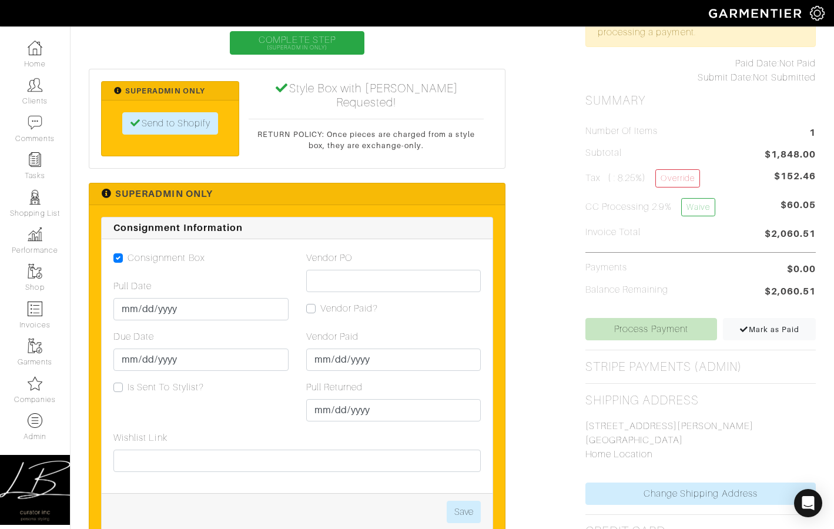
scroll to position [548, 0]
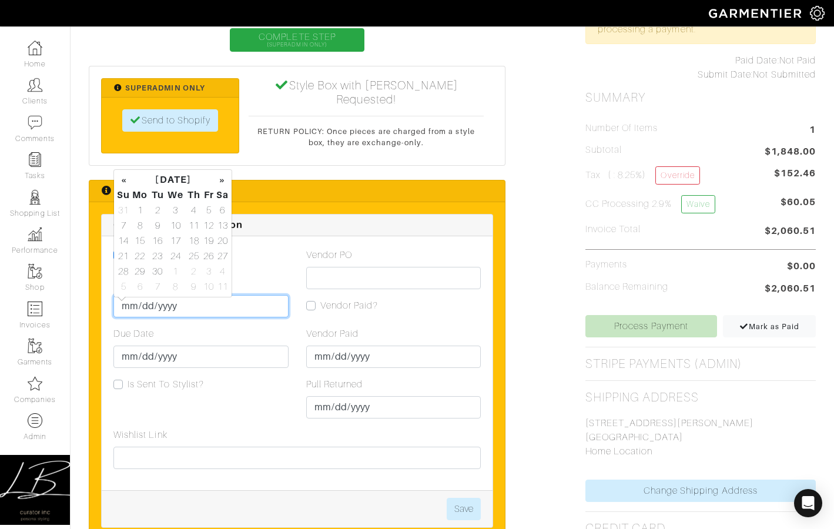
click at [126, 308] on input "Pull Date" at bounding box center [200, 306] width 175 height 22
click at [203, 254] on td "26" at bounding box center [209, 256] width 14 height 15
type input "[DATE]"
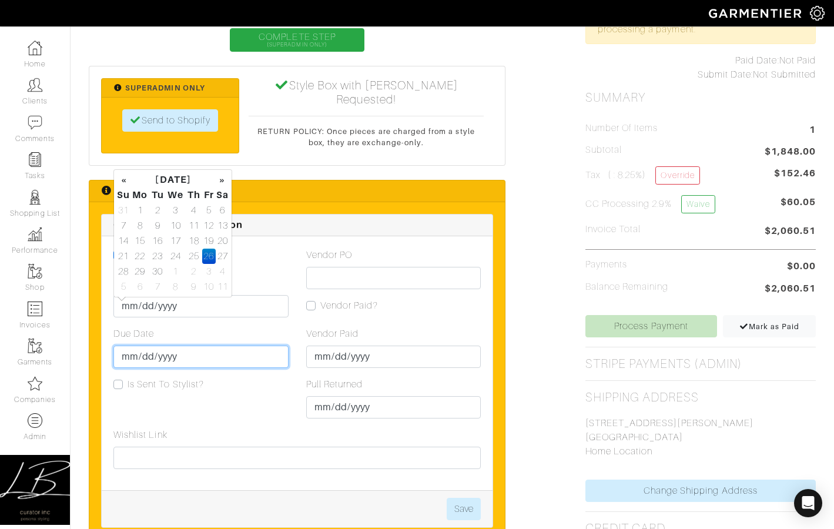
click at [129, 352] on input "Due Date" at bounding box center [200, 356] width 175 height 22
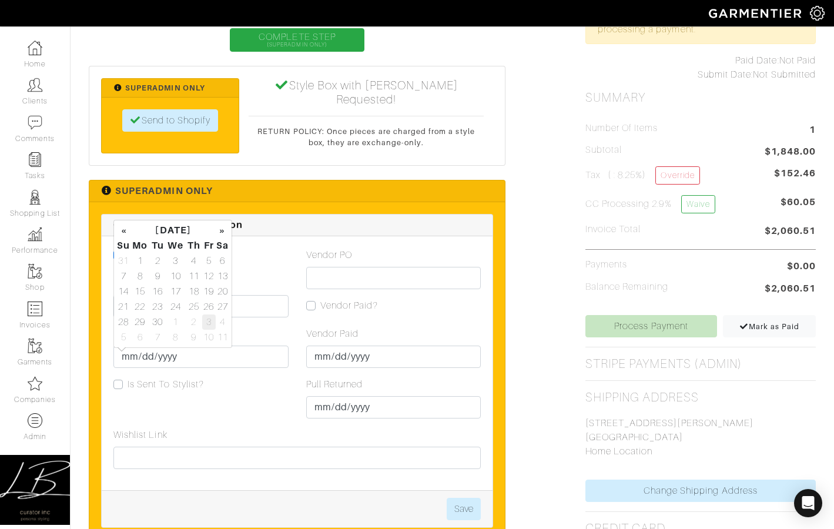
click at [204, 319] on td "3" at bounding box center [209, 321] width 14 height 15
type input "[DATE]"
click at [463, 511] on button "Save" at bounding box center [464, 509] width 34 height 22
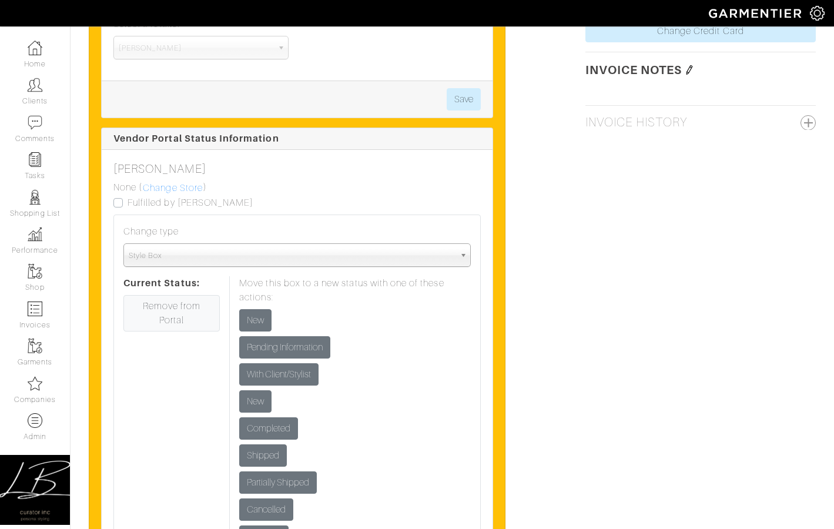
scroll to position [1154, 0]
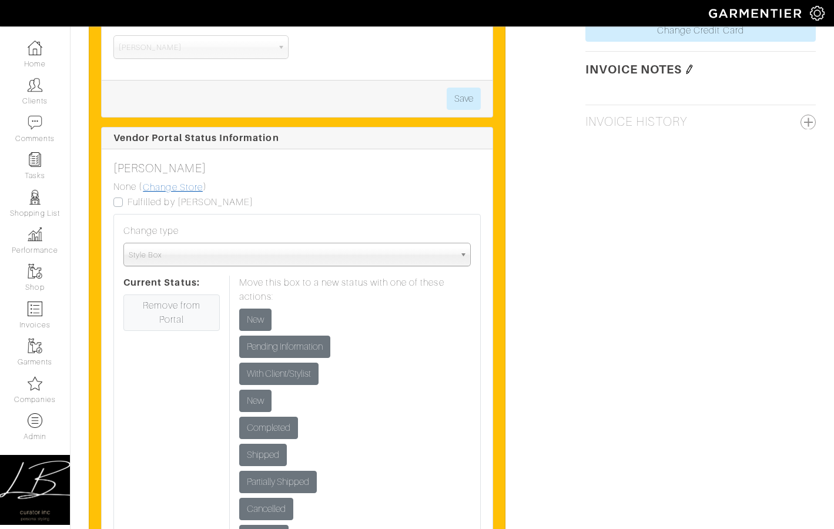
click at [173, 192] on link "Change Store" at bounding box center [172, 187] width 61 height 15
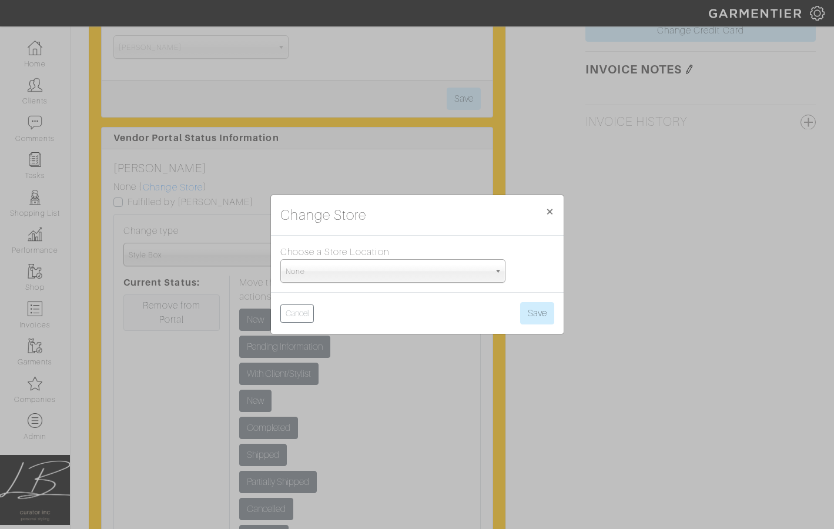
click at [338, 272] on span "None" at bounding box center [388, 272] width 204 height 24
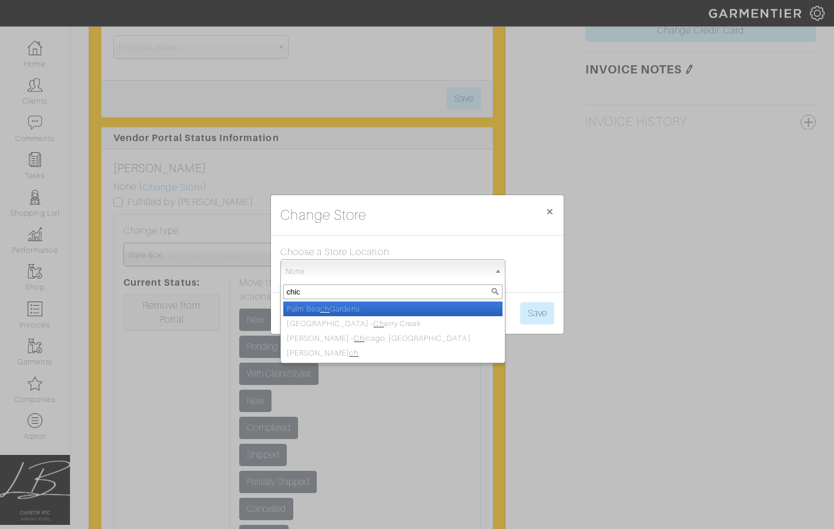
type input "chica"
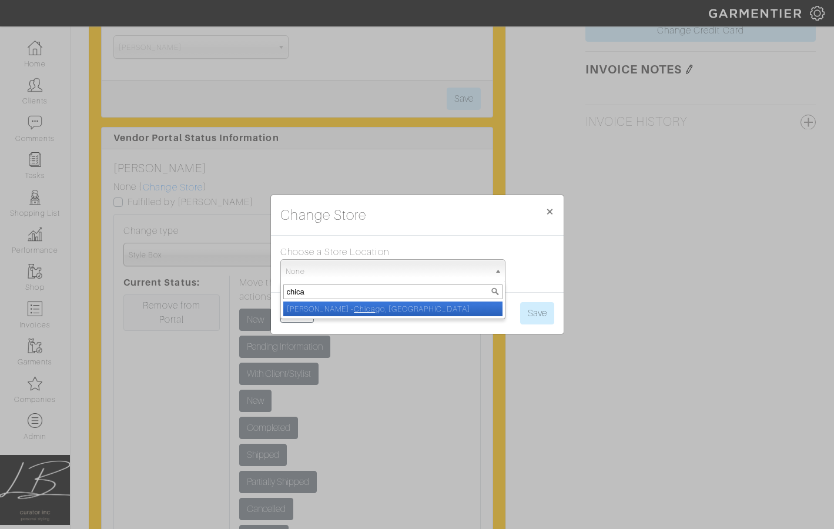
select select "5"
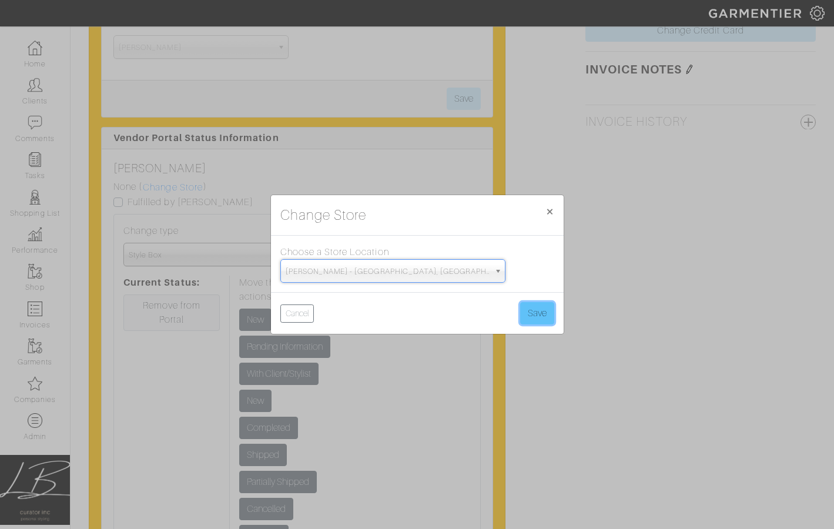
click at [532, 308] on button "Save" at bounding box center [537, 313] width 34 height 22
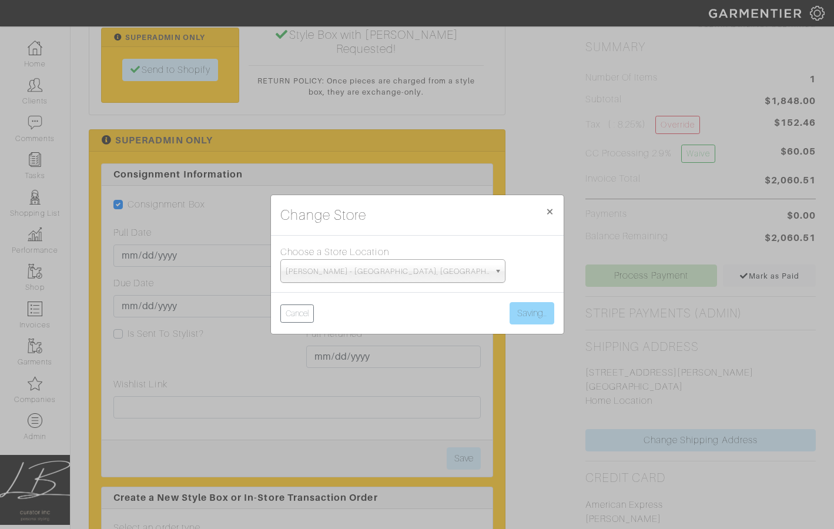
scroll to position [636, 0]
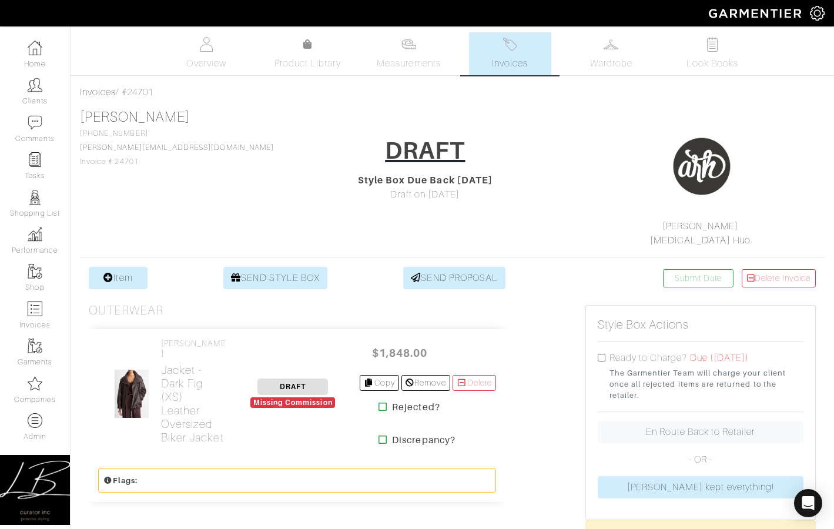
click at [184, 183] on div "[PERSON_NAME] [PHONE_NUMBER] [PERSON_NAME][EMAIL_ADDRESS][DOMAIN_NAME] Invoice …" at bounding box center [452, 178] width 744 height 139
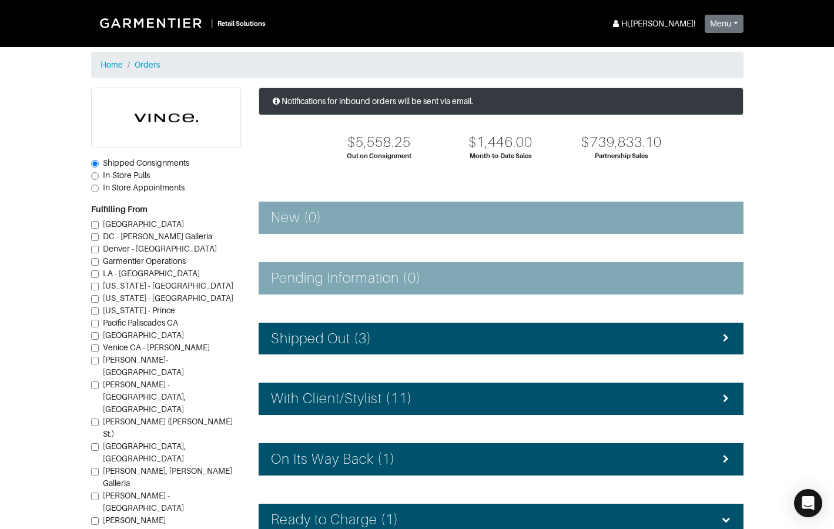
scroll to position [14, 0]
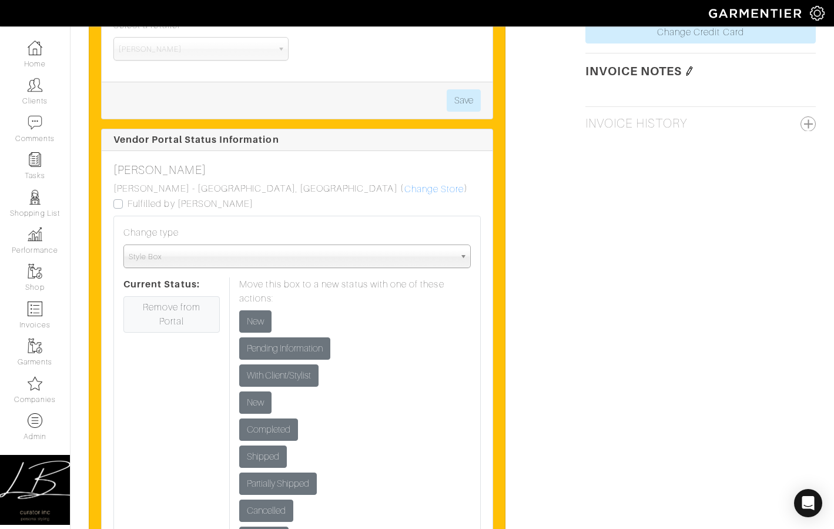
scroll to position [1153, 0]
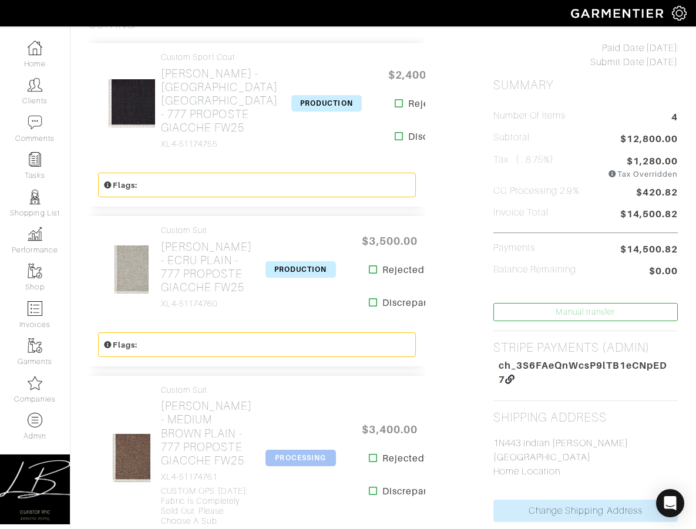
scroll to position [270, 0]
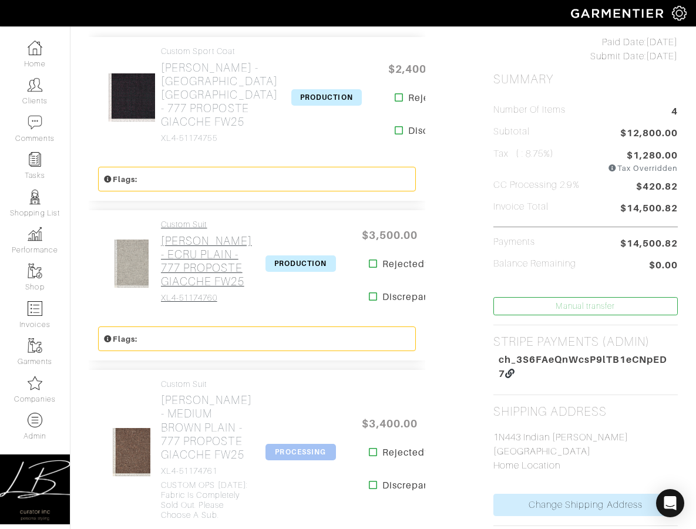
click at [197, 288] on h2 "Loro Piana - ECRU PLAIN - 777 PROPOSTE GIACCHE FW25" at bounding box center [206, 261] width 91 height 54
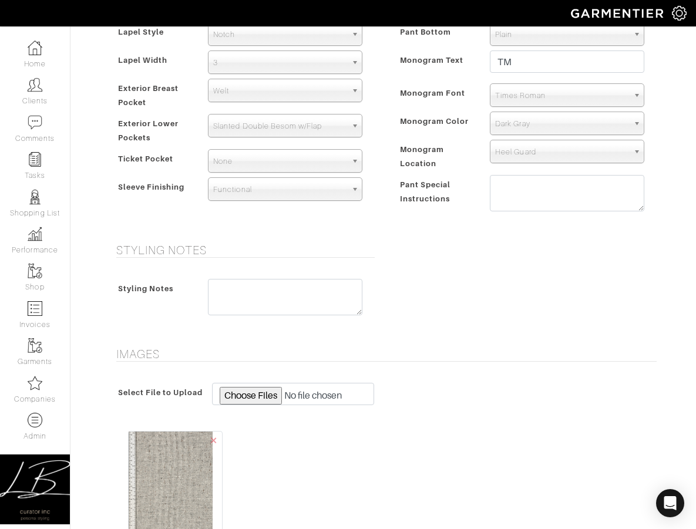
scroll to position [907, 0]
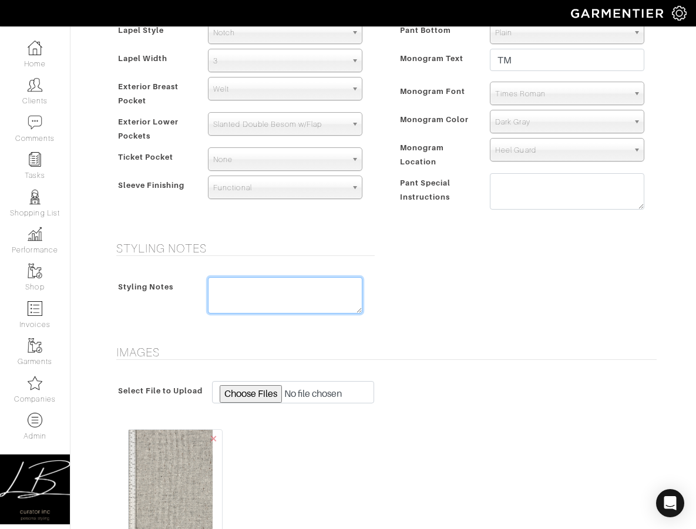
click at [253, 278] on textarea at bounding box center [285, 295] width 155 height 36
type textarea "CUSTOM OPS [DATE]: Fabric out after submission. Please choose a sub."
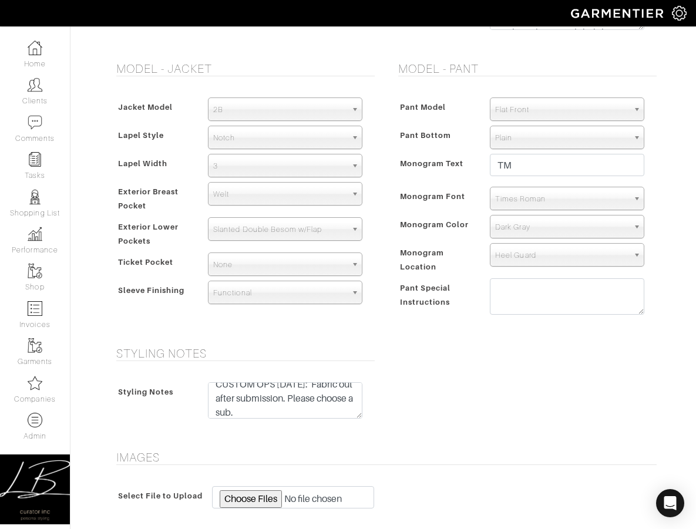
scroll to position [1256, 0]
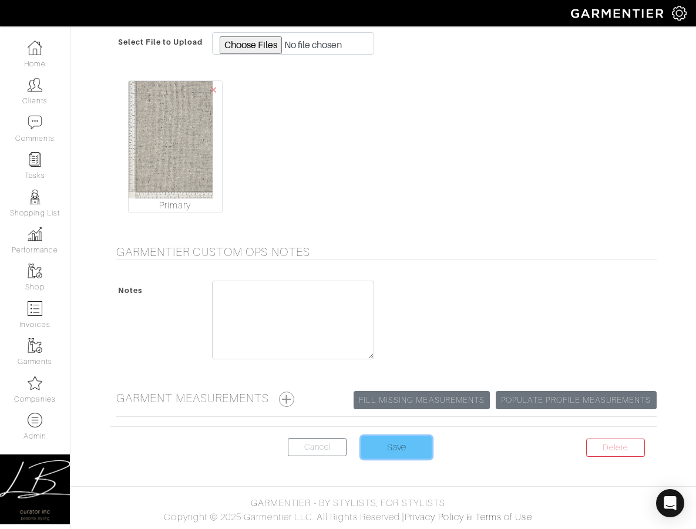
click at [384, 449] on input "Save" at bounding box center [396, 448] width 71 height 22
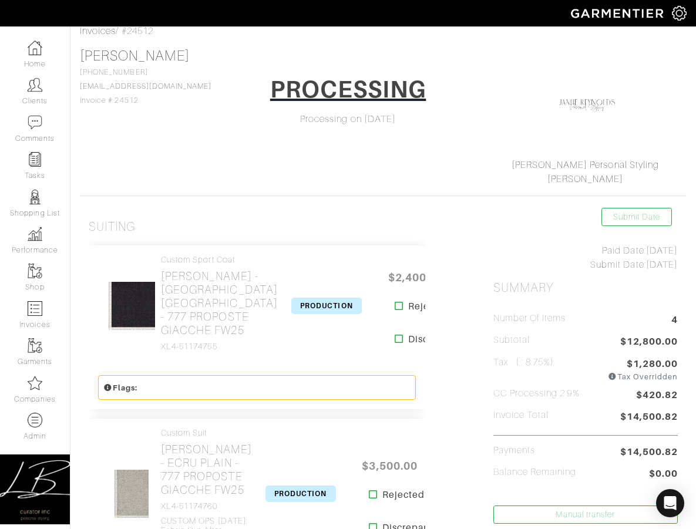
scroll to position [251, 0]
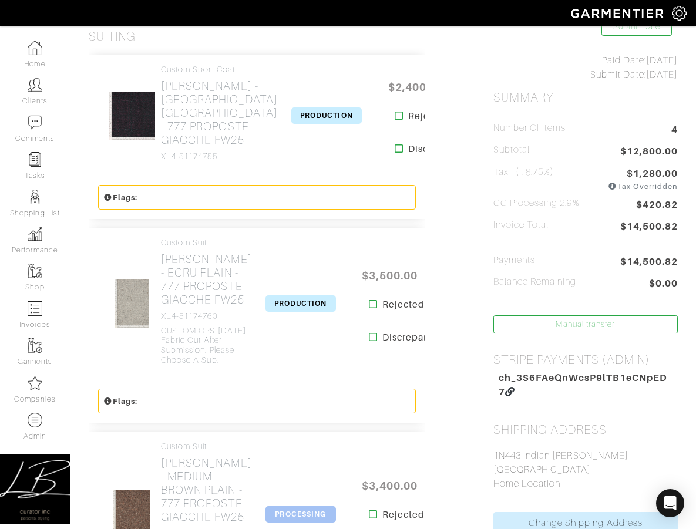
click at [276, 312] on span "PRODUCTION" at bounding box center [301, 304] width 71 height 16
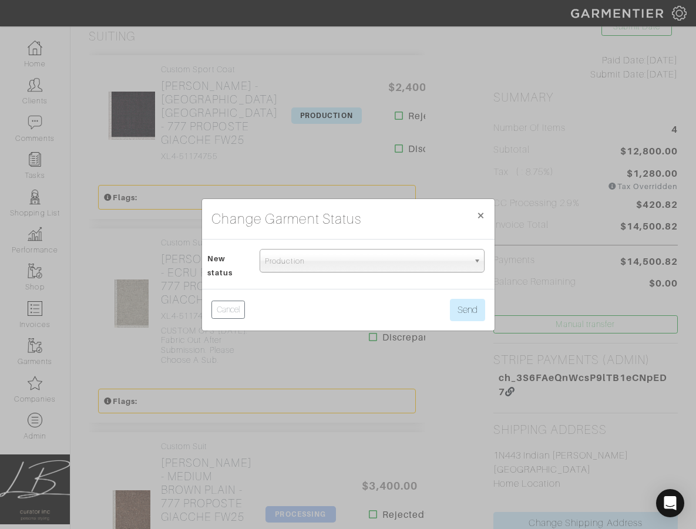
click at [292, 259] on span "Production" at bounding box center [367, 262] width 204 height 24
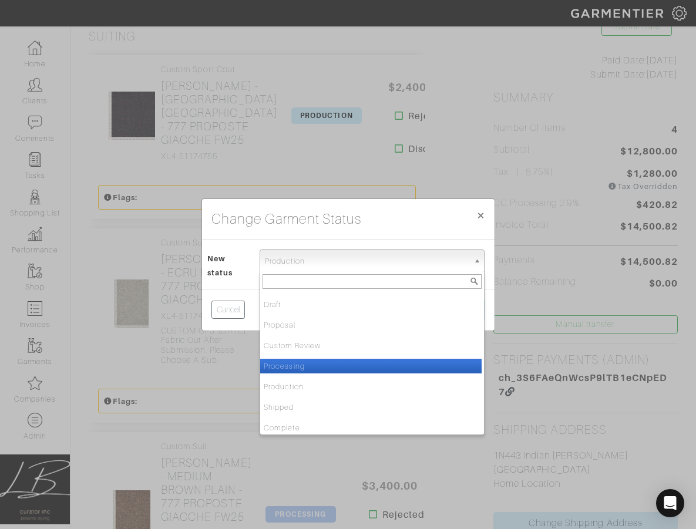
click at [305, 362] on li "Processing" at bounding box center [370, 366] width 221 height 15
select select "Processing"
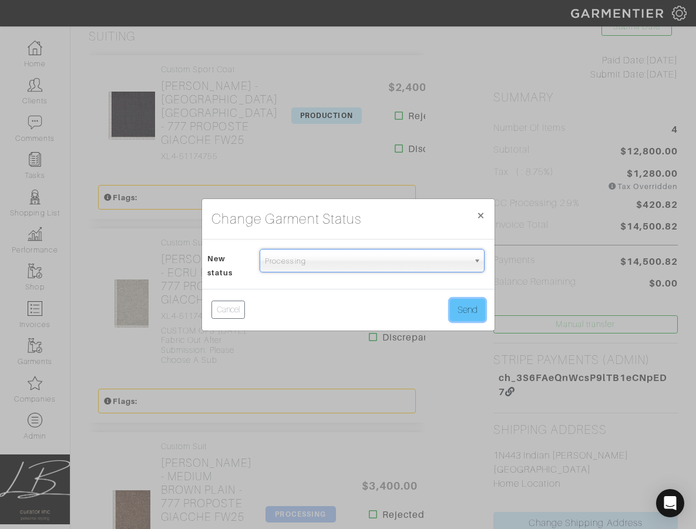
click at [472, 311] on button "Send" at bounding box center [467, 310] width 35 height 22
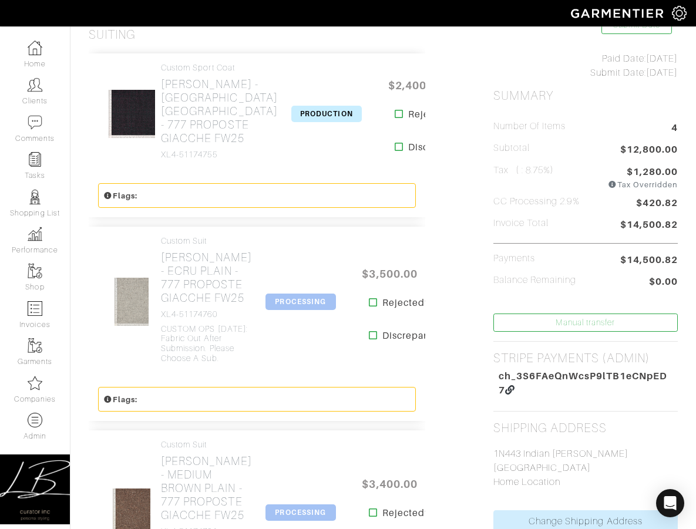
scroll to position [256, 0]
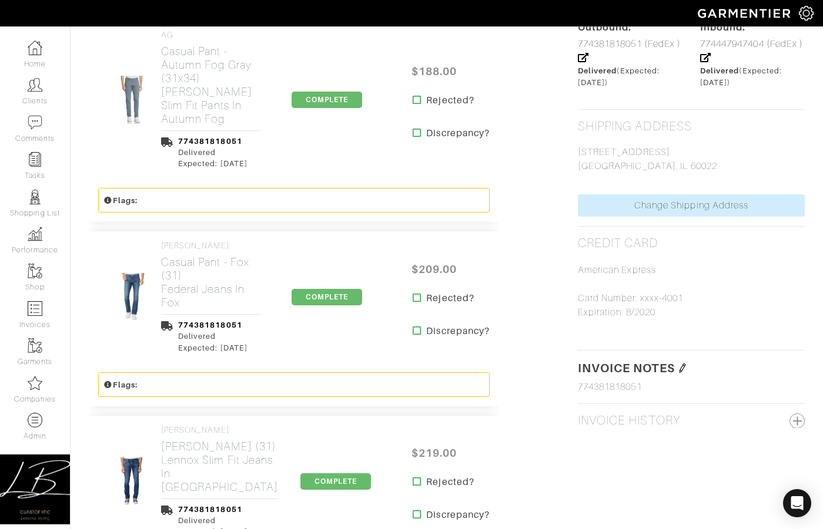
scroll to position [897, 0]
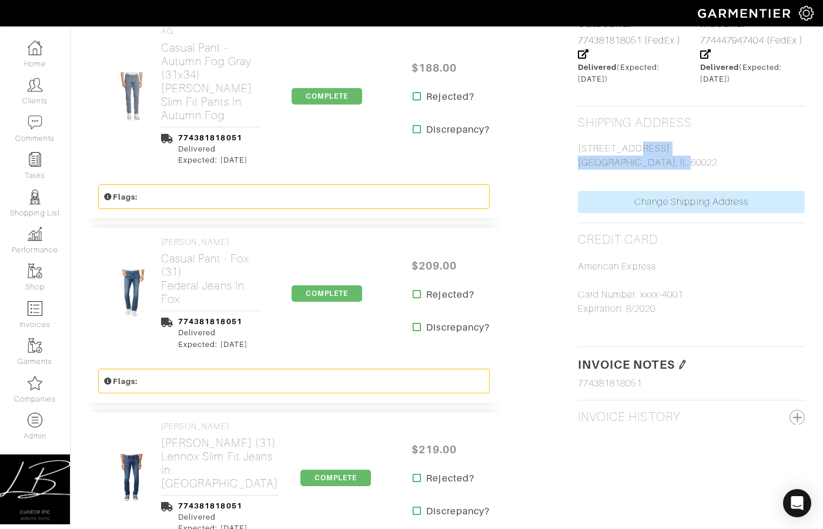
drag, startPoint x: 582, startPoint y: 149, endPoint x: 667, endPoint y: 162, distance: 86.7
copy p "[STREET_ADDRESS]"
